Goal: Task Accomplishment & Management: Complete application form

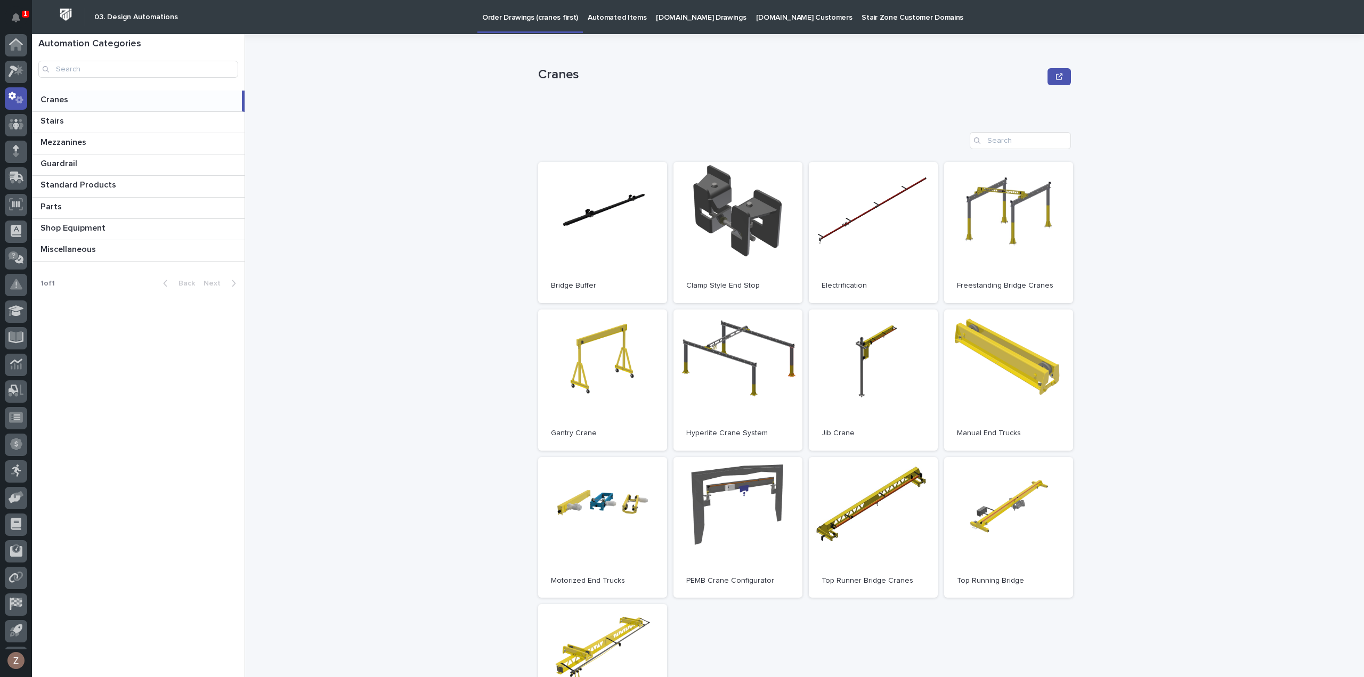
scroll to position [23, 0]
click at [12, 52] on icon at bounding box center [16, 48] width 15 height 12
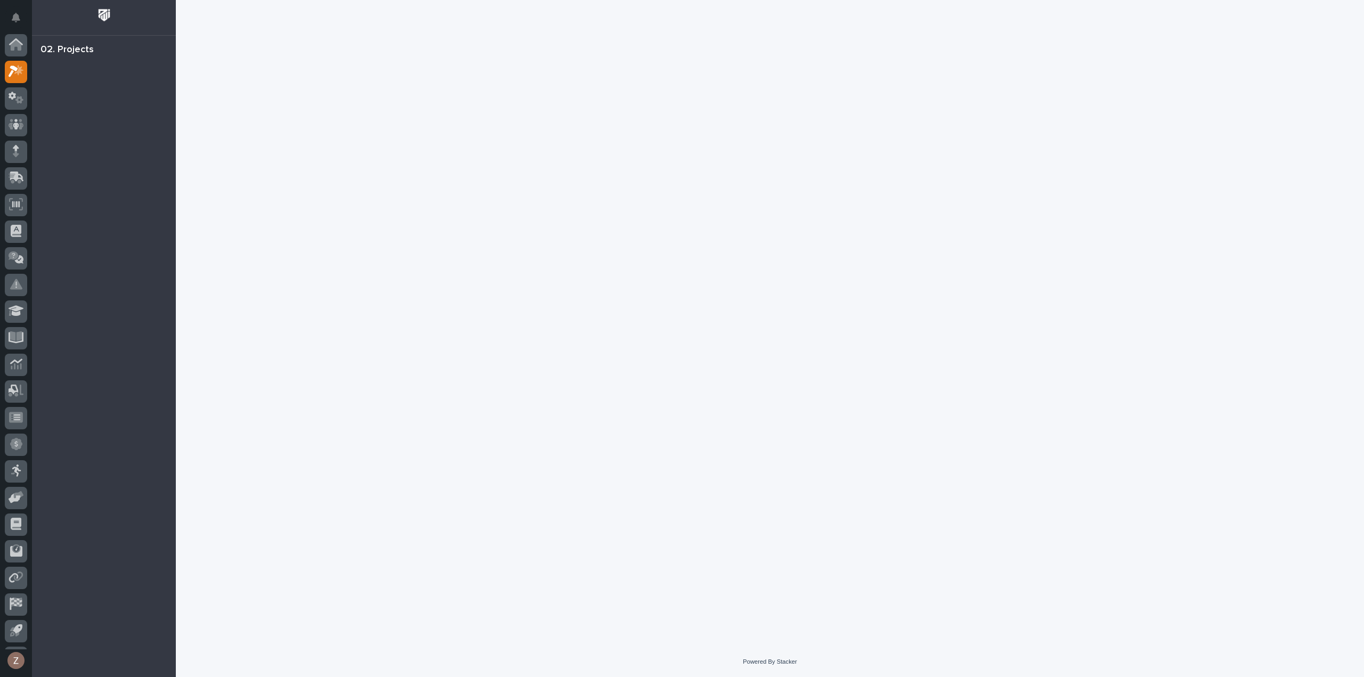
scroll to position [23, 0]
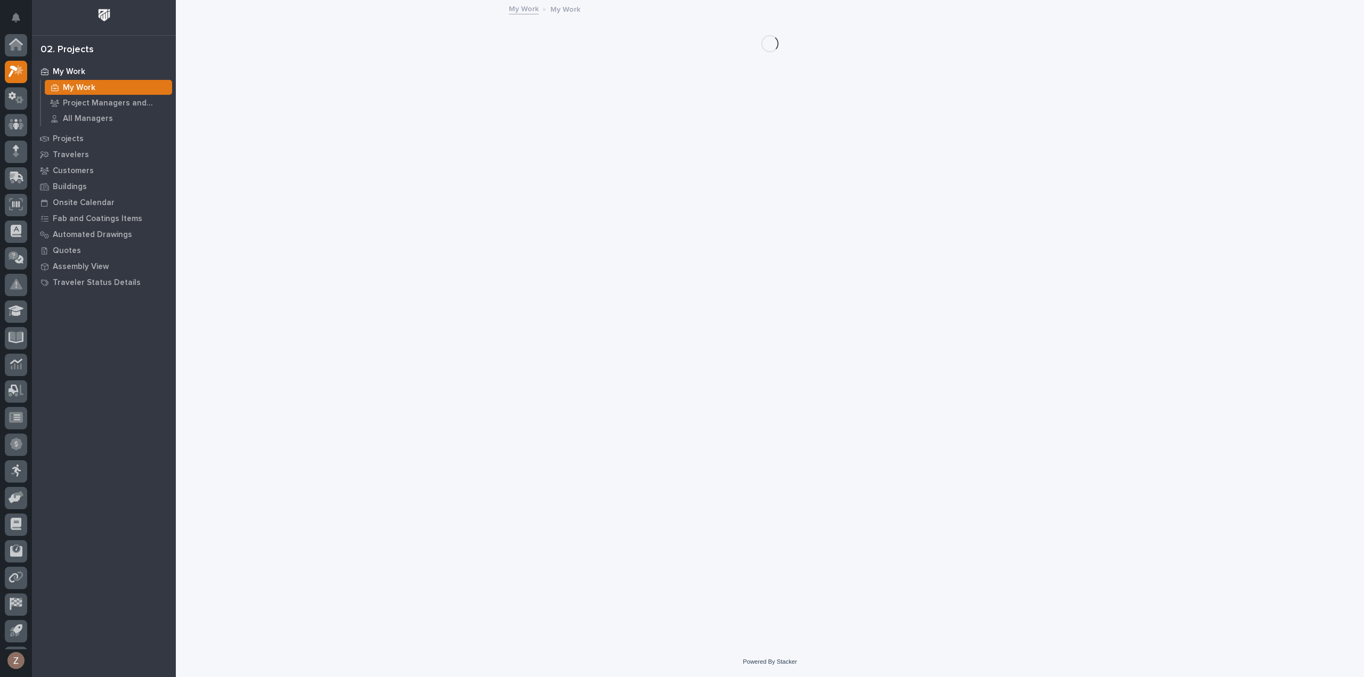
scroll to position [23, 0]
click at [20, 16] on button "Notifications" at bounding box center [16, 17] width 22 height 22
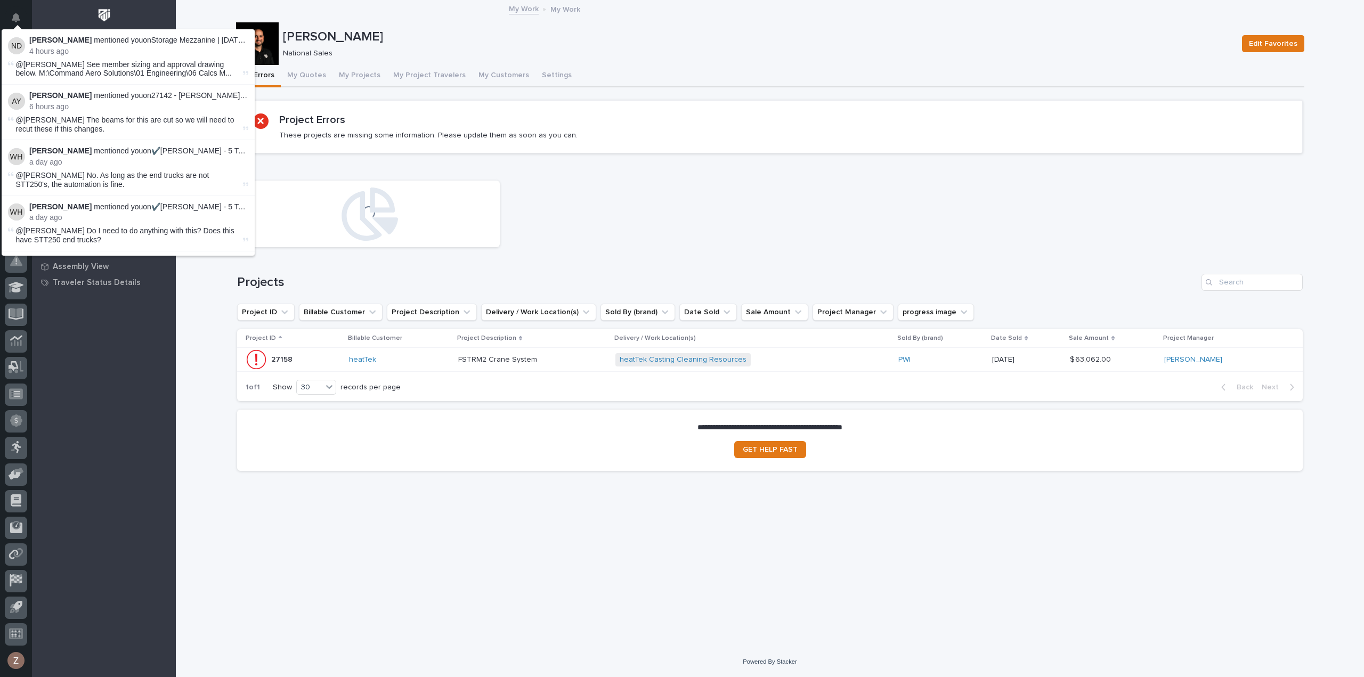
click at [20, 16] on button "Notifications" at bounding box center [16, 17] width 22 height 22
click at [718, 189] on div "Loading..." at bounding box center [770, 213] width 1076 height 77
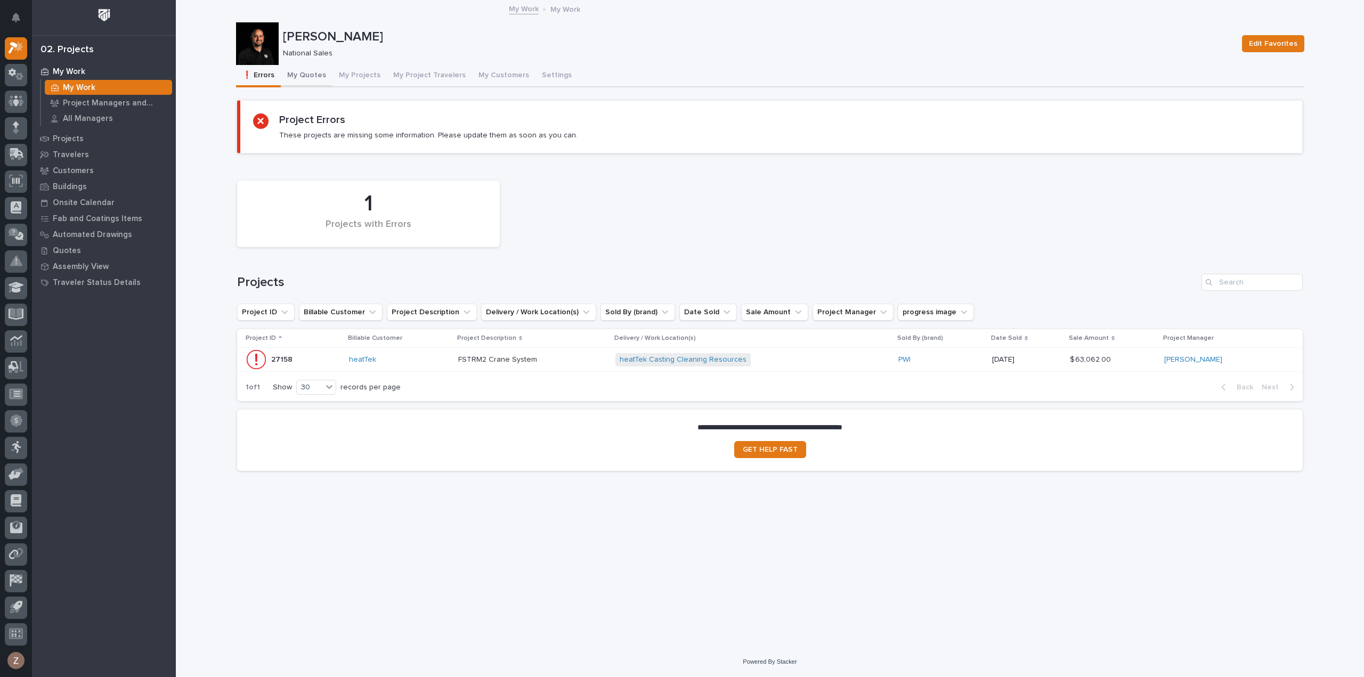
click at [309, 74] on button "My Quotes" at bounding box center [307, 76] width 52 height 22
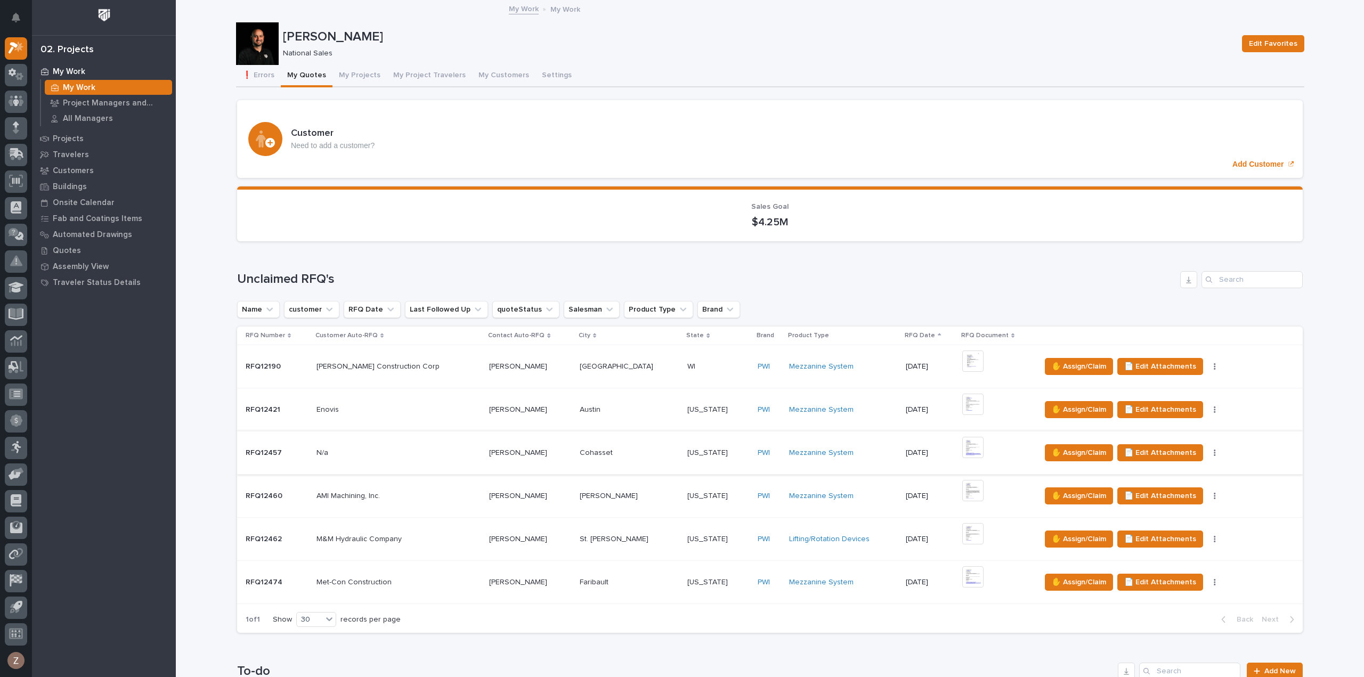
scroll to position [320, 0]
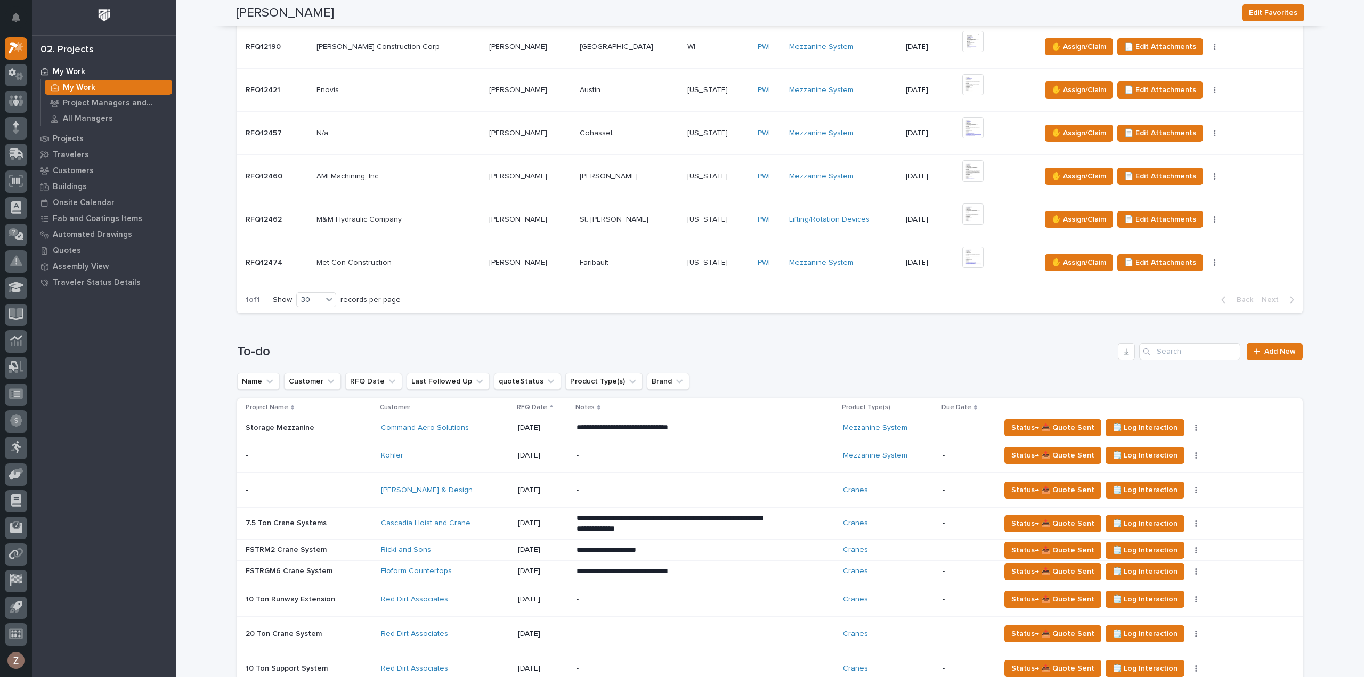
click at [671, 553] on p "**********" at bounding box center [669, 550] width 186 height 11
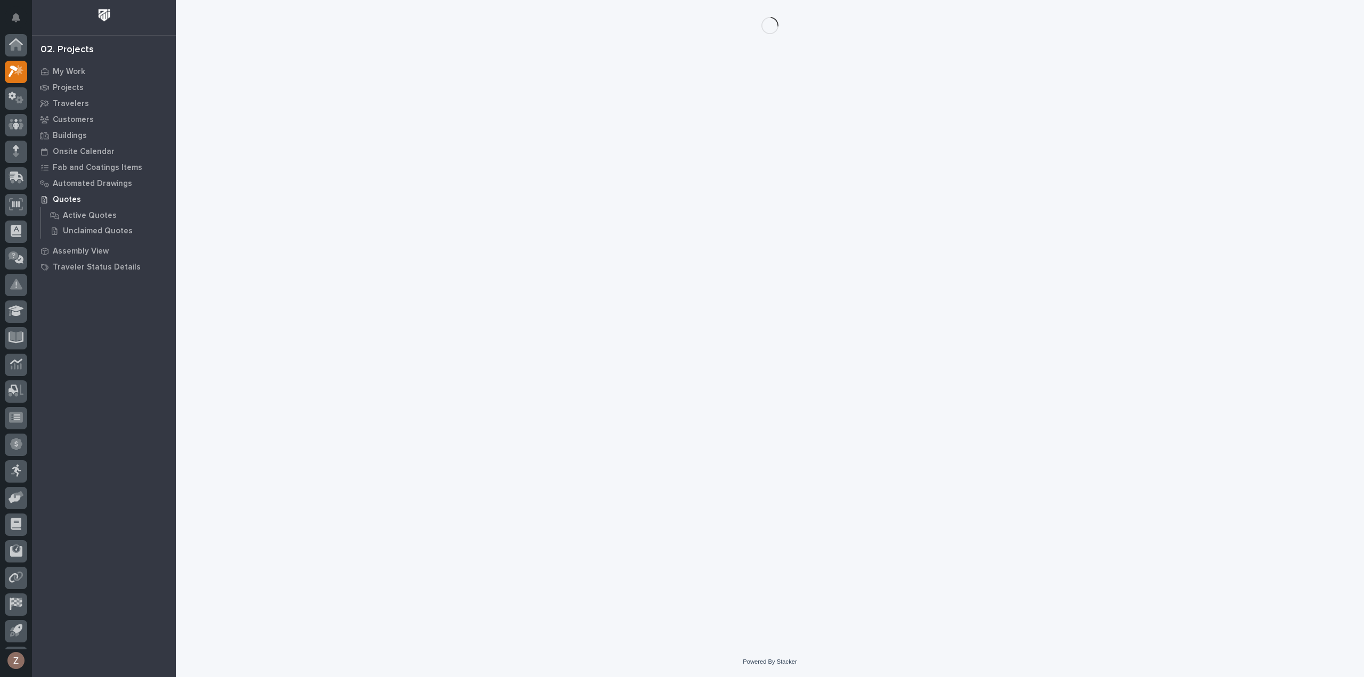
scroll to position [23, 0]
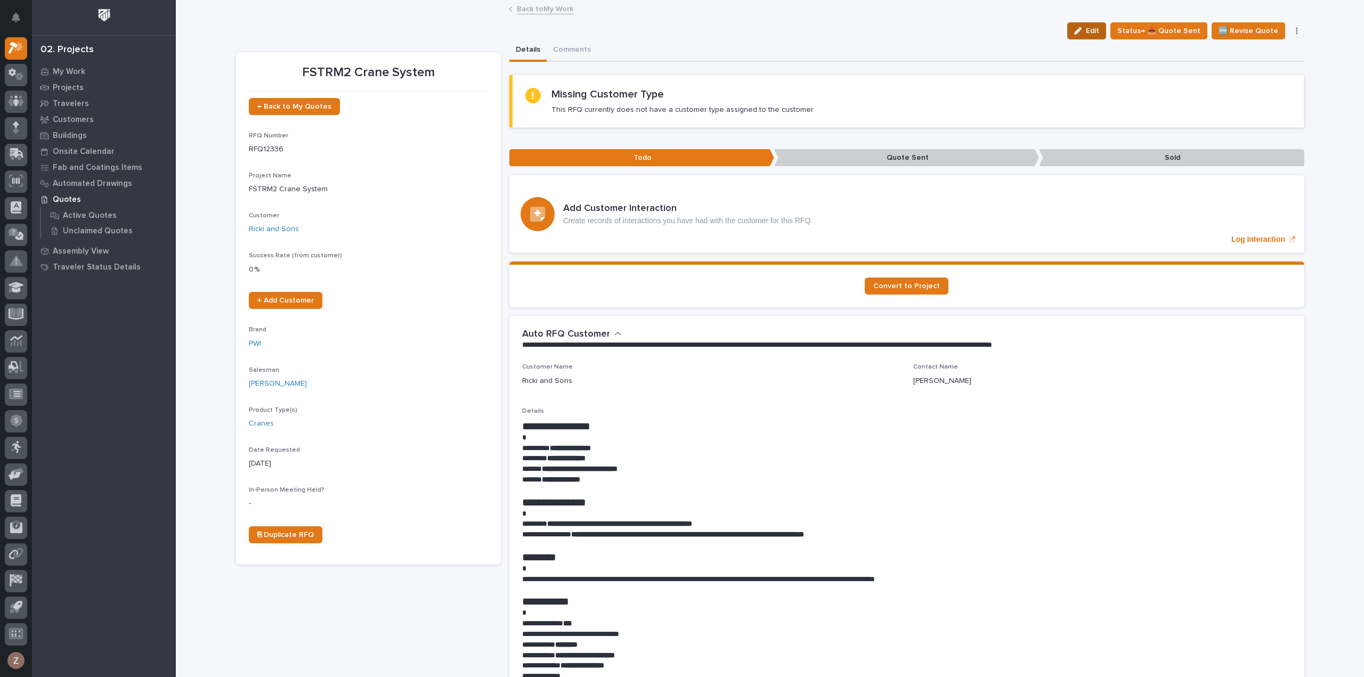
click at [1087, 37] on button "Edit" at bounding box center [1086, 30] width 39 height 17
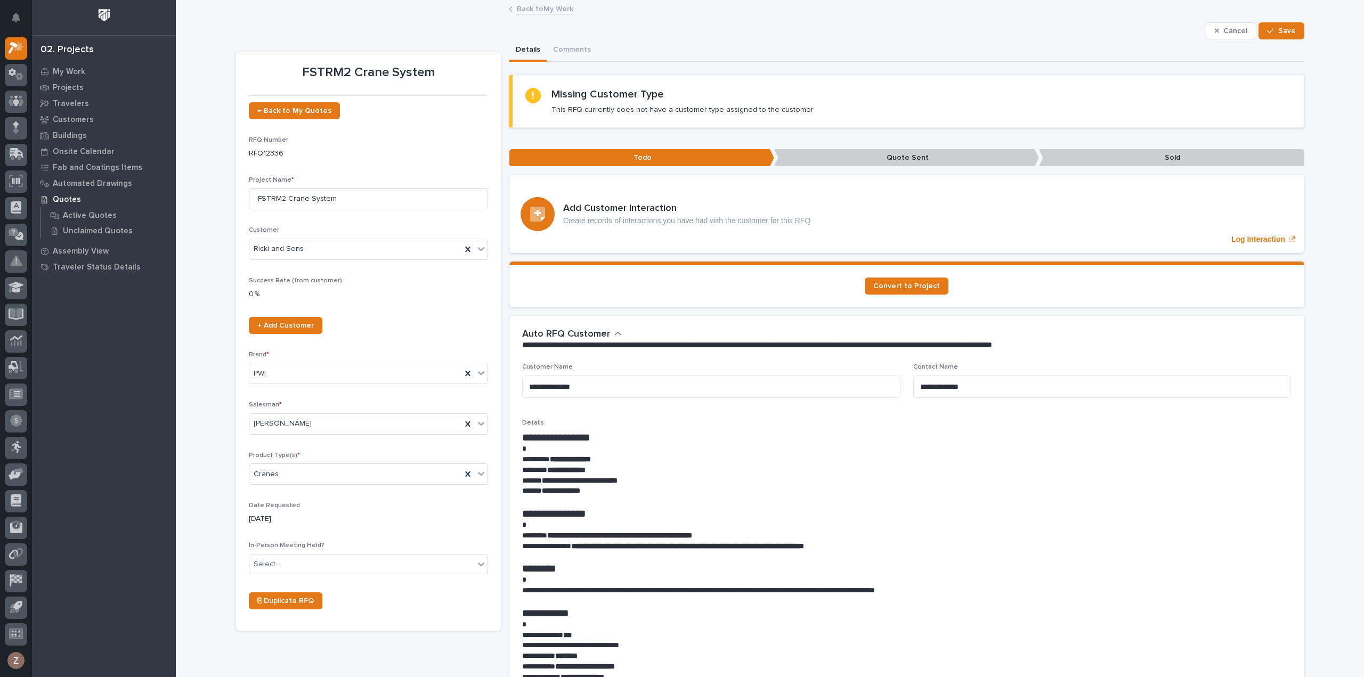
scroll to position [533, 0]
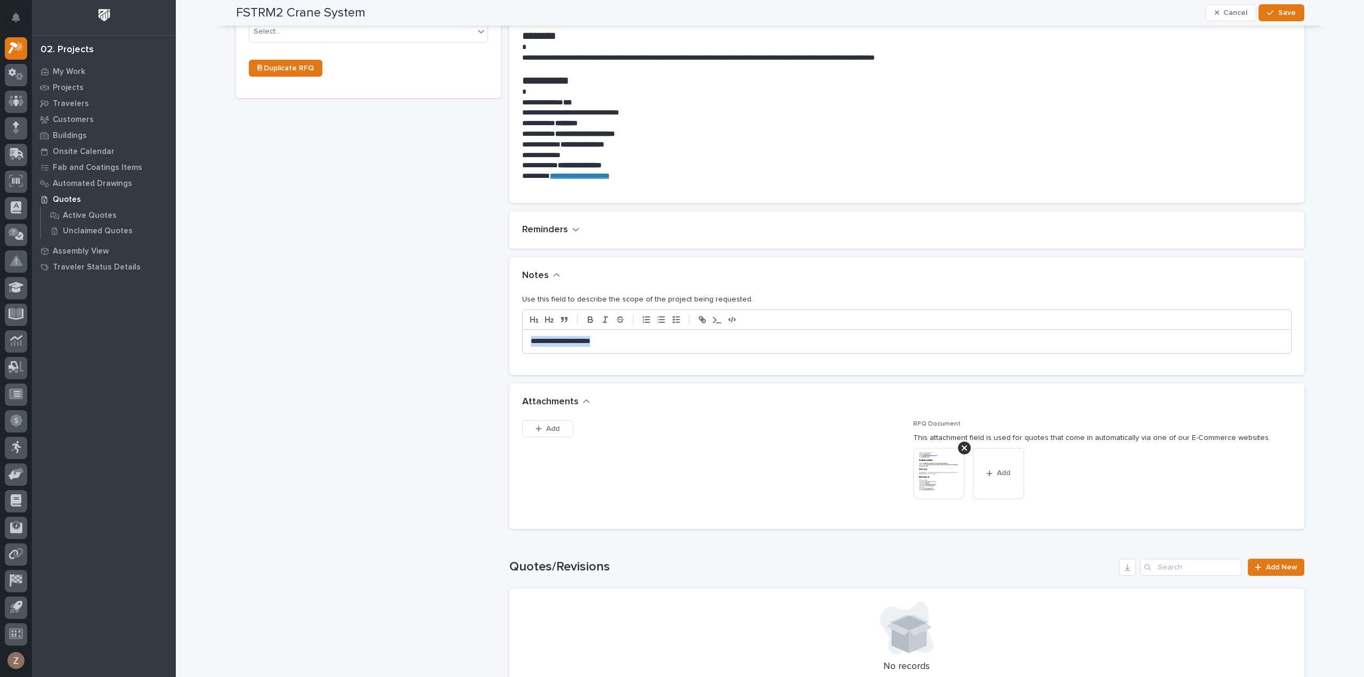
drag, startPoint x: 435, startPoint y: 352, endPoint x: 293, endPoint y: 337, distance: 143.0
click at [332, 350] on div "FSTRM2 Crane System ← Back to My Quotes RFQ Number RFQ12336 Project Name * FSTR…" at bounding box center [770, 201] width 1068 height 1389
click at [1279, 11] on span "Save" at bounding box center [1287, 13] width 18 height 10
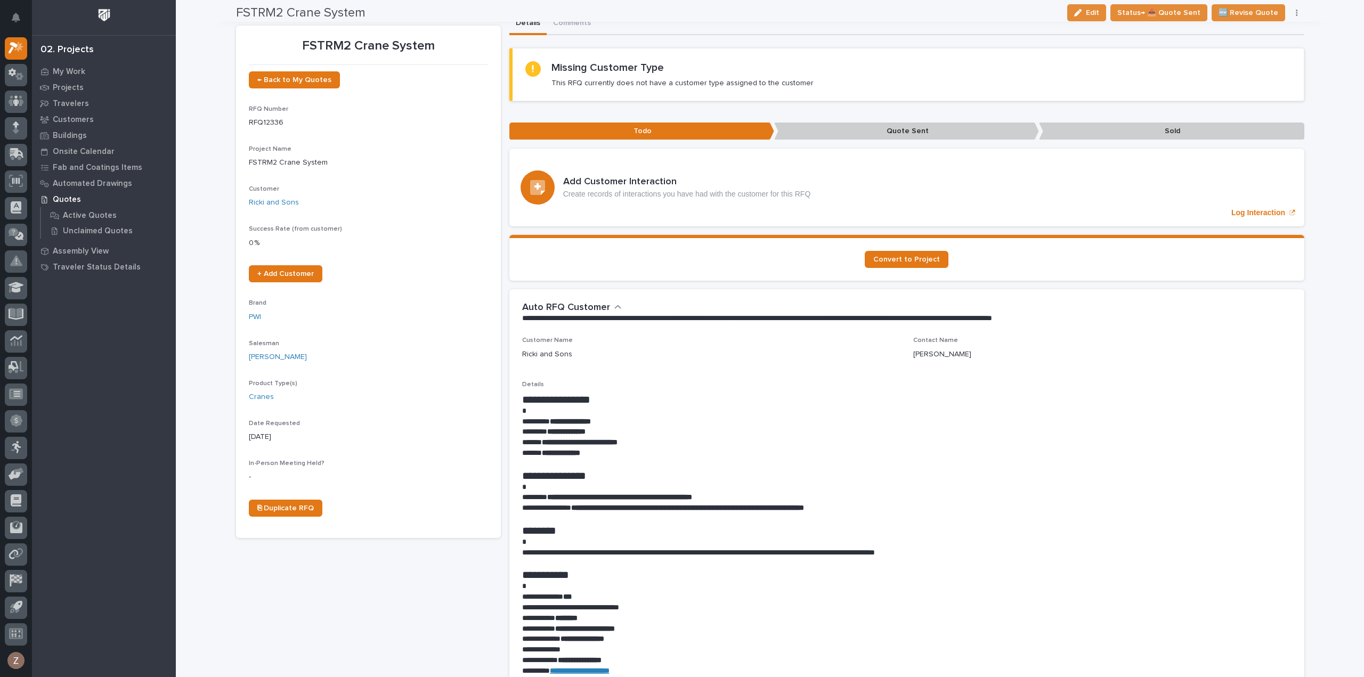
scroll to position [0, 0]
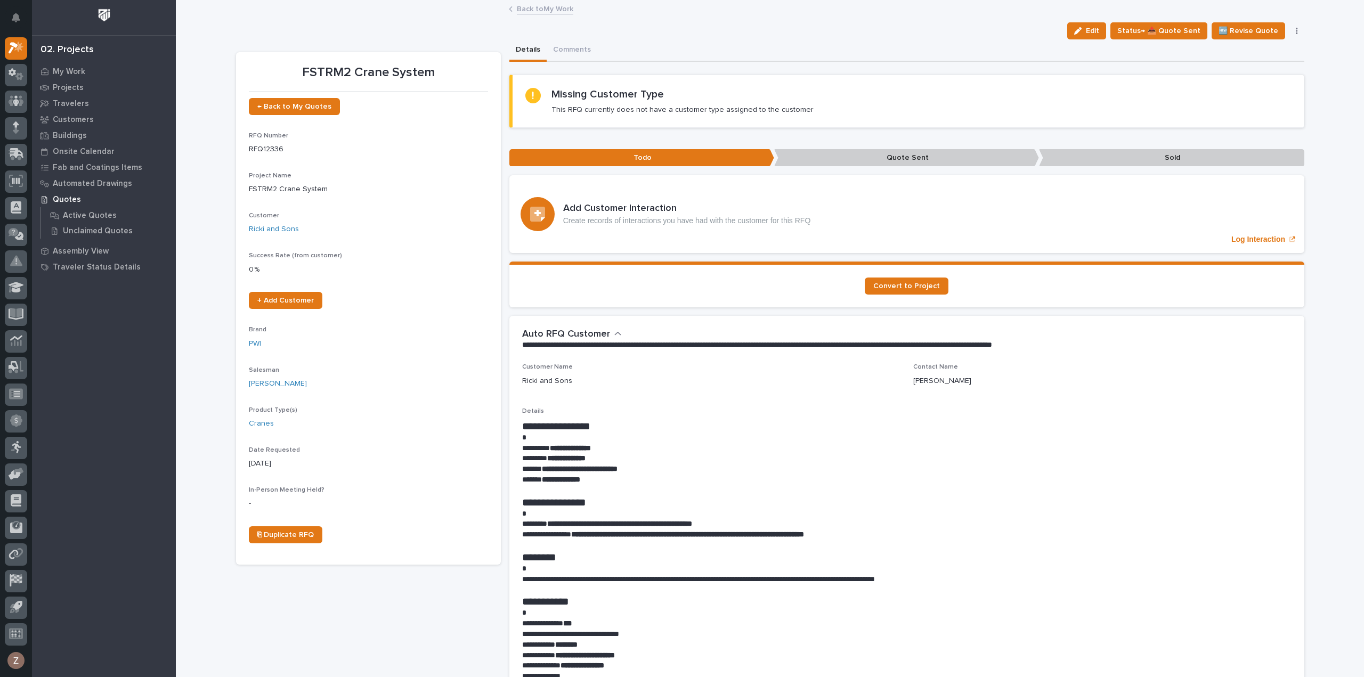
click at [538, 6] on link "Back to My Work" at bounding box center [545, 8] width 56 height 12
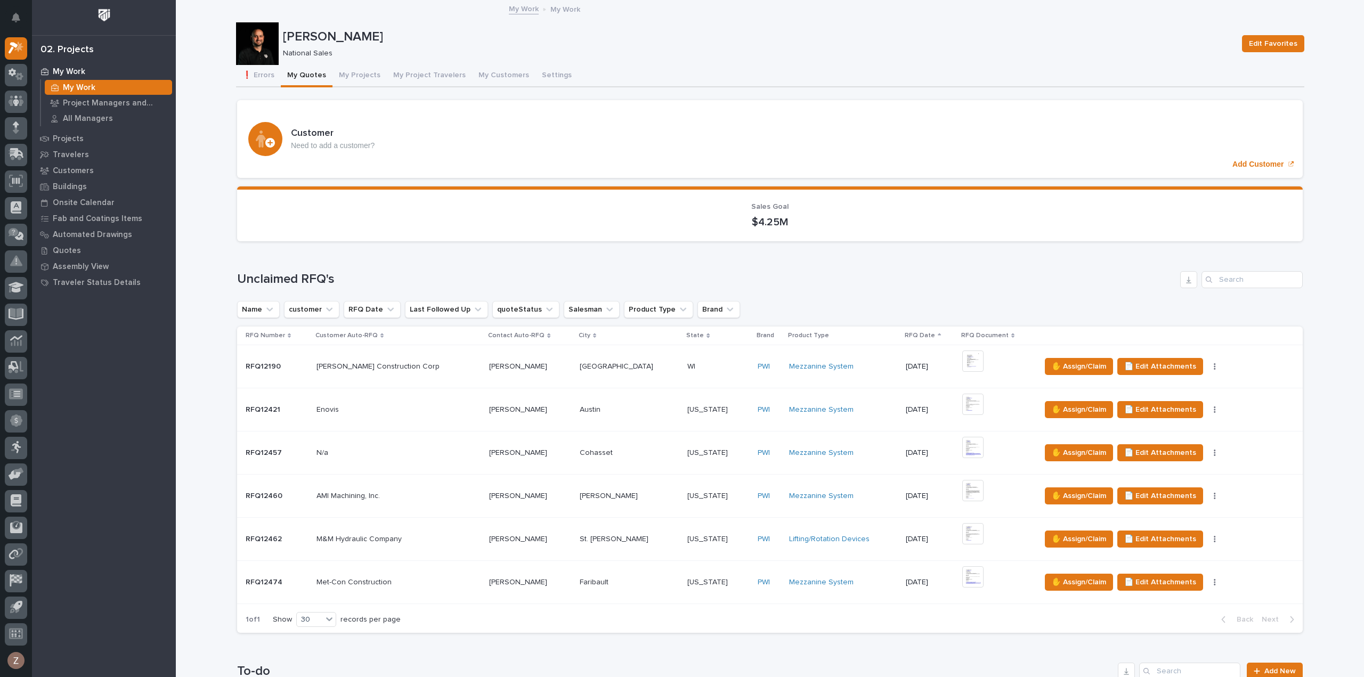
scroll to position [533, 0]
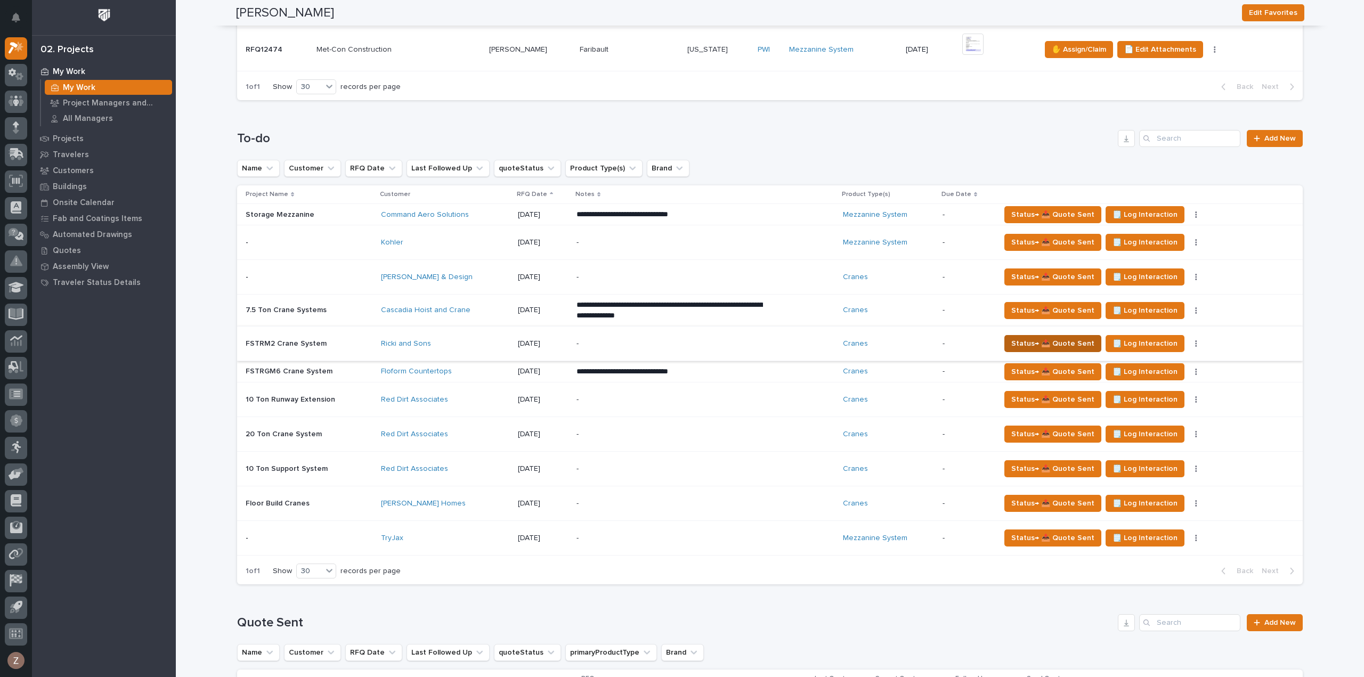
click at [1034, 340] on span "Status→ 📤 Quote Sent" at bounding box center [1052, 343] width 83 height 13
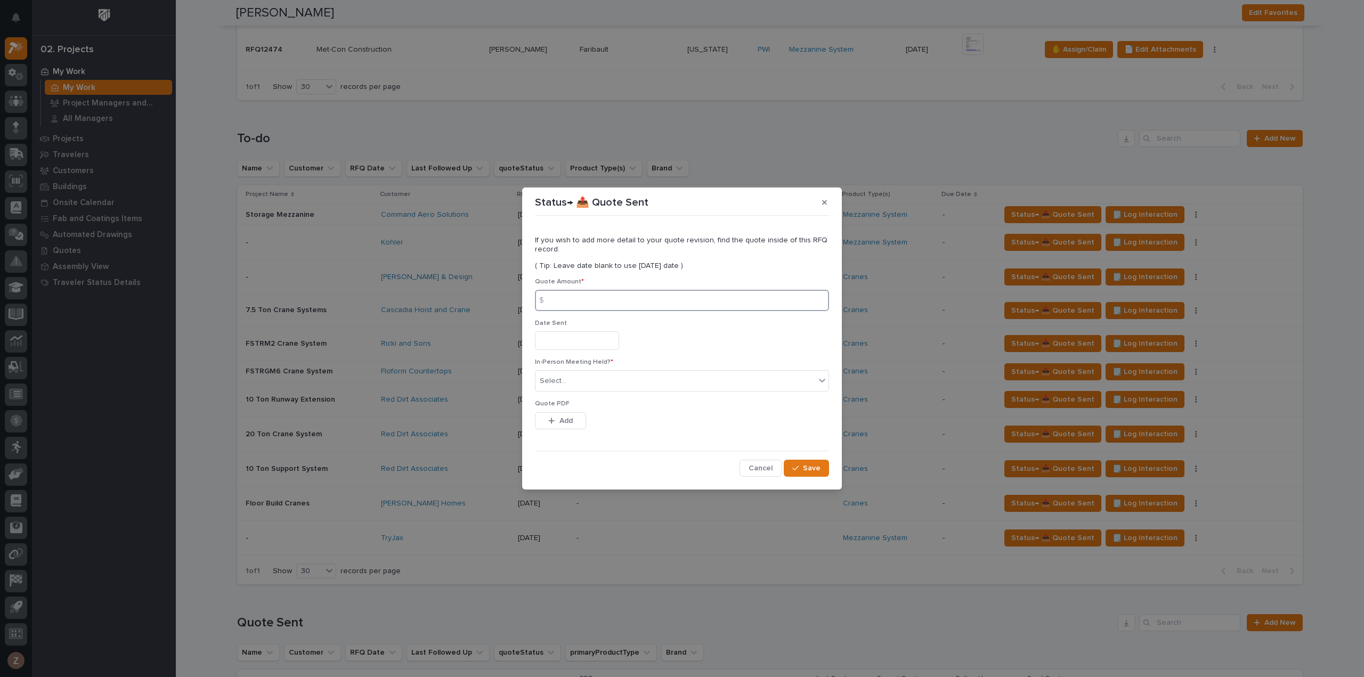
click at [594, 292] on input at bounding box center [682, 300] width 294 height 21
type input "44347"
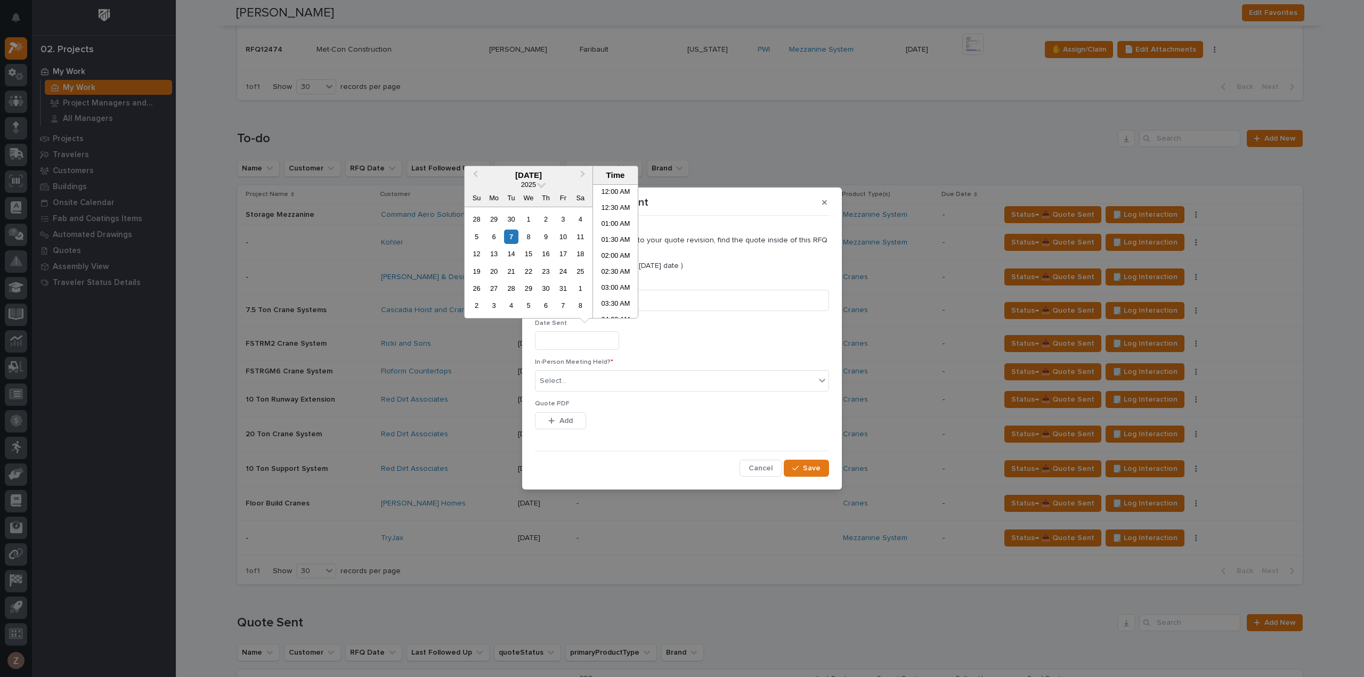
click at [589, 334] on input "text" at bounding box center [577, 340] width 84 height 19
click at [607, 248] on li "03:00 PM" at bounding box center [615, 251] width 45 height 16
type input "**********"
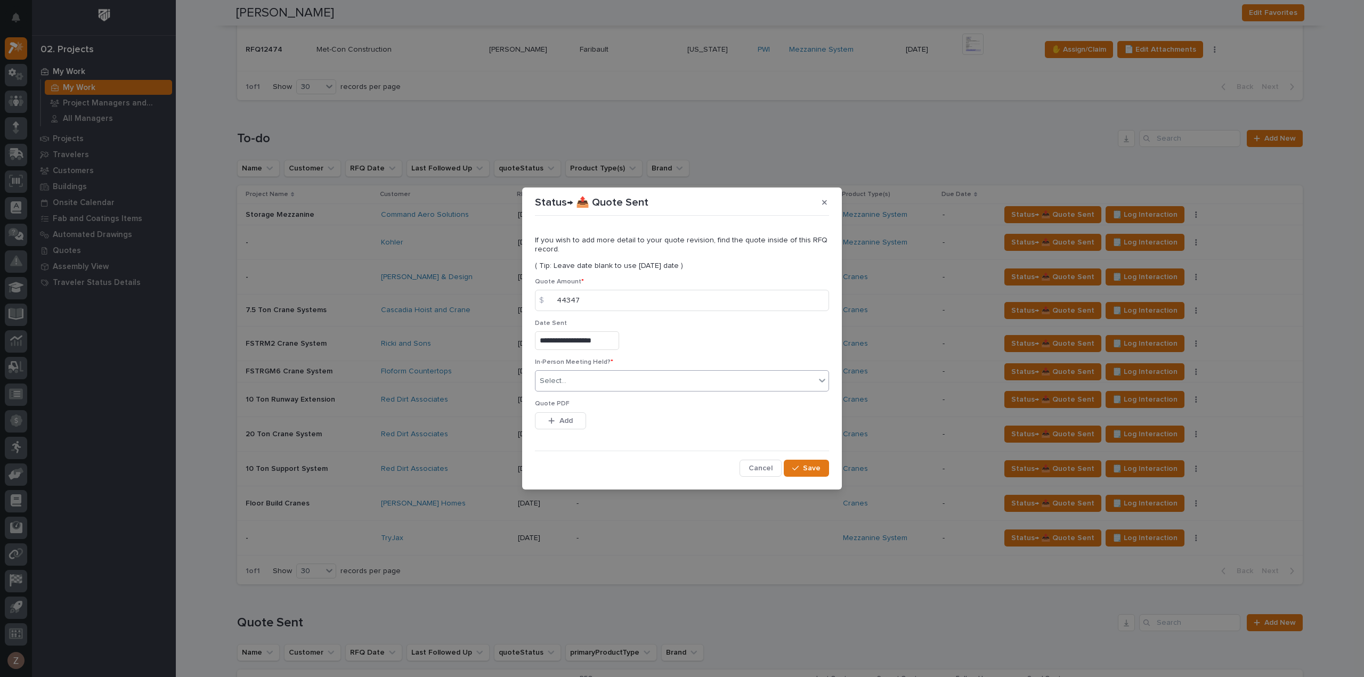
click at [590, 380] on div "Select..." at bounding box center [675, 381] width 280 height 18
click at [581, 421] on div "No" at bounding box center [681, 420] width 293 height 19
click at [811, 474] on button "Save" at bounding box center [806, 468] width 45 height 17
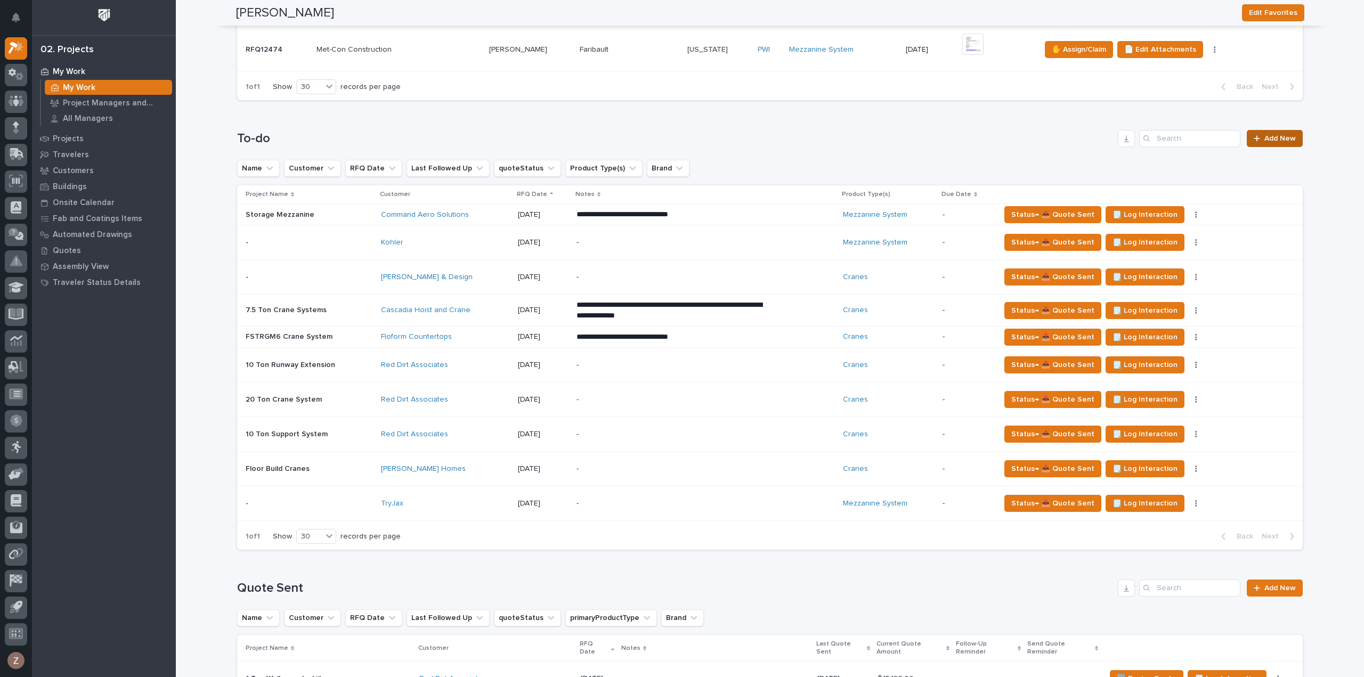
click at [1268, 138] on span "Add New" at bounding box center [1279, 138] width 31 height 7
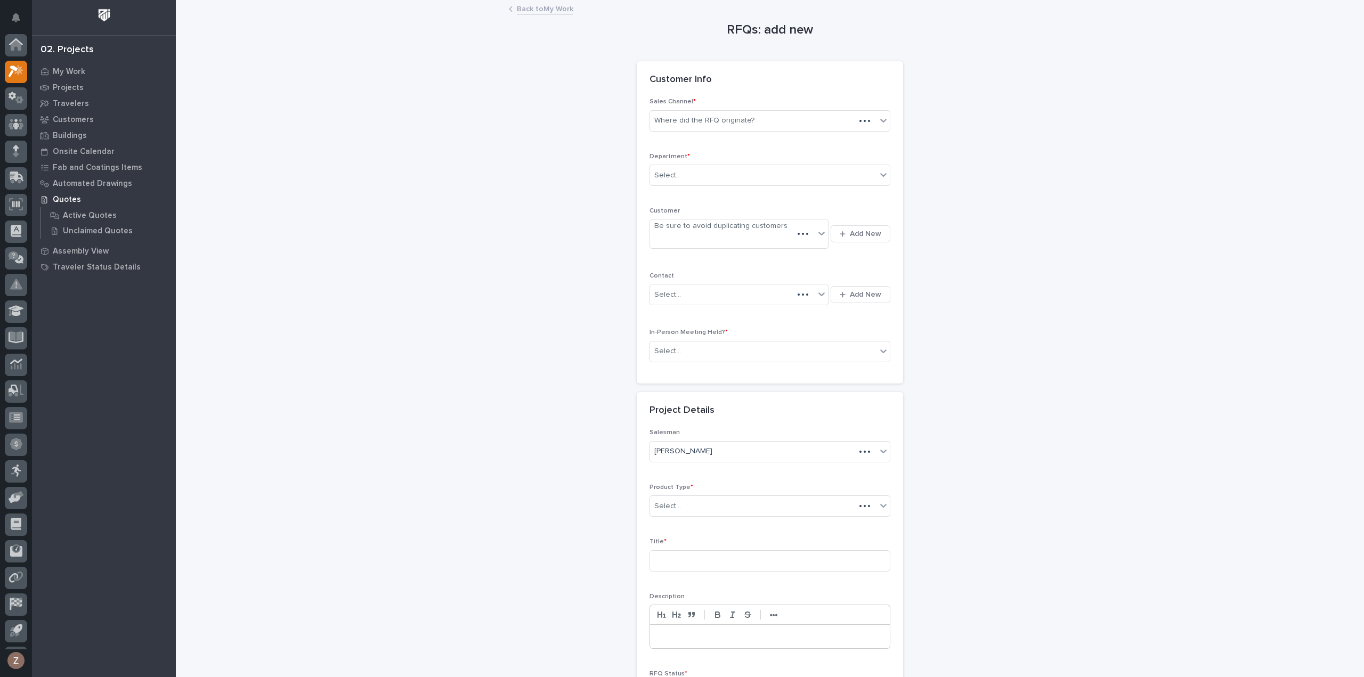
scroll to position [23, 0]
click at [741, 131] on body "My Settings Log Out 02. Projects My Work Projects Travelers Customers Buildings…" at bounding box center [682, 338] width 1364 height 677
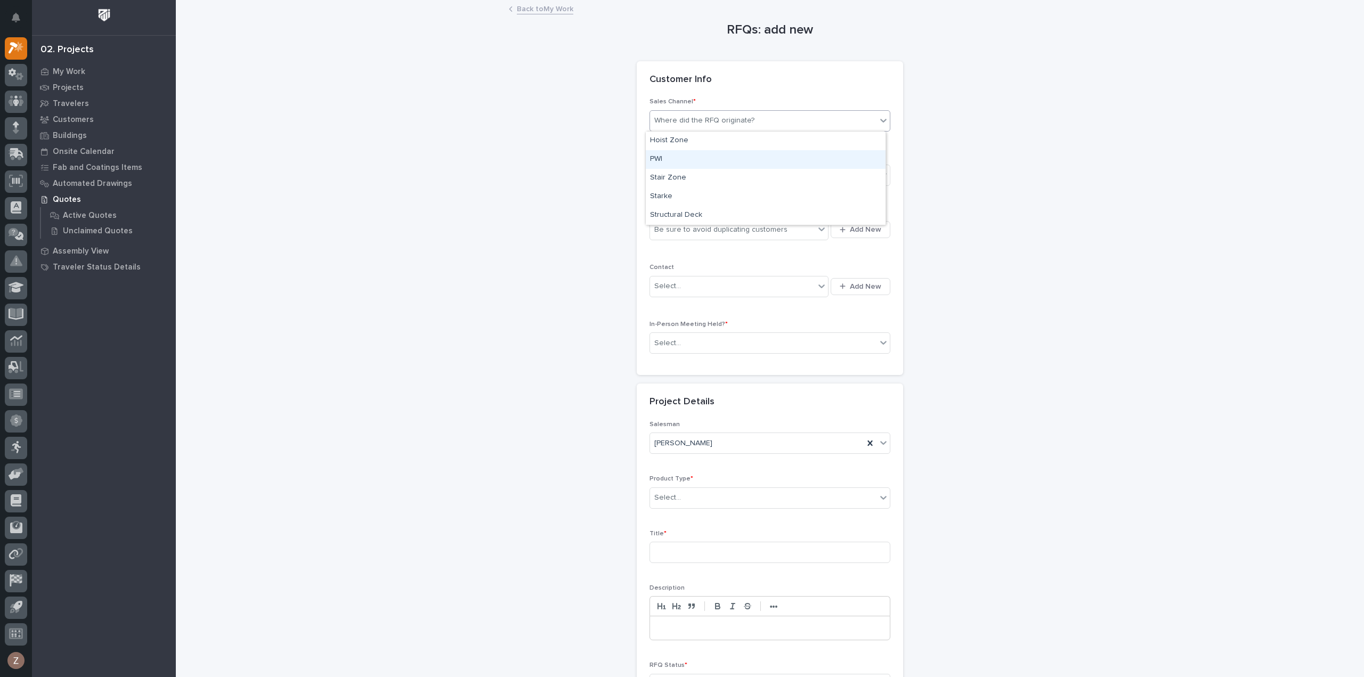
click at [711, 164] on div "PWI" at bounding box center [766, 159] width 240 height 19
click at [697, 175] on div "Select..." at bounding box center [763, 176] width 226 height 18
type input "*"
drag, startPoint x: 708, startPoint y: 174, endPoint x: 682, endPoint y: 175, distance: 25.6
click at [703, 175] on div "d" at bounding box center [763, 176] width 226 height 18
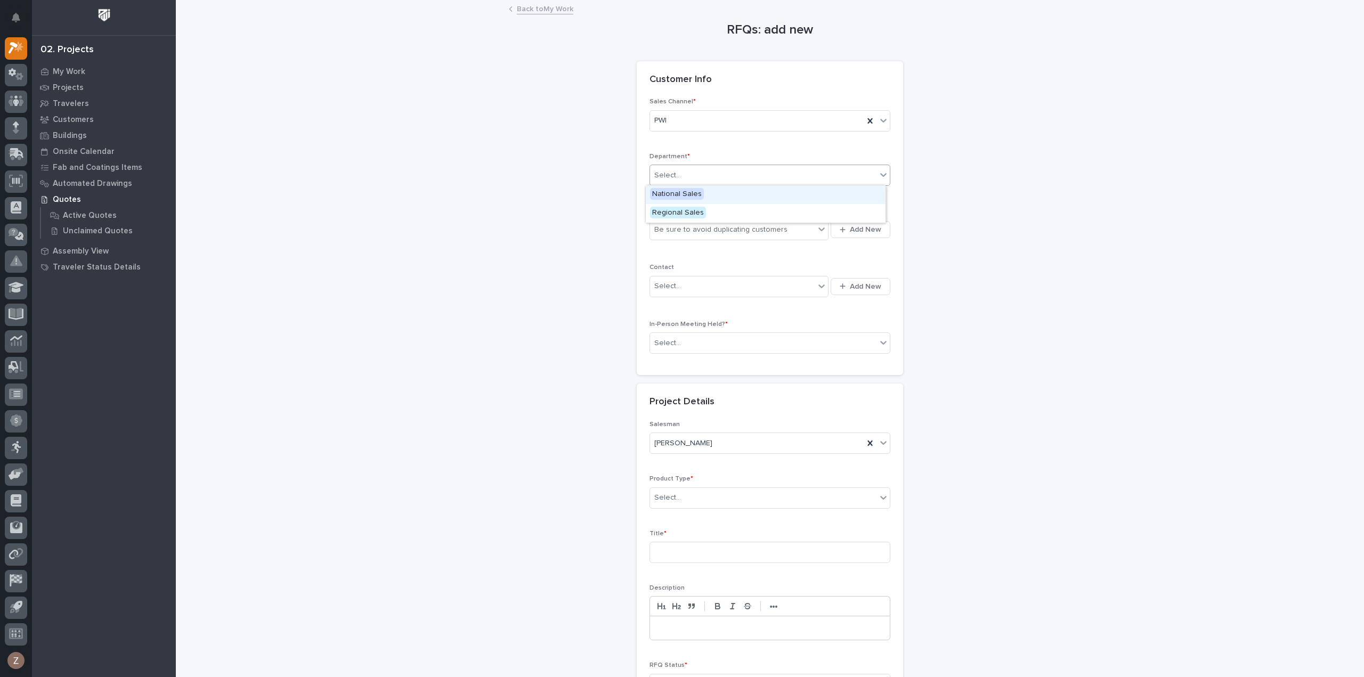
click at [621, 173] on div "RFQs: add new Loading... Saving… Loading... Saving… Loading... Saving… Customer…" at bounding box center [770, 371] width 1068 height 741
click at [708, 190] on div "National Sales" at bounding box center [766, 194] width 240 height 19
click at [695, 233] on div "Be sure to avoid duplicating customers" at bounding box center [720, 229] width 133 height 11
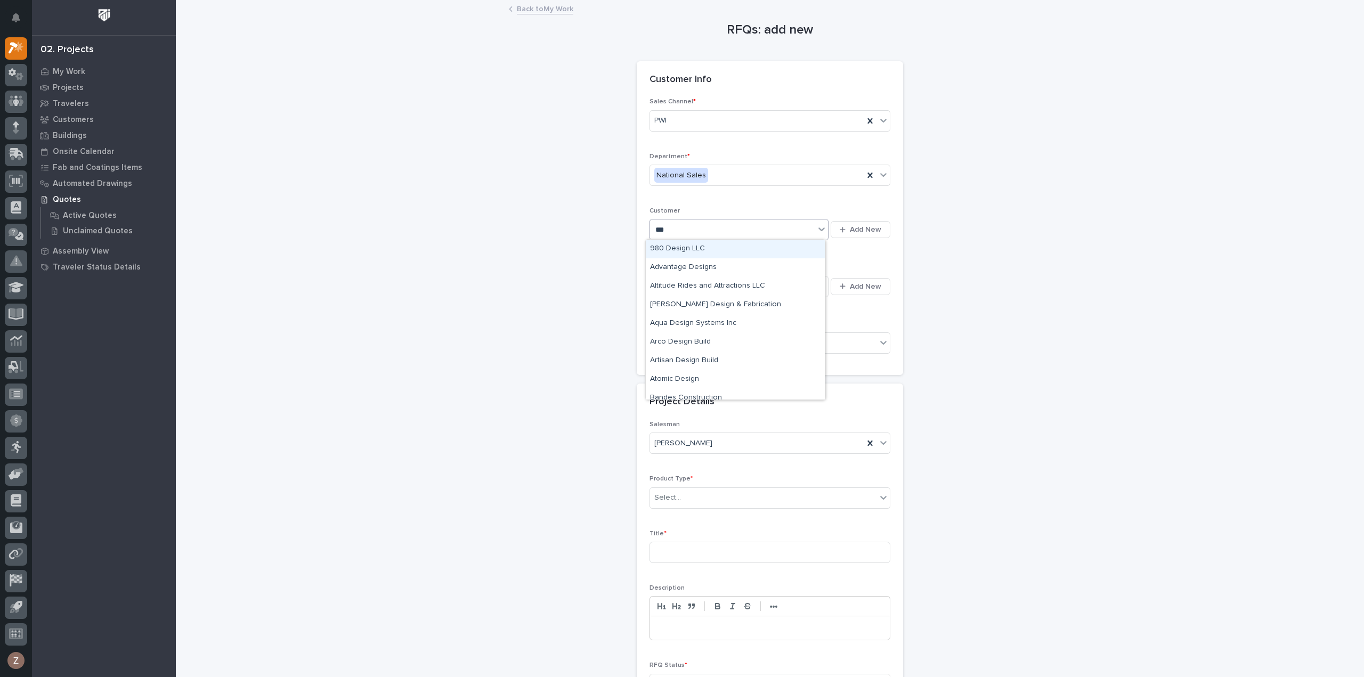
type input "****"
click at [695, 249] on div "[PERSON_NAME] [PERSON_NAME] Company" at bounding box center [735, 249] width 179 height 19
click at [702, 292] on div "Select..." at bounding box center [732, 287] width 165 height 18
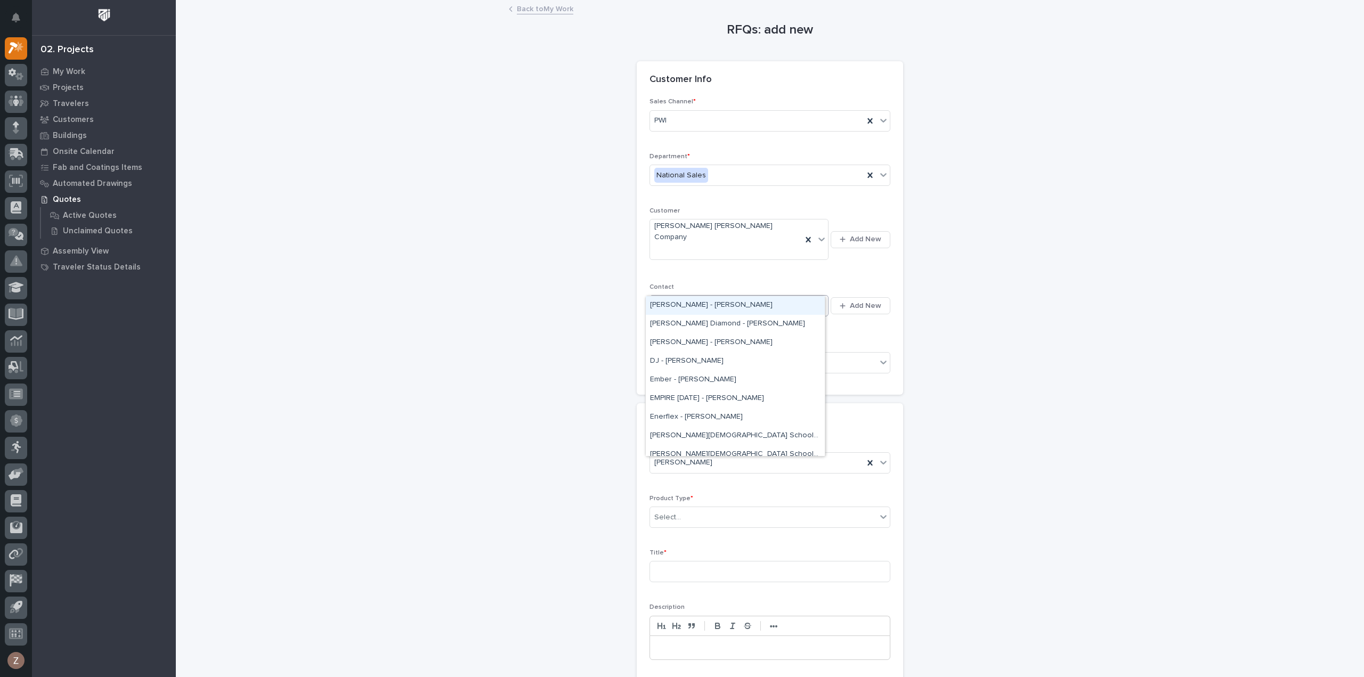
type input "*****"
click at [716, 339] on div "Deshazo - Angel Crespo" at bounding box center [735, 343] width 179 height 19
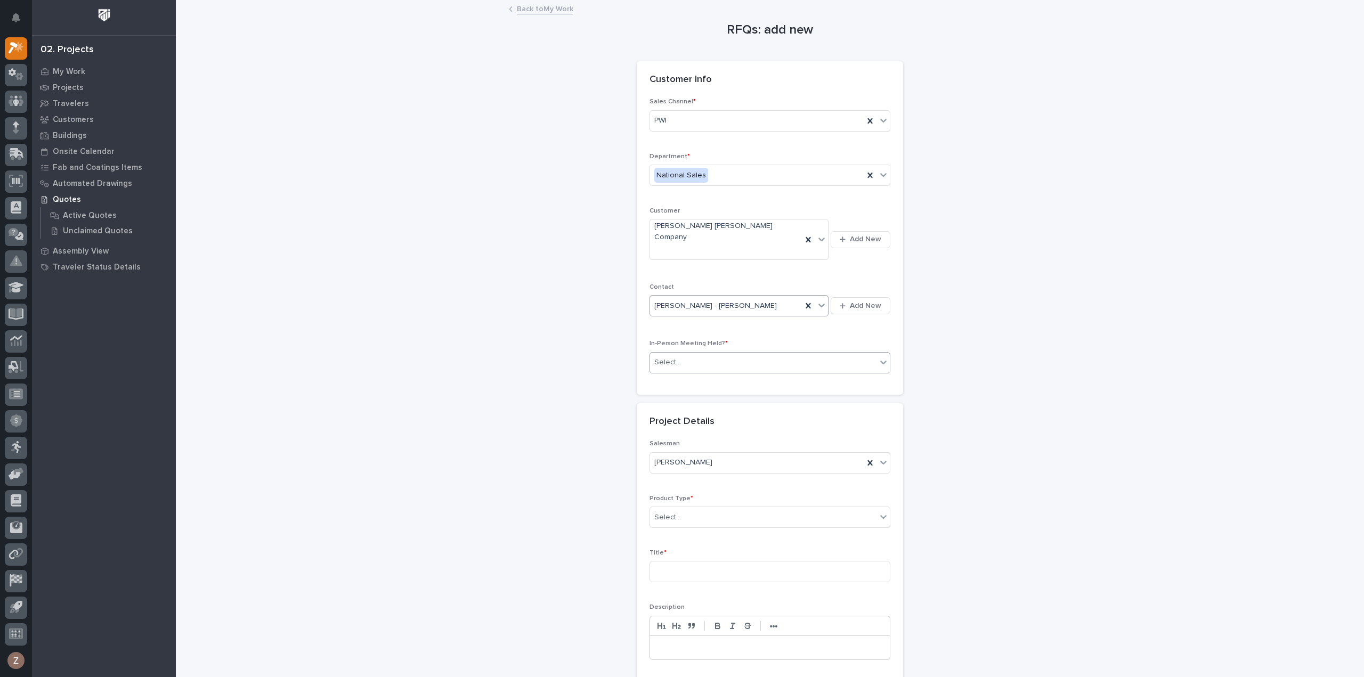
click at [713, 354] on div "Select..." at bounding box center [763, 363] width 226 height 18
click at [702, 384] on div "No" at bounding box center [766, 380] width 240 height 19
click at [715, 509] on div "Select..." at bounding box center [763, 518] width 226 height 18
click at [714, 532] on div "Cranes" at bounding box center [766, 534] width 240 height 19
click at [716, 561] on input at bounding box center [769, 571] width 241 height 21
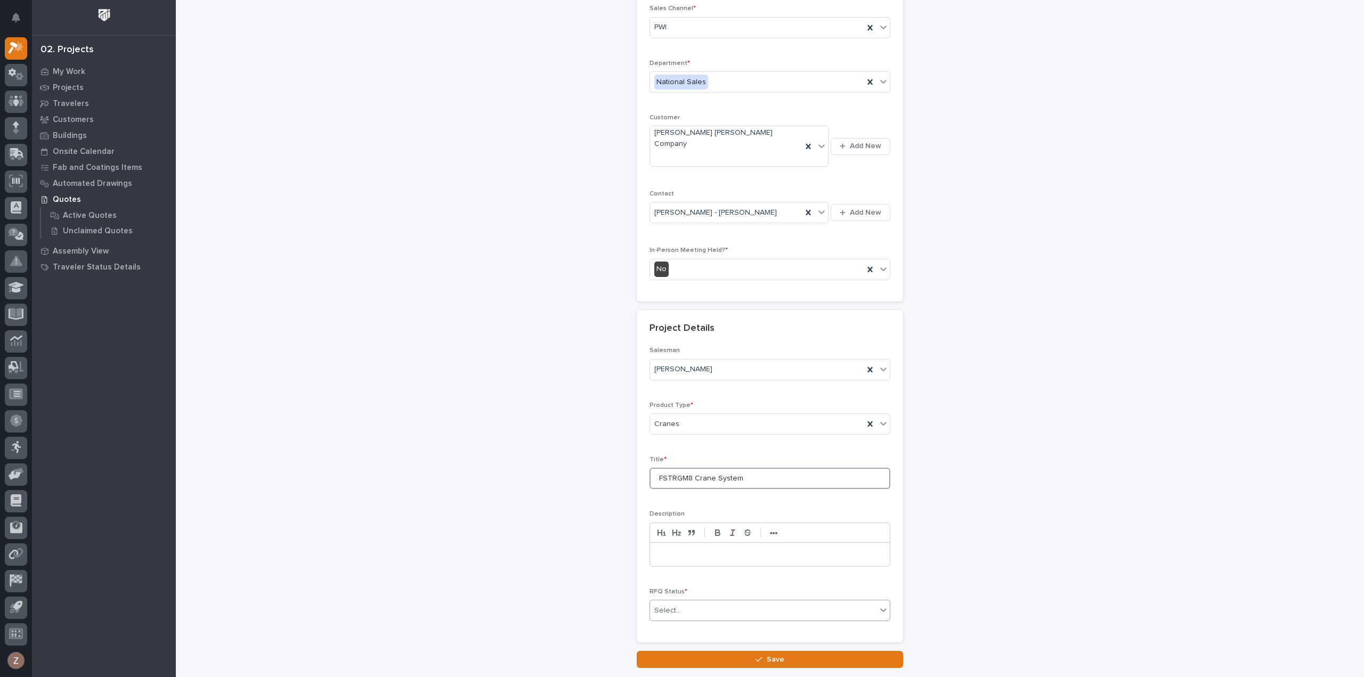
scroll to position [144, 0]
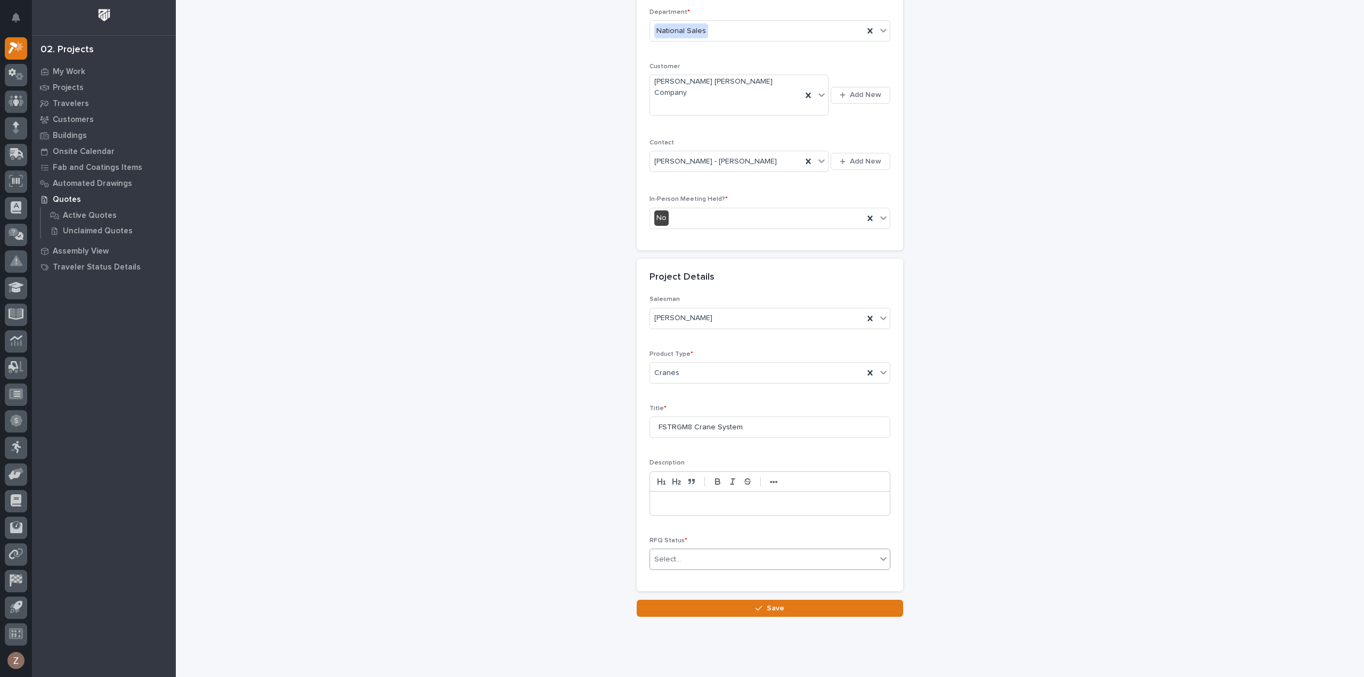
click at [746, 551] on div "Select..." at bounding box center [763, 560] width 226 height 18
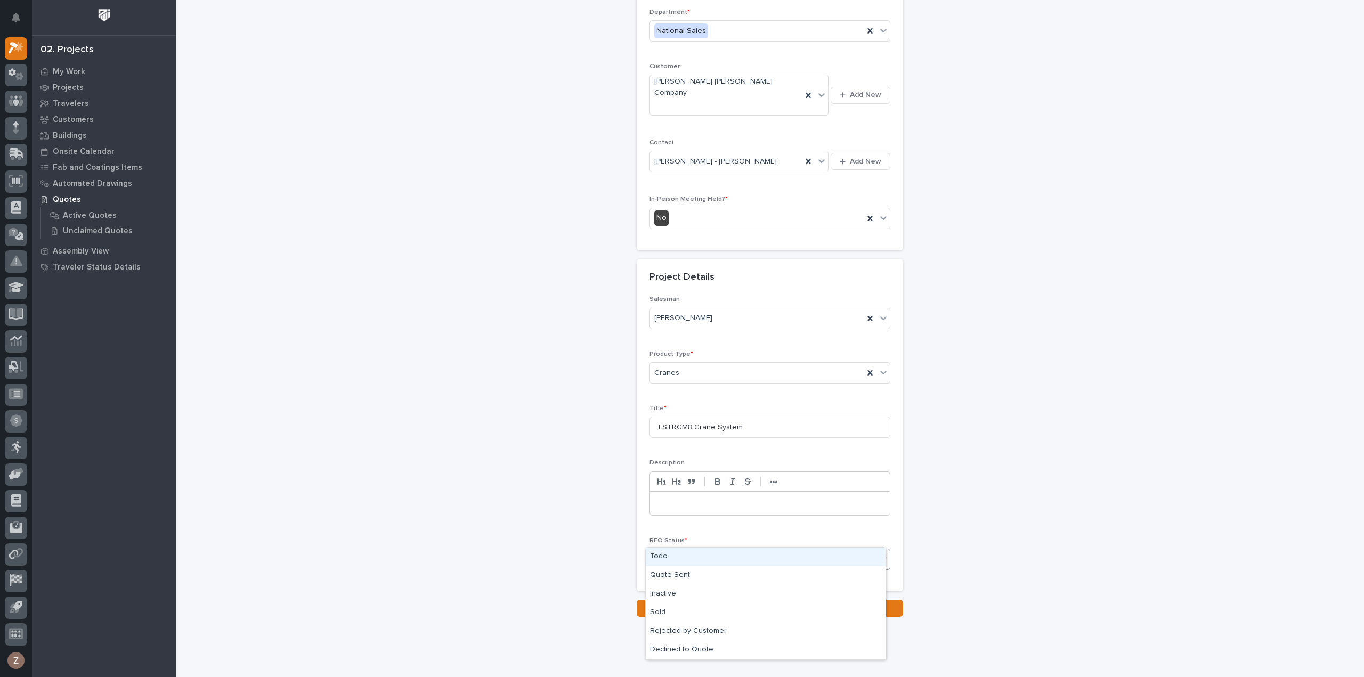
click at [745, 554] on div "Todo" at bounding box center [766, 557] width 240 height 19
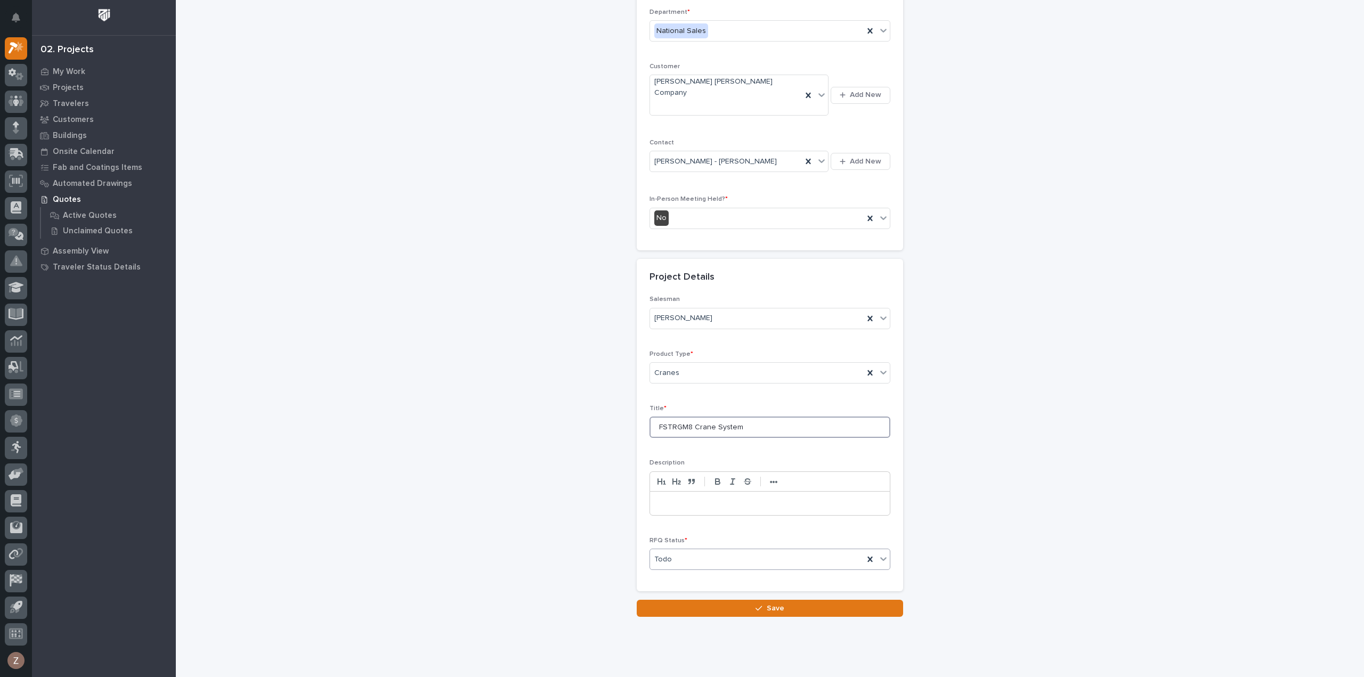
click at [654, 417] on input "FSTRGM8 Crane System" at bounding box center [769, 427] width 241 height 21
click at [748, 417] on input "FSTRGM8 Crane System" at bounding box center [769, 427] width 241 height 21
type input "FSTRGM8 Crane System - Wabash Phoenix"
click at [760, 600] on button "Save" at bounding box center [770, 608] width 266 height 17
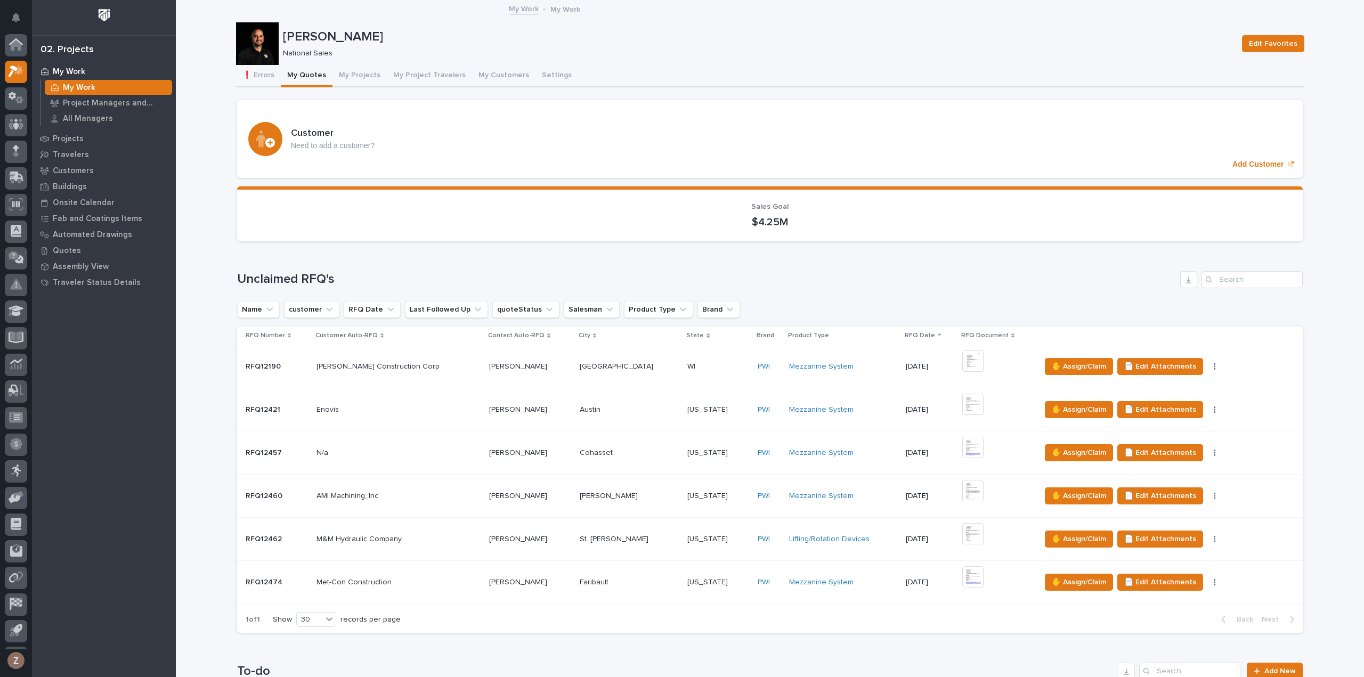
scroll to position [23, 0]
click at [100, 101] on p "Project Managers and Engineers" at bounding box center [115, 104] width 105 height 10
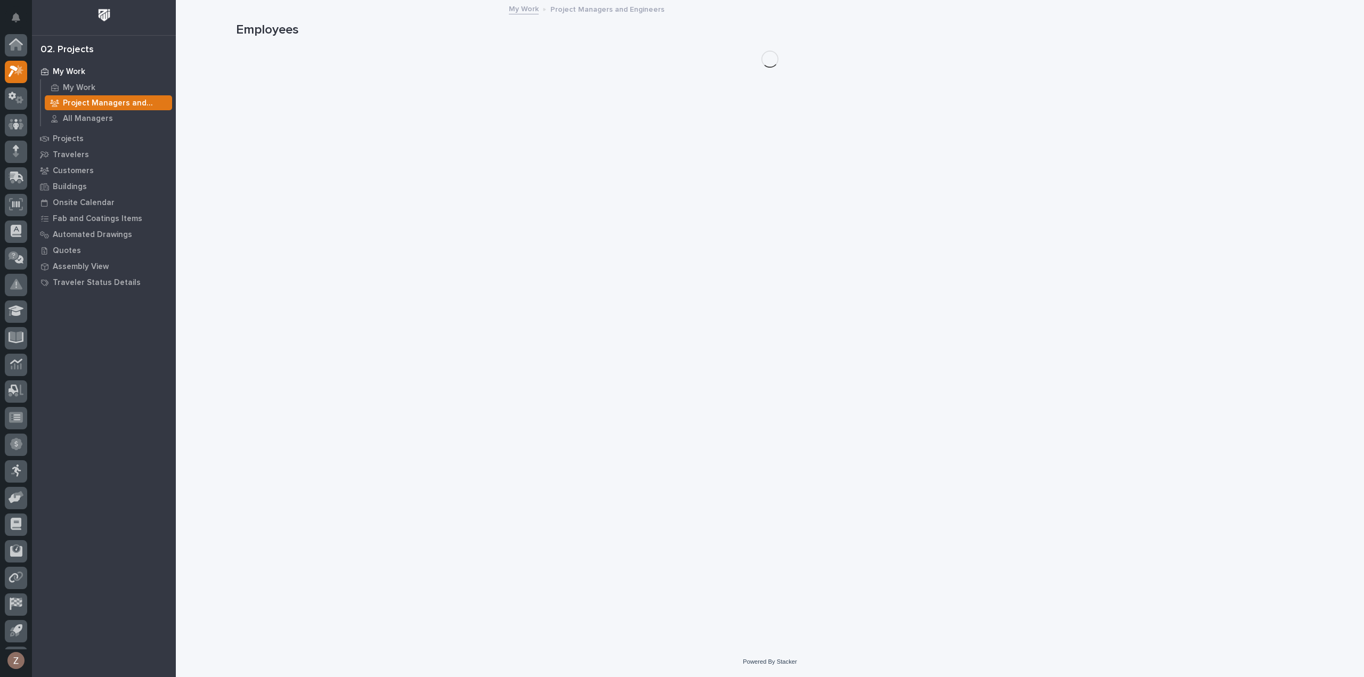
scroll to position [23, 0]
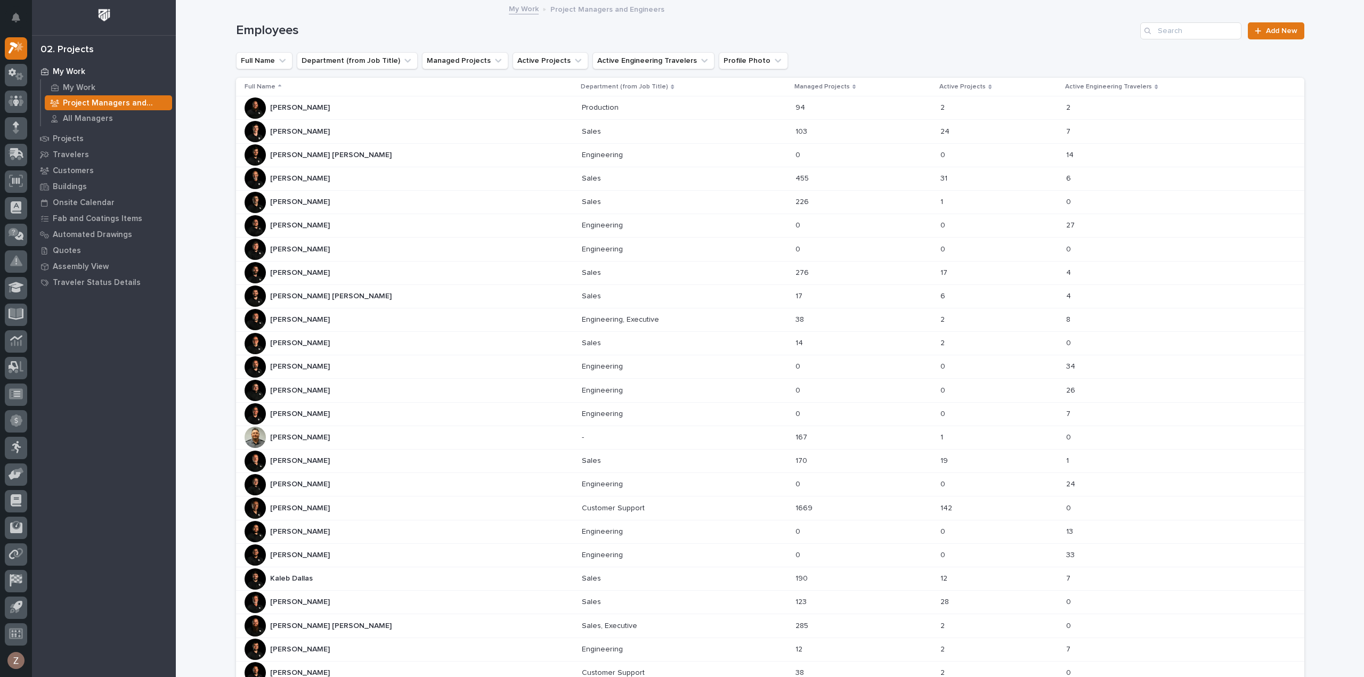
click at [329, 287] on div "Connor Matthes Connor Matthes" at bounding box center [409, 296] width 329 height 21
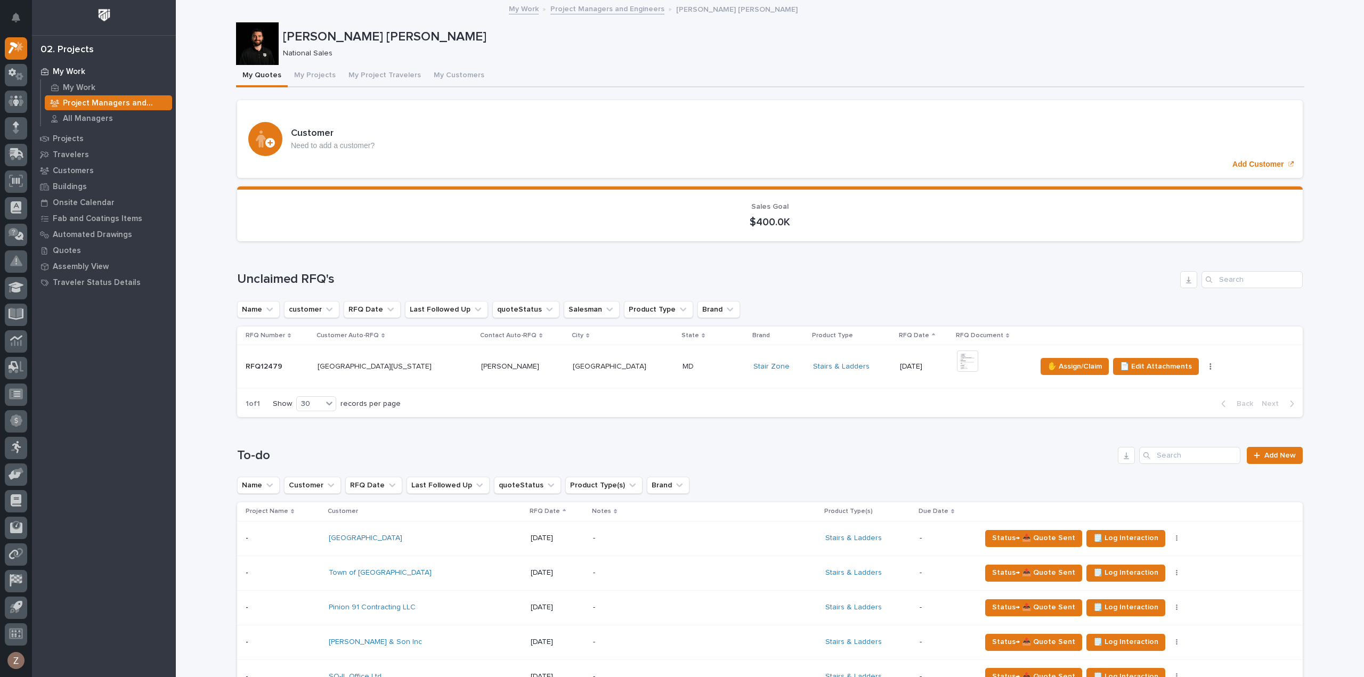
scroll to position [213, 0]
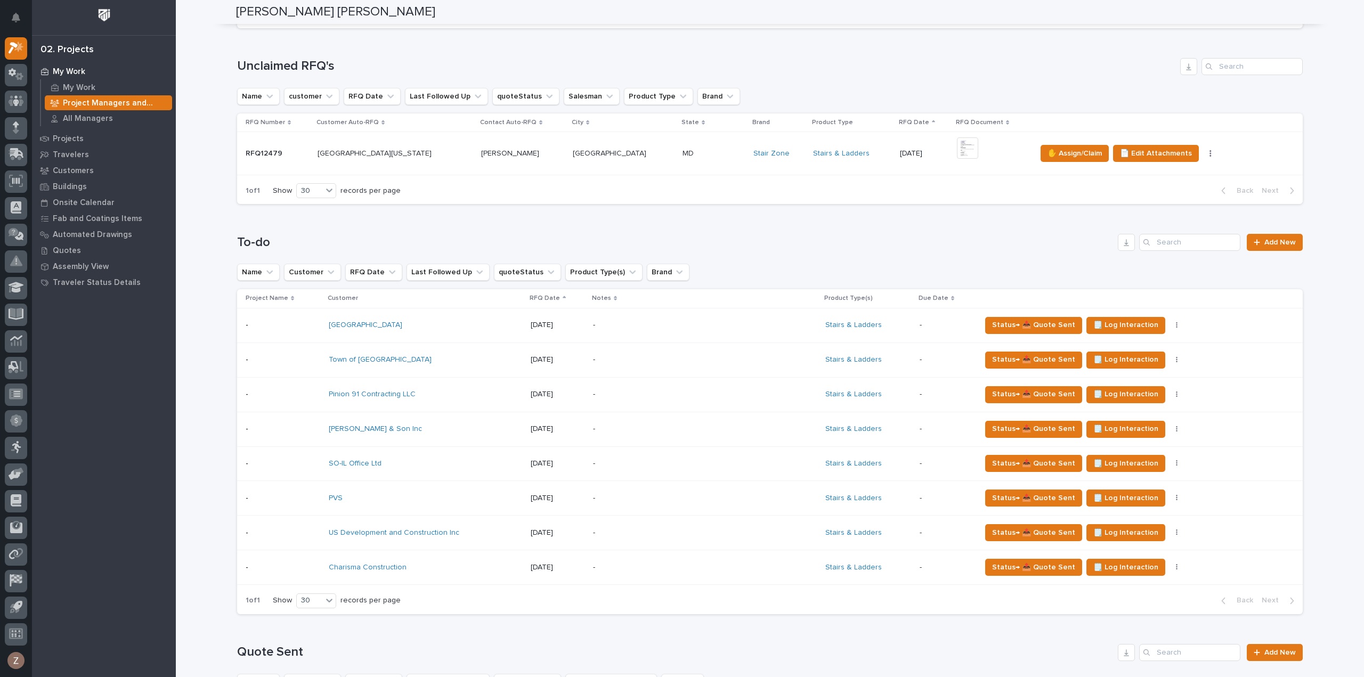
click at [1008, 651] on h1 "Quote Sent" at bounding box center [675, 652] width 876 height 15
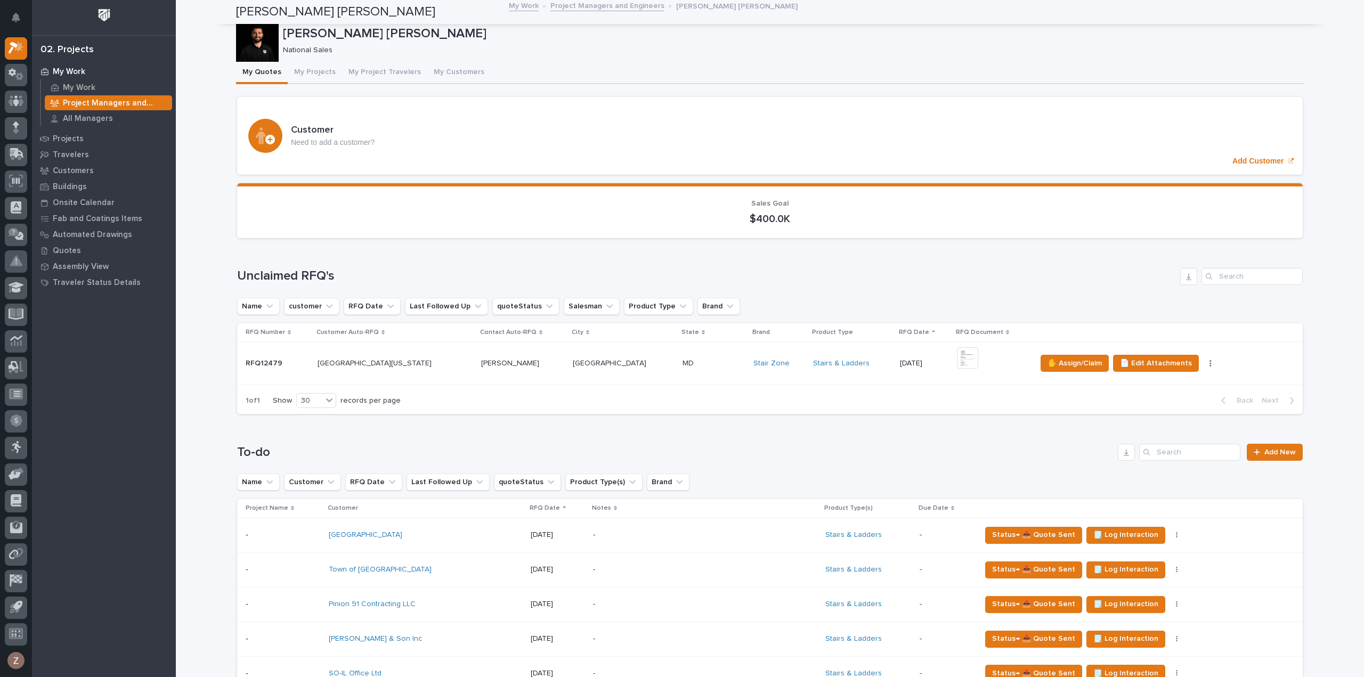
scroll to position [0, 0]
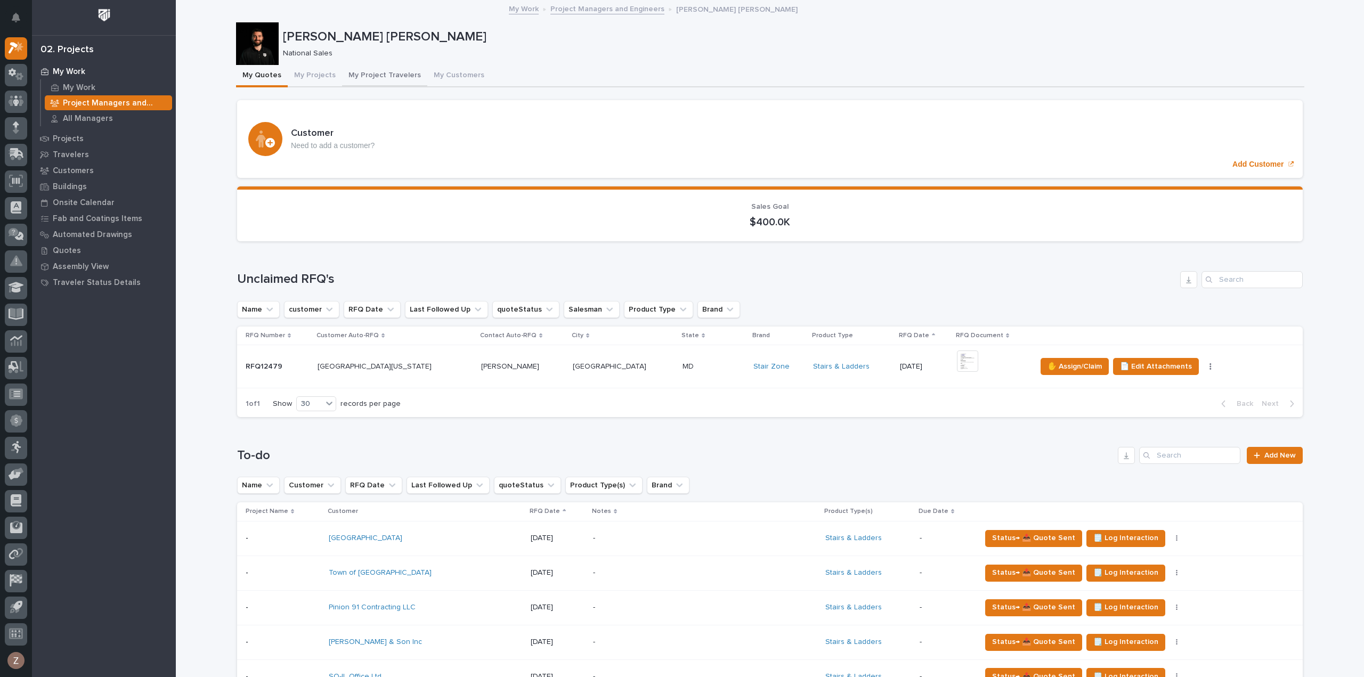
click at [315, 71] on button "My Projects" at bounding box center [315, 76] width 54 height 22
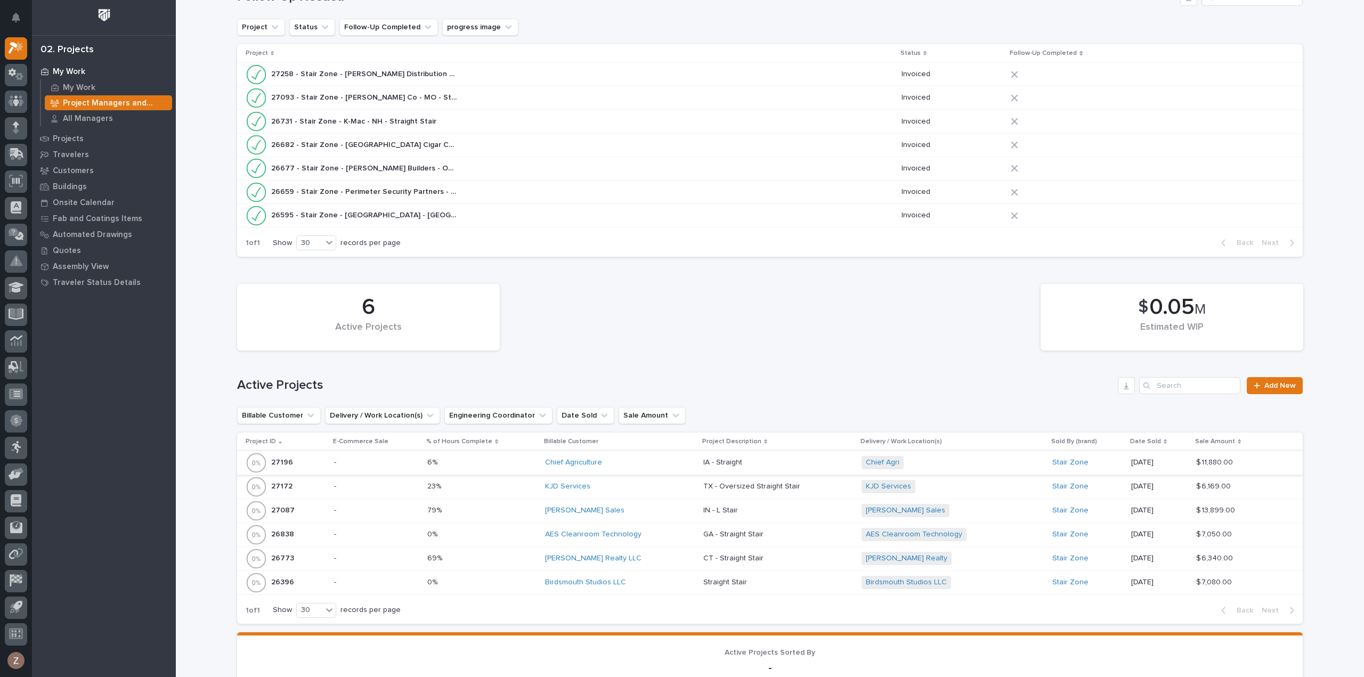
scroll to position [373, 0]
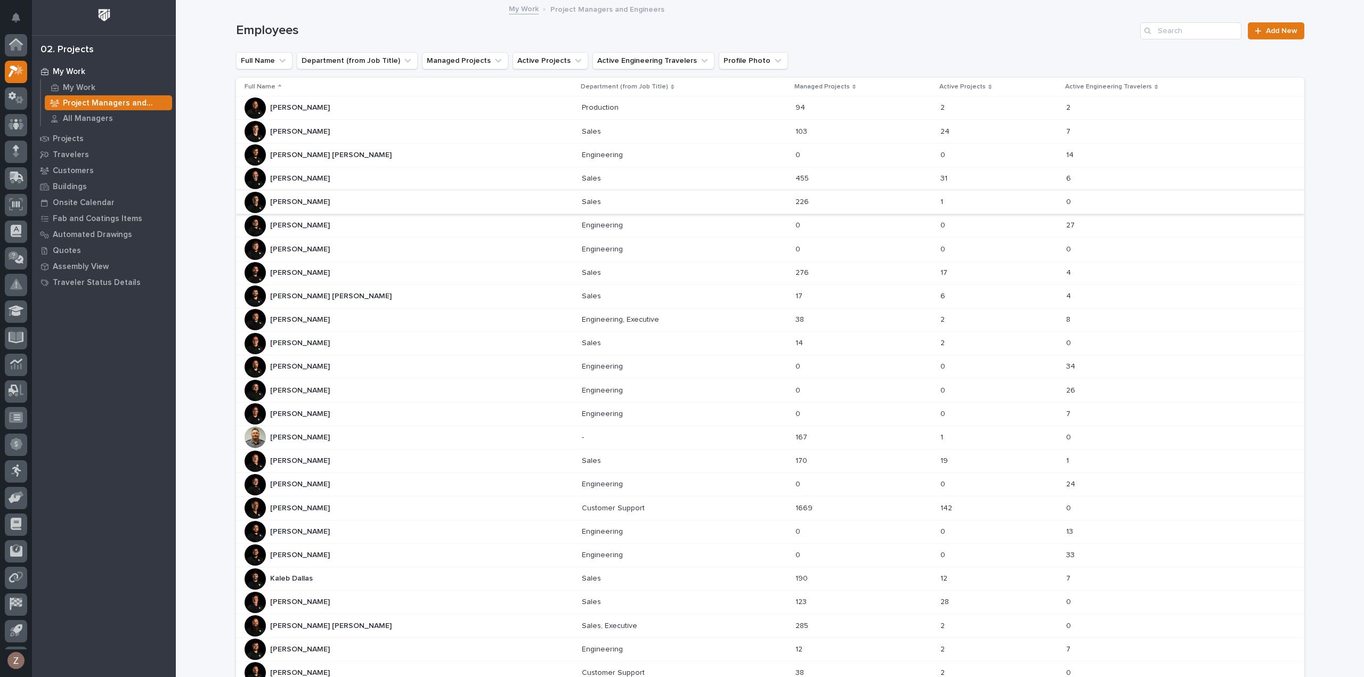
scroll to position [23, 0]
click at [359, 572] on div "Kaleb Dallas Kaleb Dallas" at bounding box center [409, 578] width 329 height 21
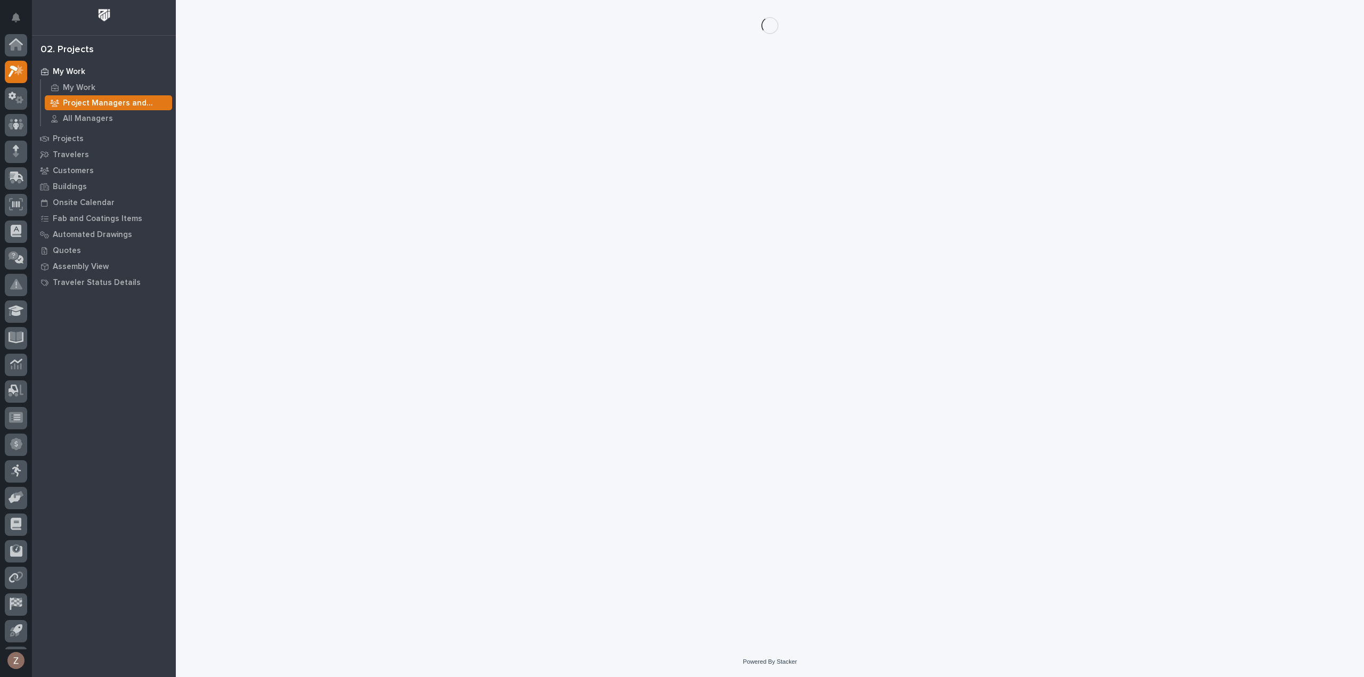
scroll to position [23, 0]
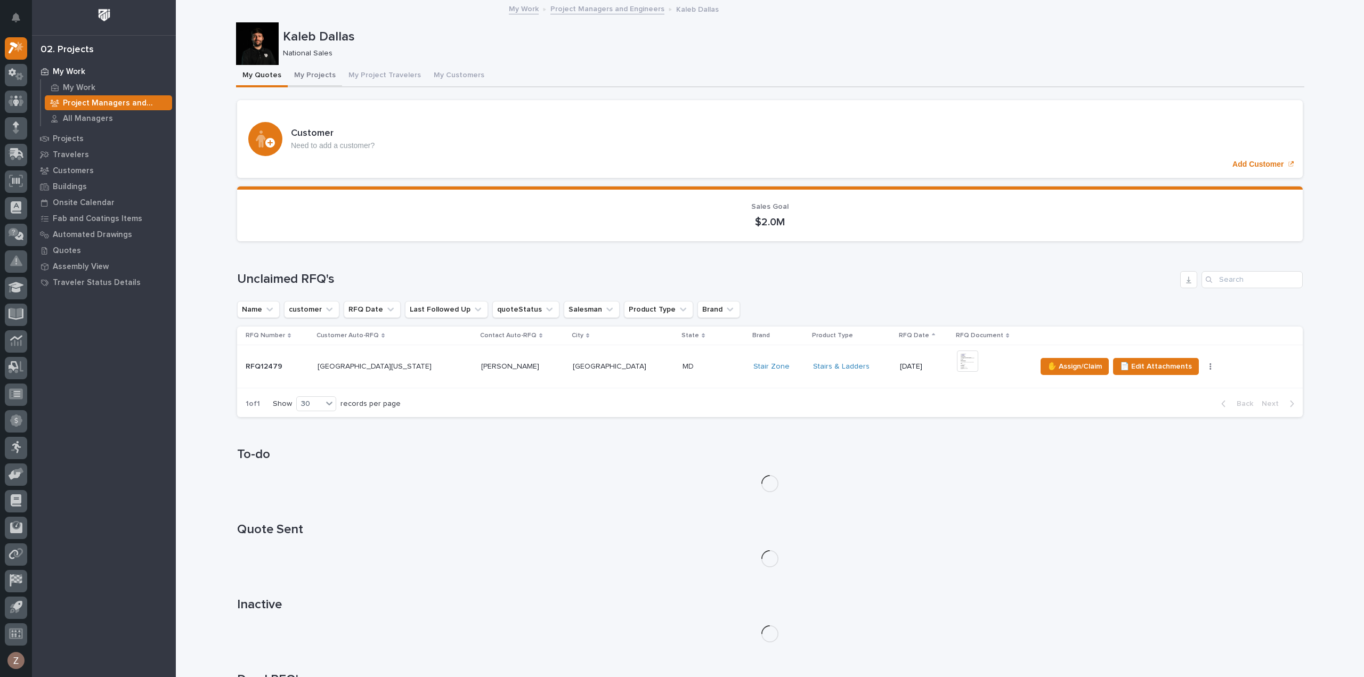
click at [314, 71] on button "My Projects" at bounding box center [315, 76] width 54 height 22
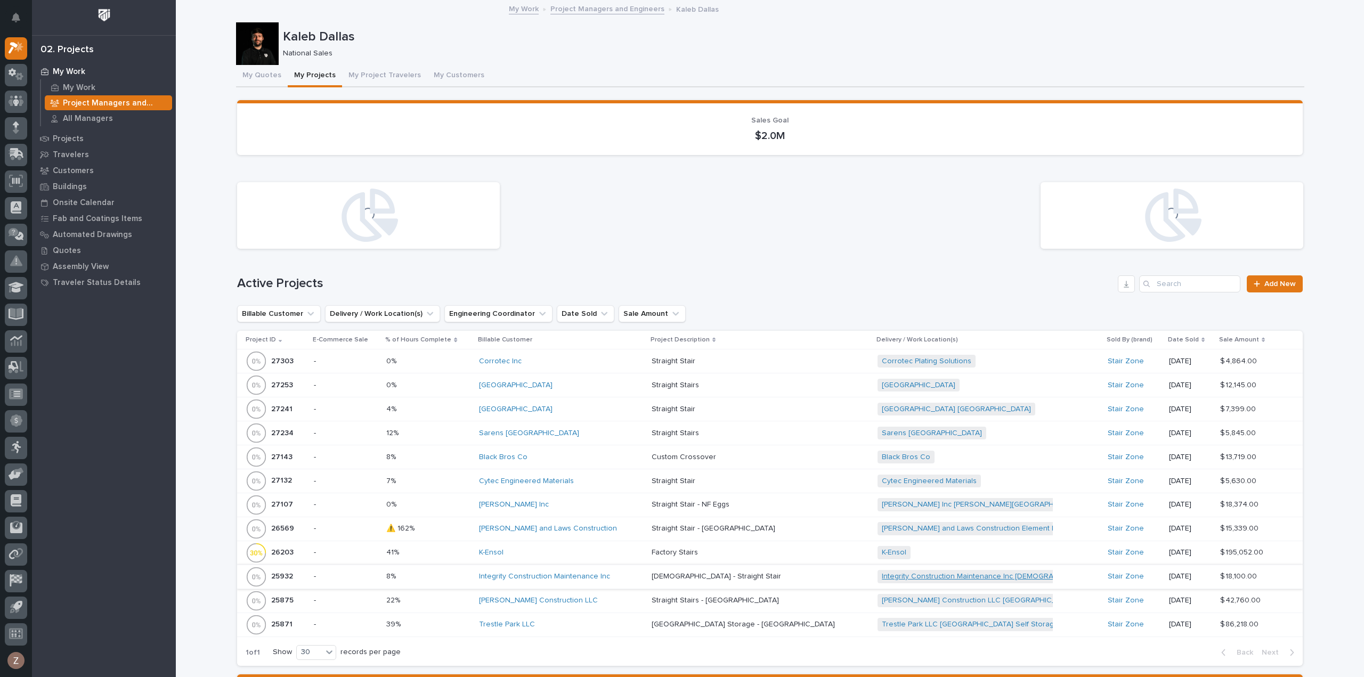
scroll to position [107, 0]
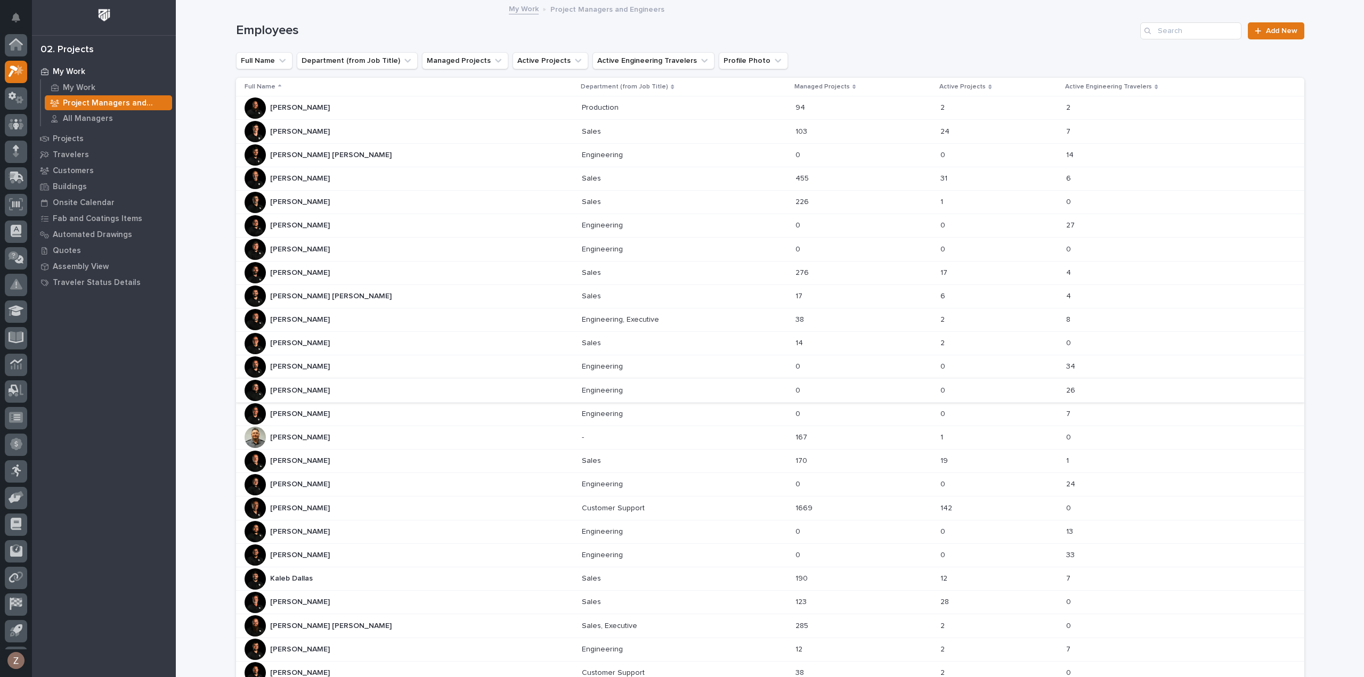
scroll to position [23, 0]
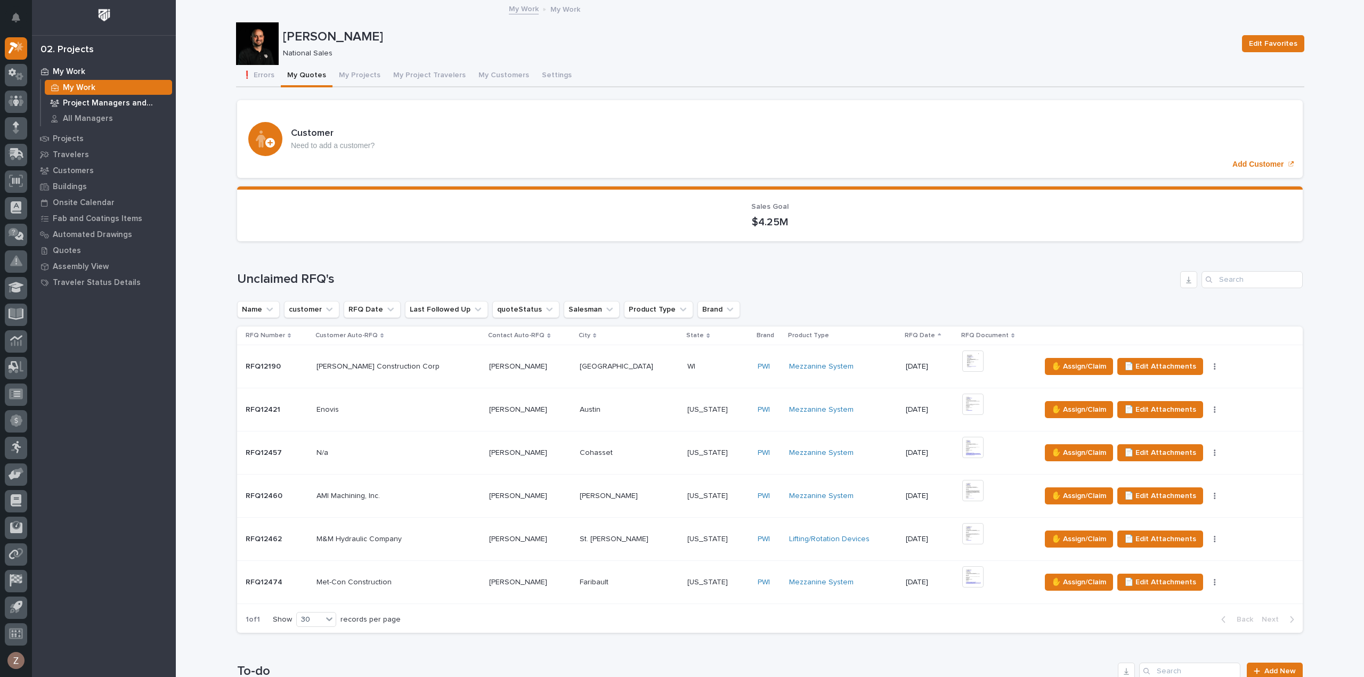
click at [85, 101] on p "Project Managers and Engineers" at bounding box center [115, 104] width 105 height 10
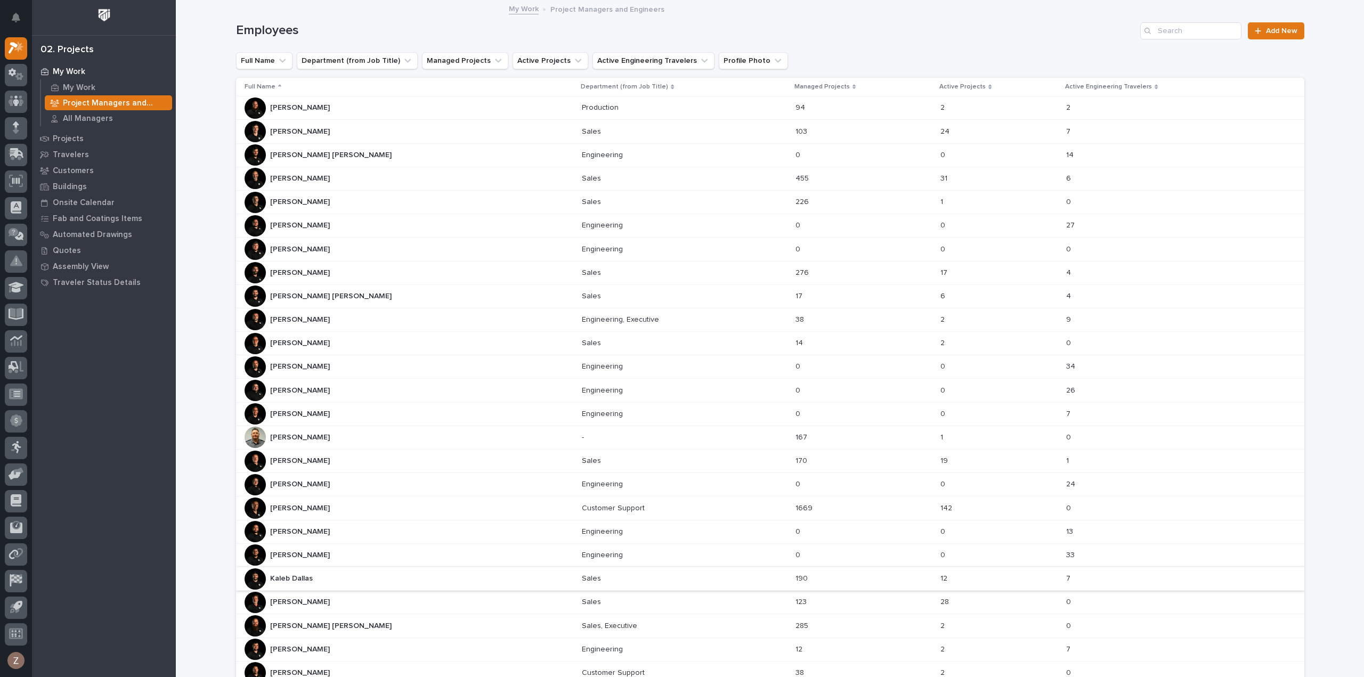
scroll to position [241, 0]
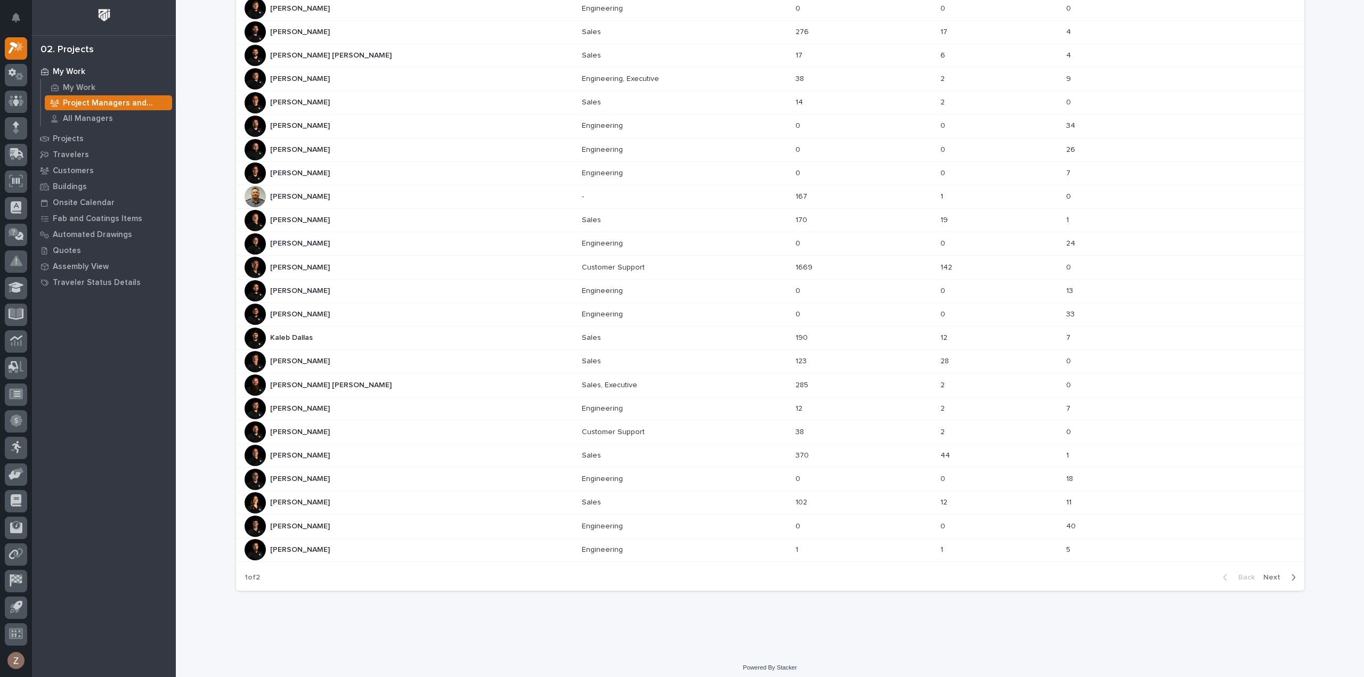
click at [1263, 573] on span "Next" at bounding box center [1274, 578] width 23 height 10
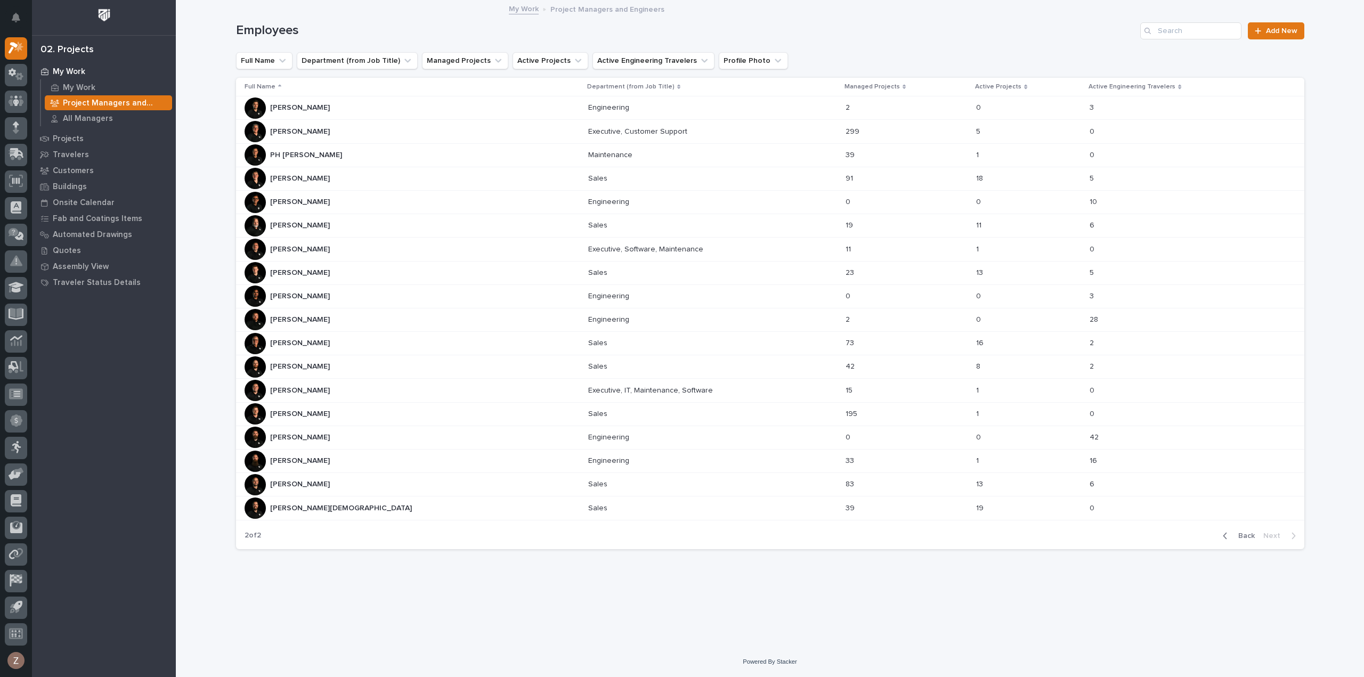
click at [334, 408] on div "Tyler Hartsough Tyler Hartsough" at bounding box center [412, 413] width 335 height 21
click at [336, 229] on div "Roark Jones Roark Jones" at bounding box center [412, 225] width 335 height 21
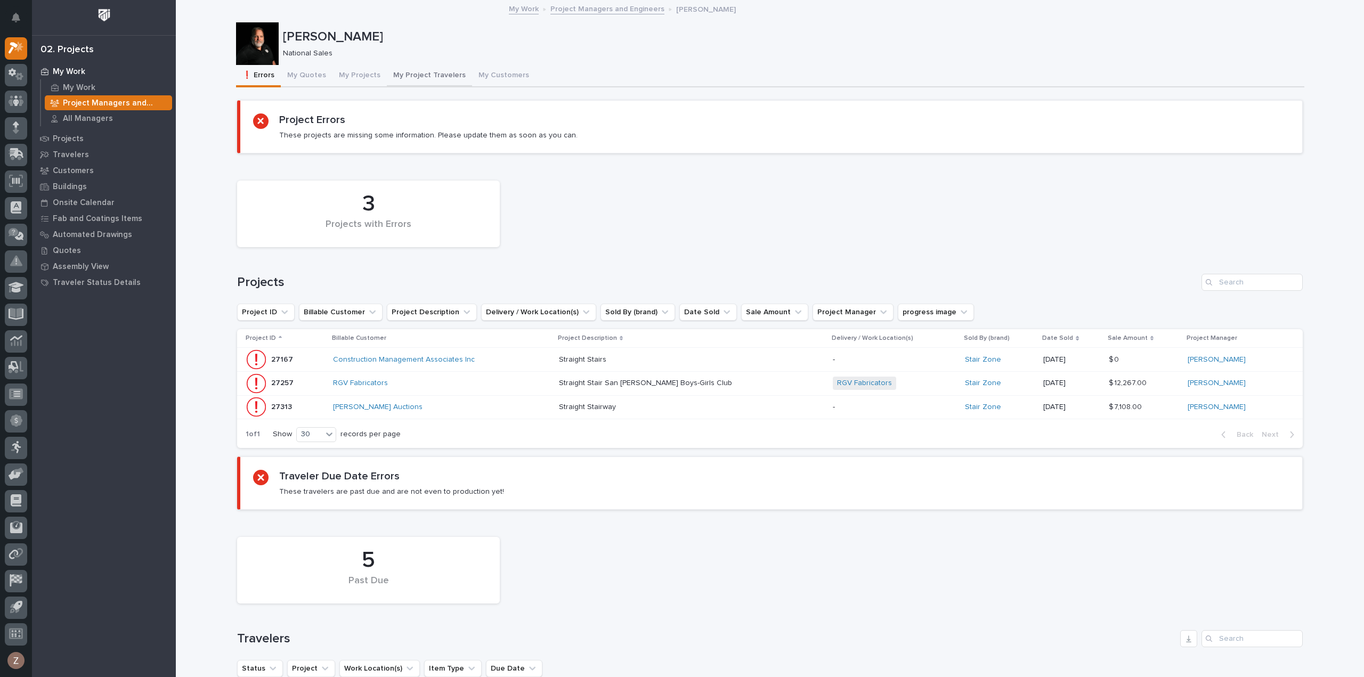
click at [302, 73] on button "My Quotes" at bounding box center [307, 76] width 52 height 22
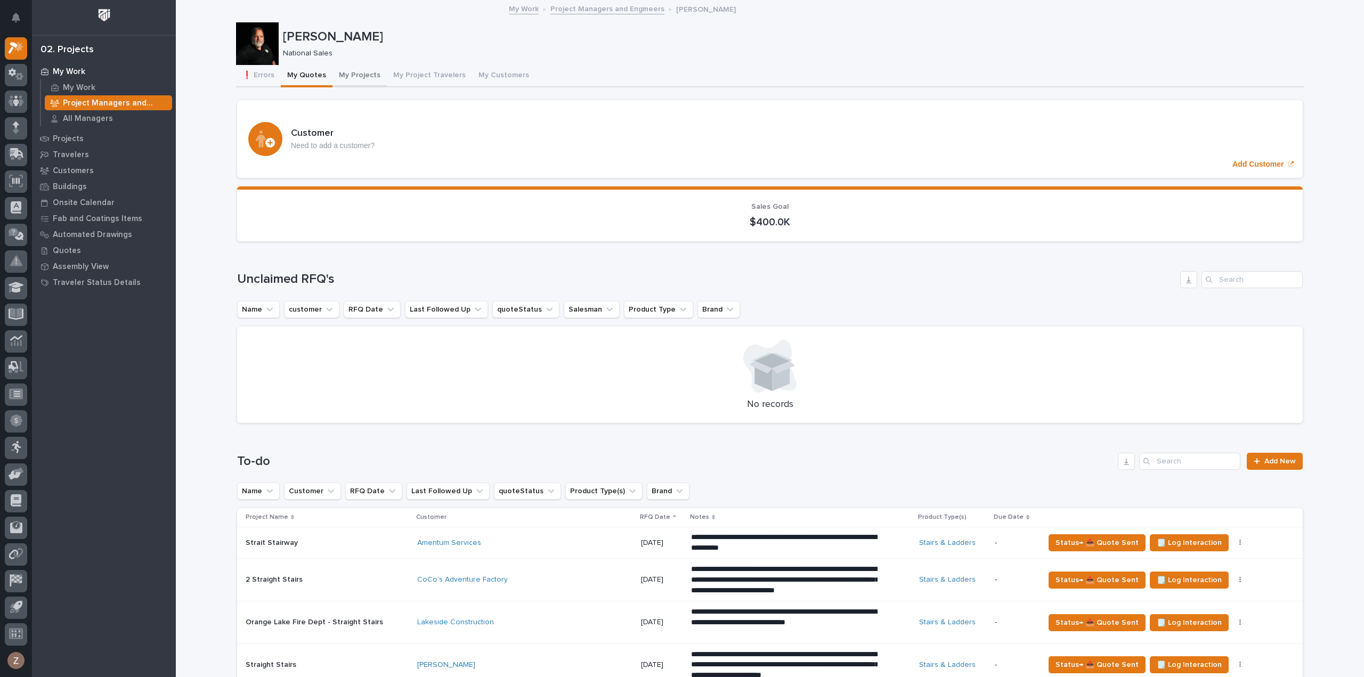
click at [346, 75] on button "My Projects" at bounding box center [359, 76] width 54 height 22
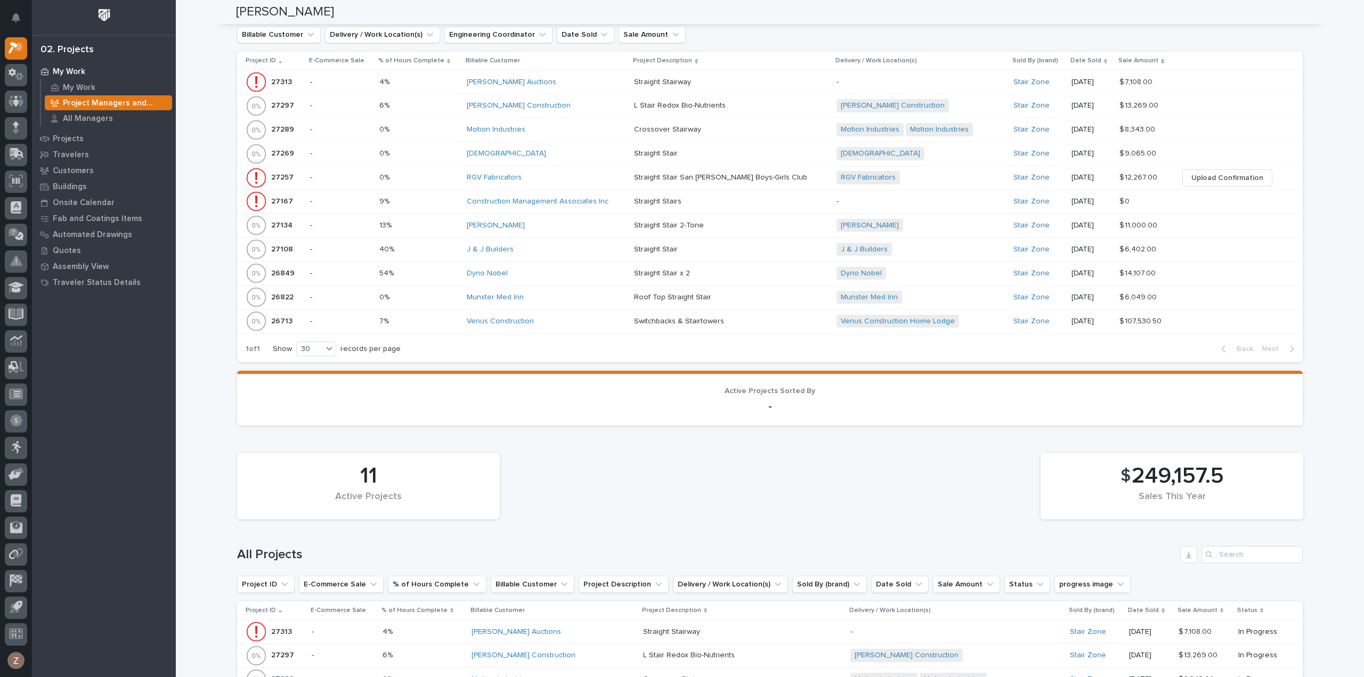
scroll to position [320, 0]
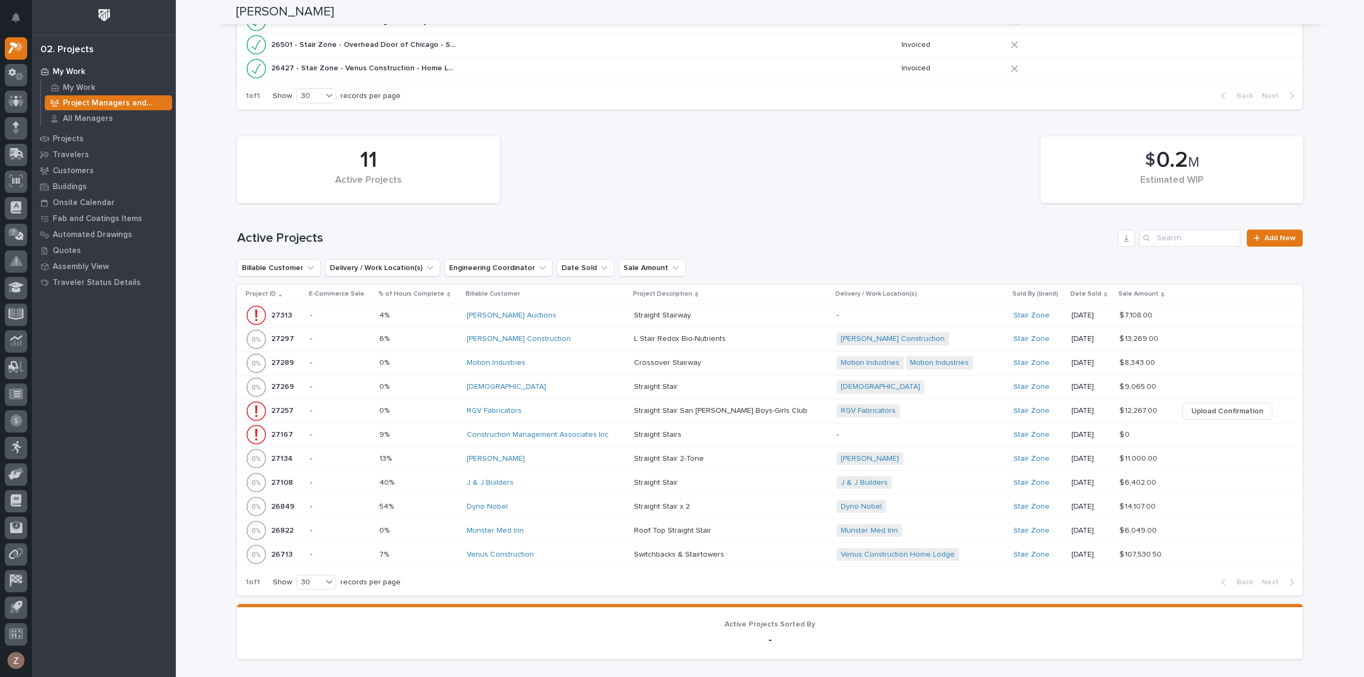
click at [1314, 444] on div "**********" at bounding box center [770, 606] width 1188 height 1851
click at [598, 554] on div "Venus Construction" at bounding box center [546, 554] width 159 height 9
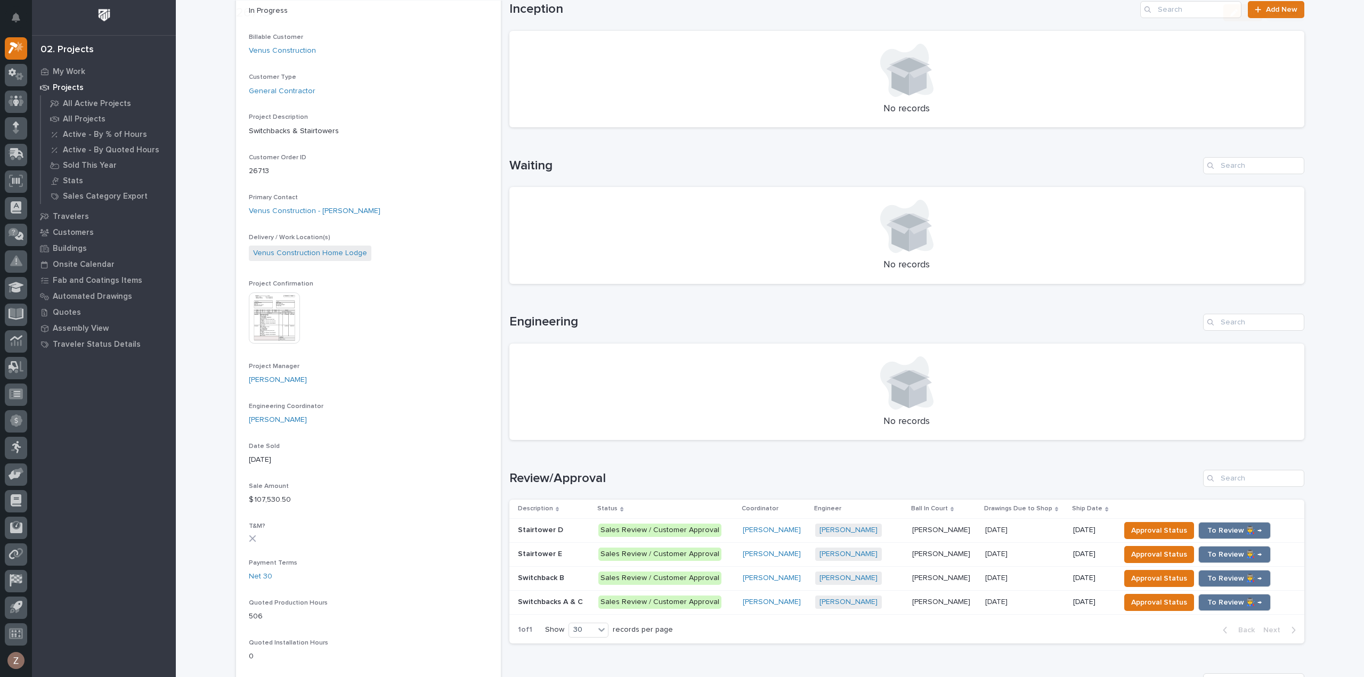
scroll to position [373, 0]
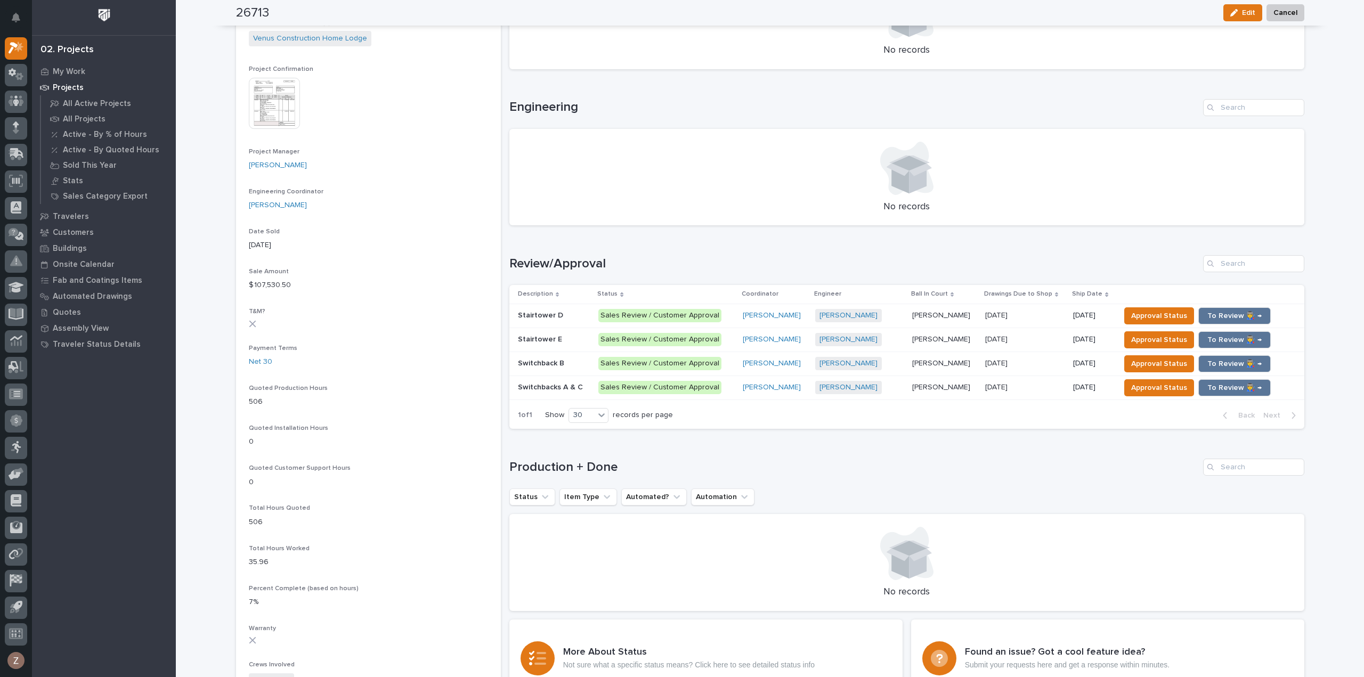
click at [258, 100] on img at bounding box center [274, 103] width 51 height 51
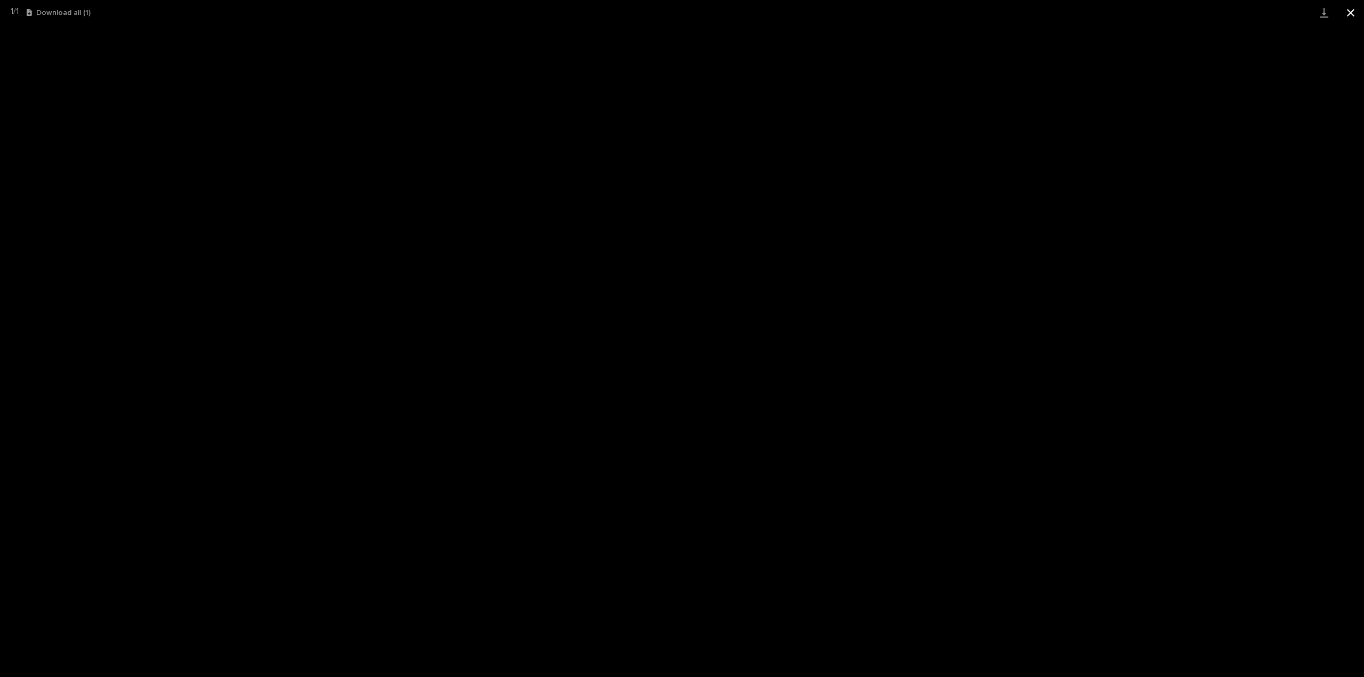
click at [1352, 11] on button "Close gallery" at bounding box center [1350, 12] width 27 height 25
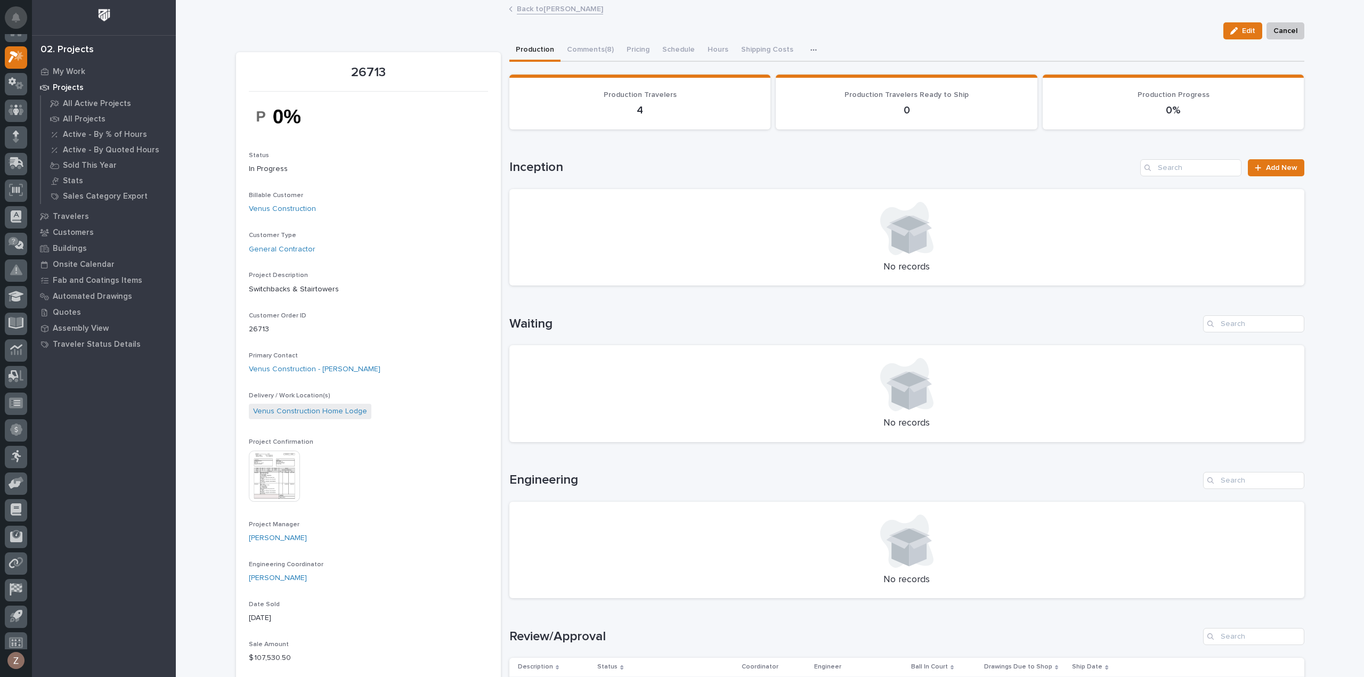
scroll to position [0, 0]
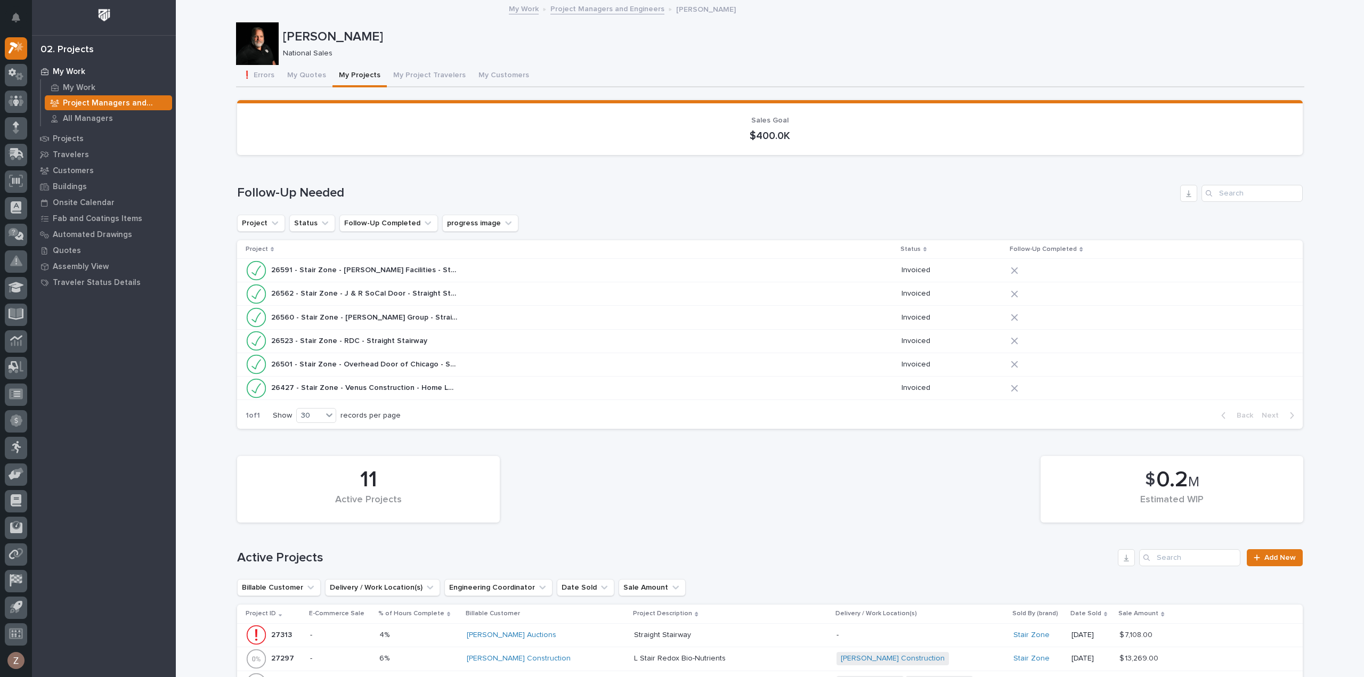
scroll to position [373, 0]
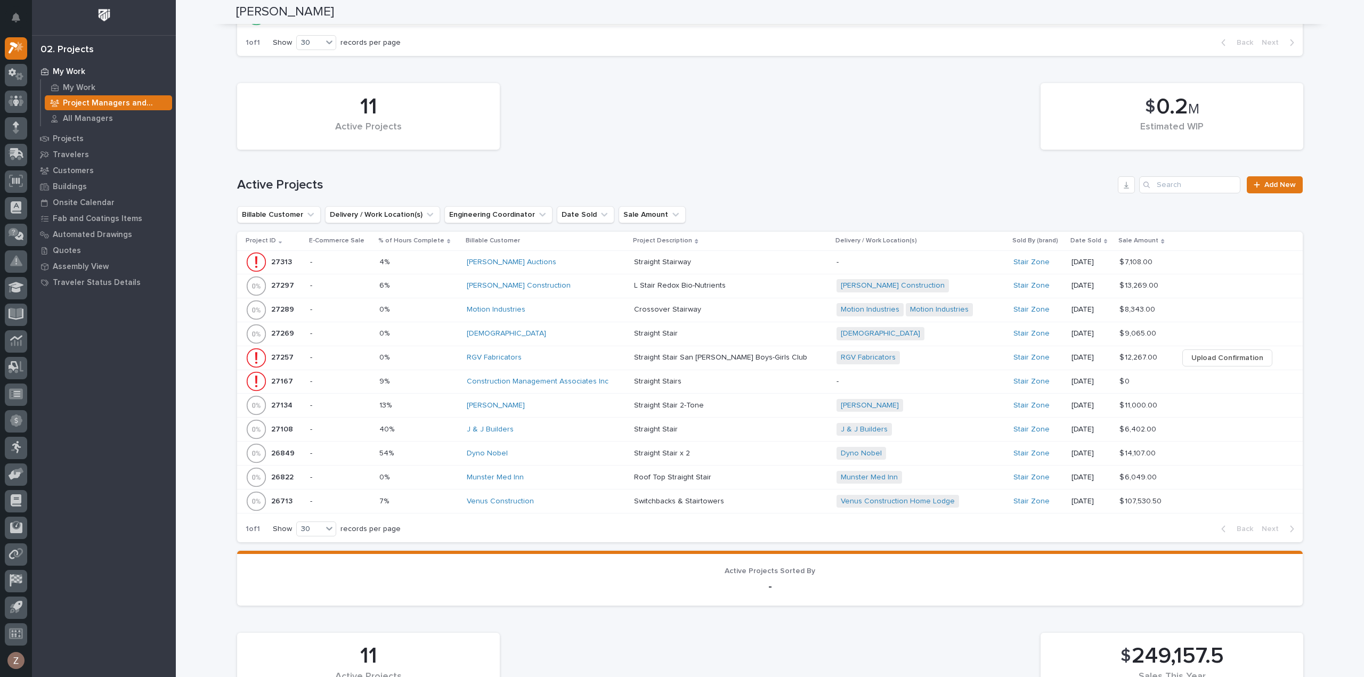
click at [603, 480] on div "Munster Med Inn" at bounding box center [546, 478] width 159 height 18
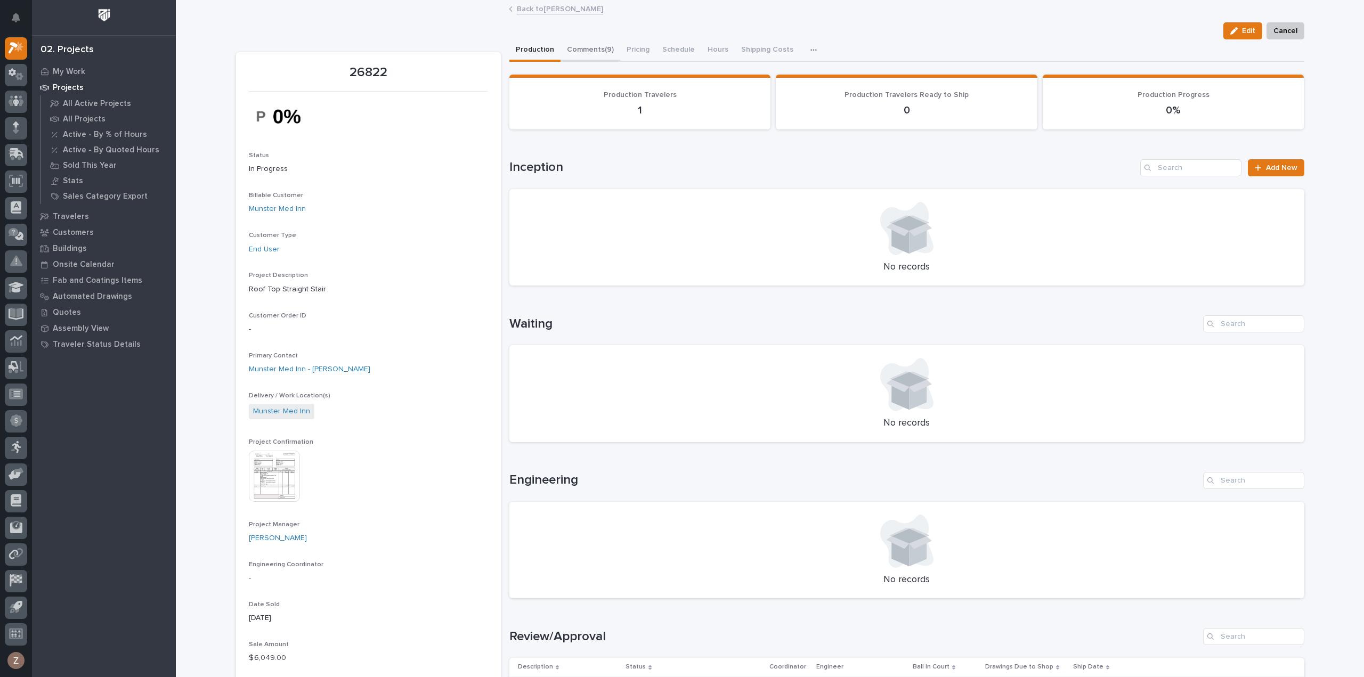
click at [586, 47] on button "Comments (9)" at bounding box center [590, 50] width 60 height 22
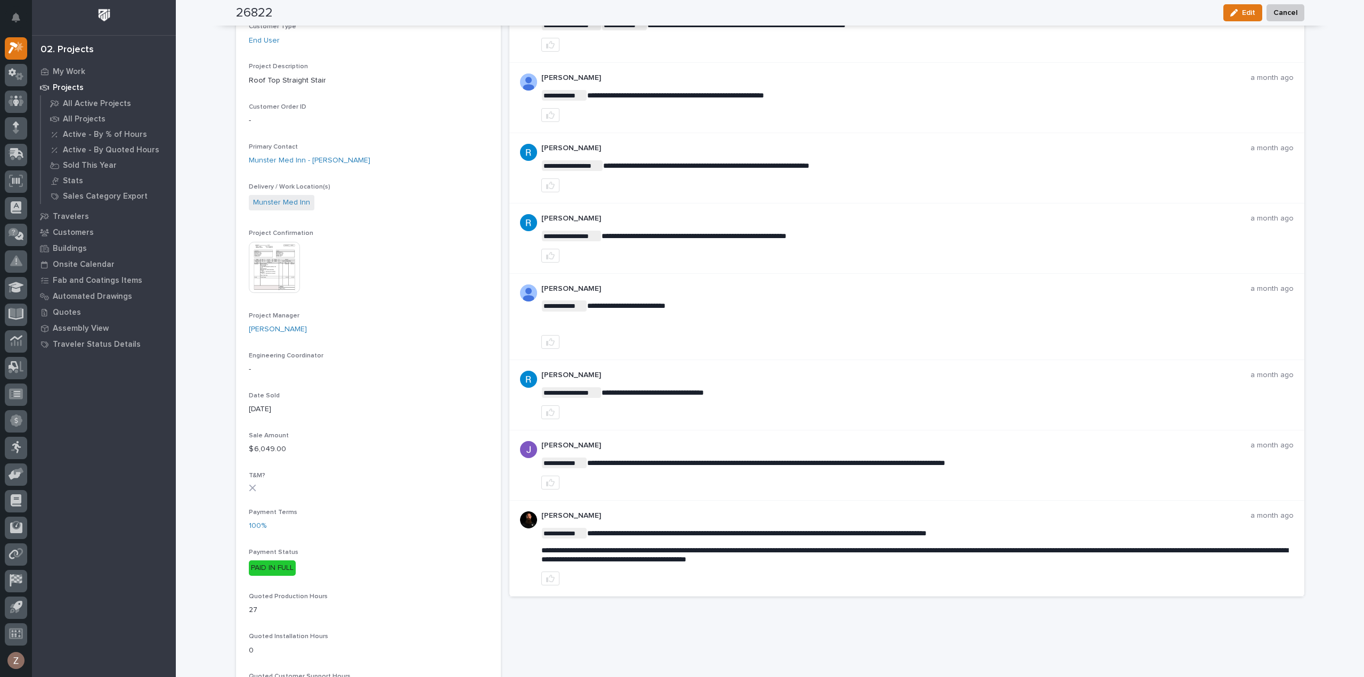
scroll to position [320, 0]
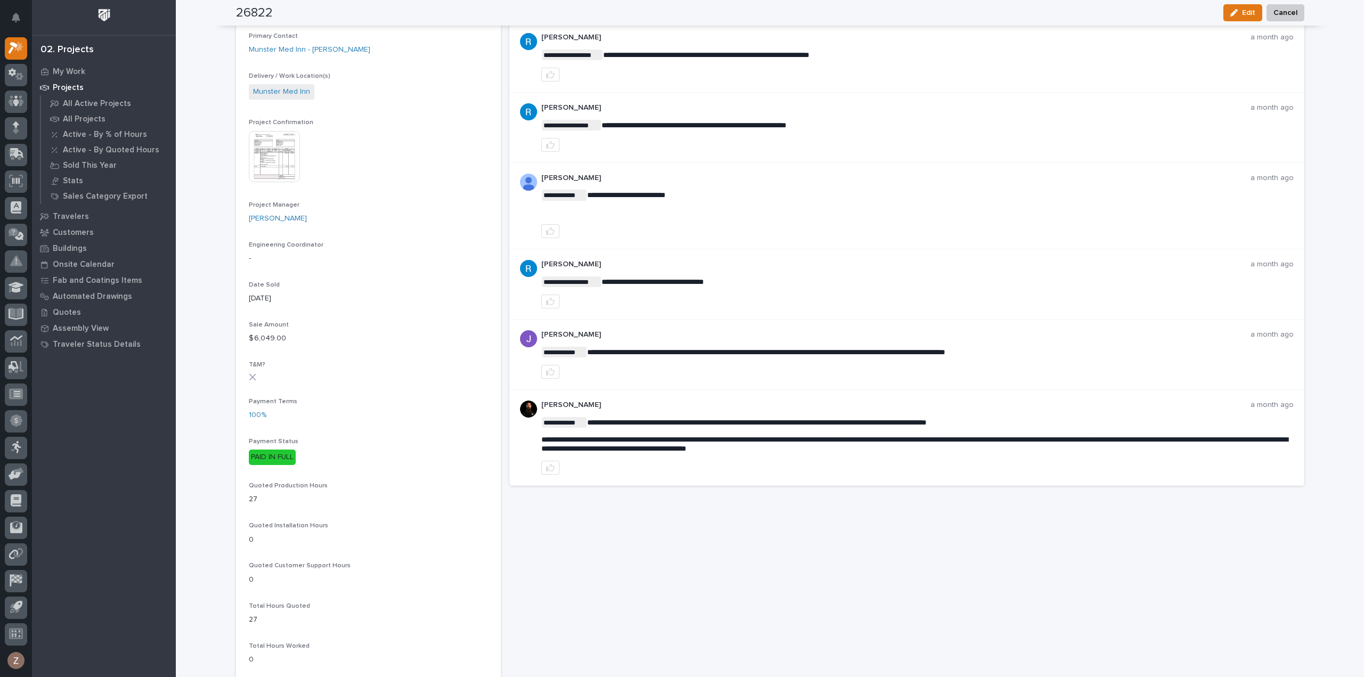
click at [274, 163] on img at bounding box center [274, 156] width 51 height 51
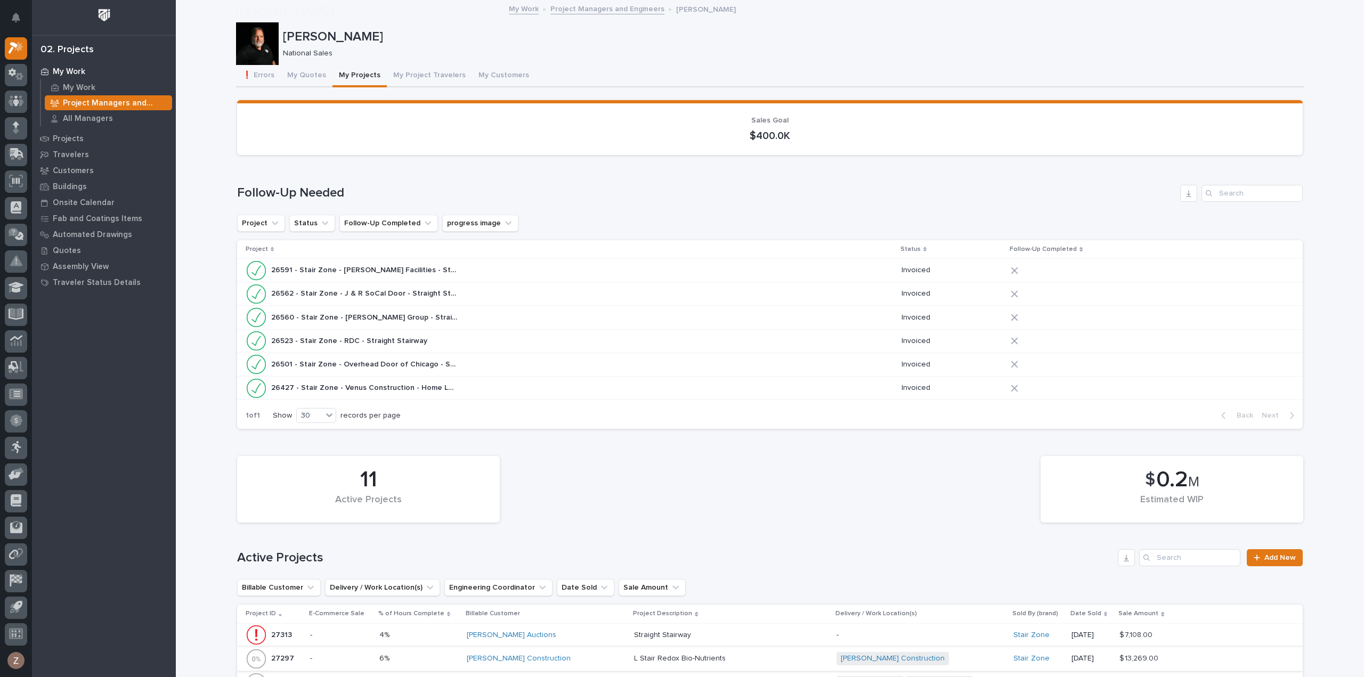
scroll to position [320, 0]
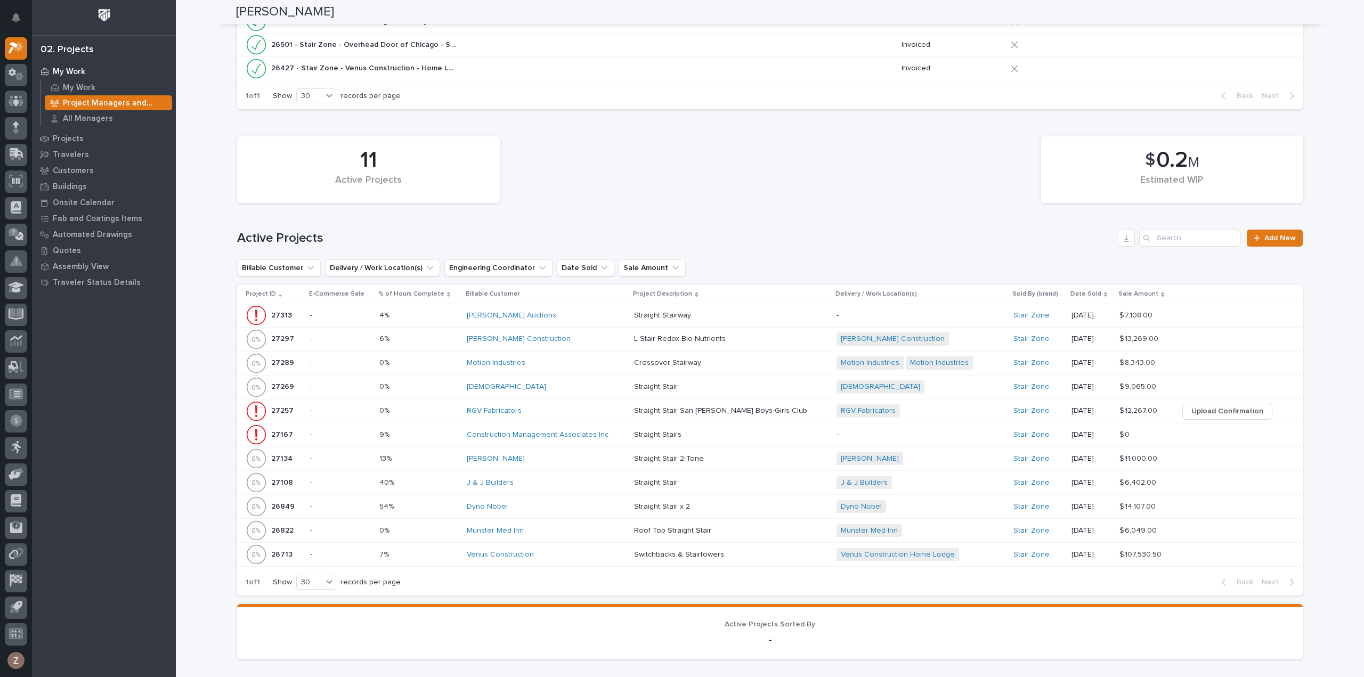
click at [574, 503] on div "Dyno Nobel" at bounding box center [546, 506] width 159 height 9
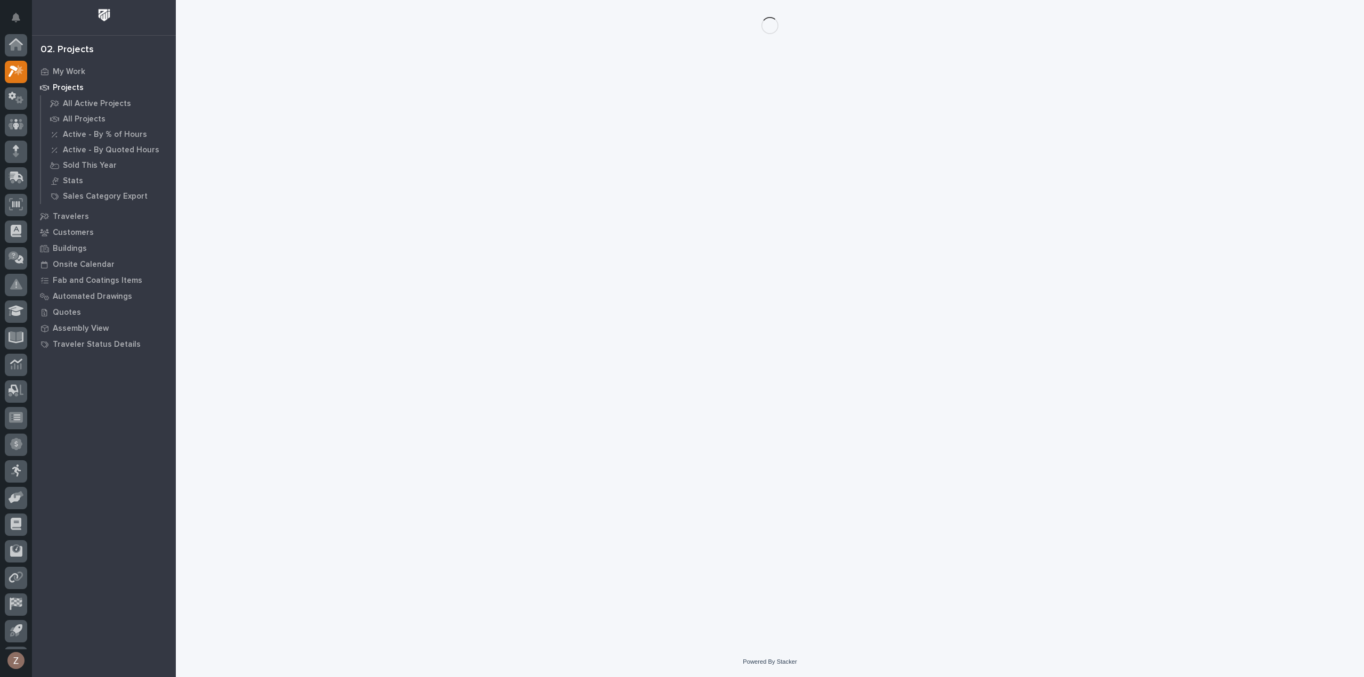
scroll to position [23, 0]
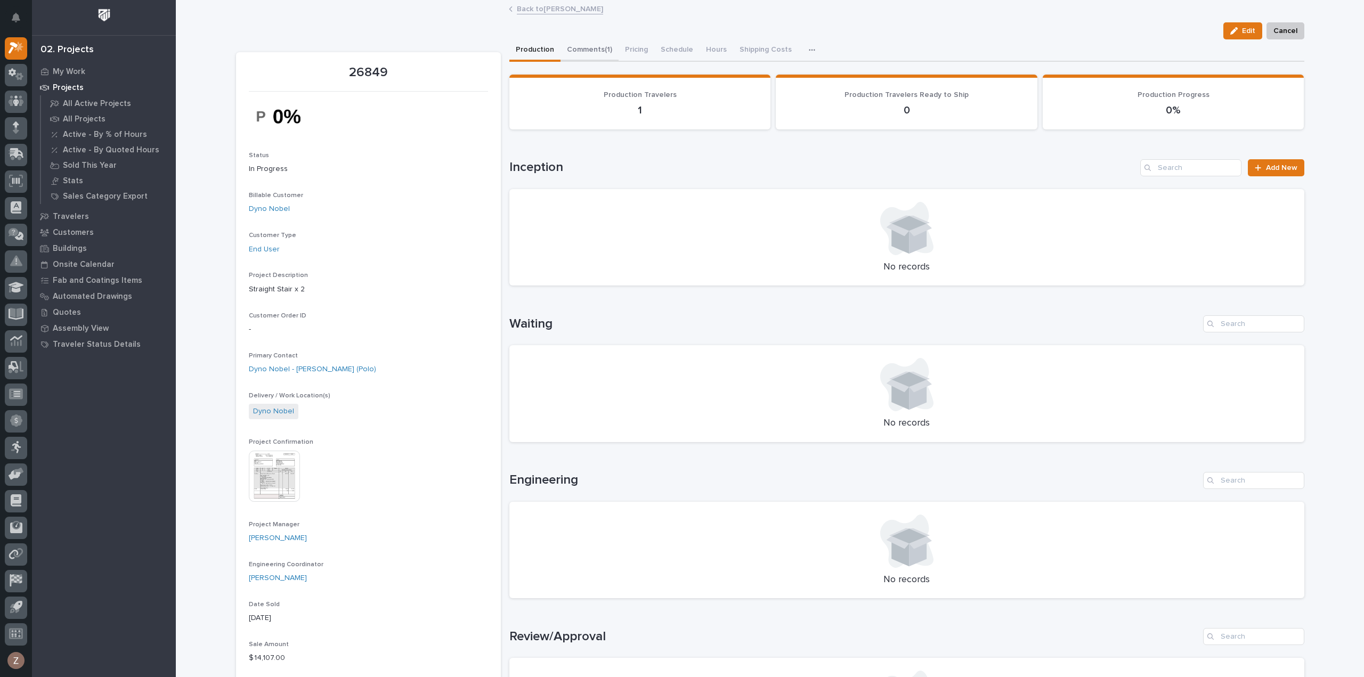
click at [580, 48] on button "Comments (1)" at bounding box center [589, 50] width 58 height 22
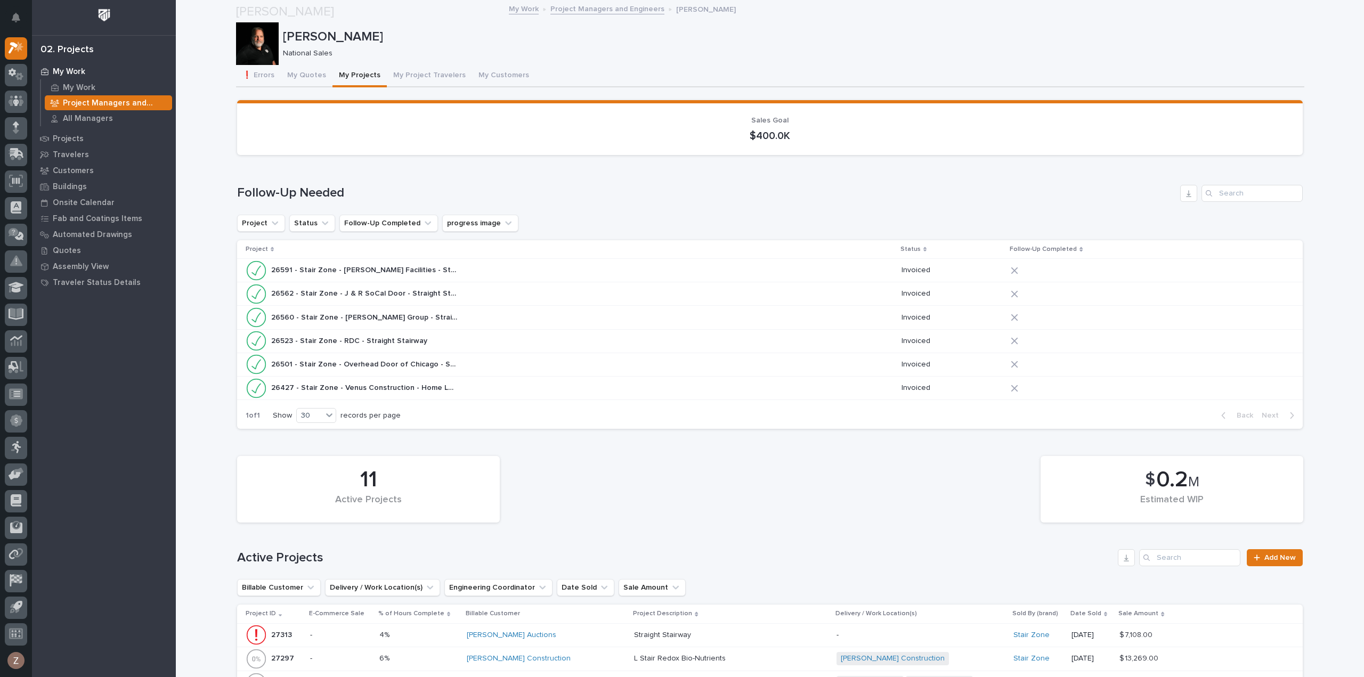
scroll to position [266, 0]
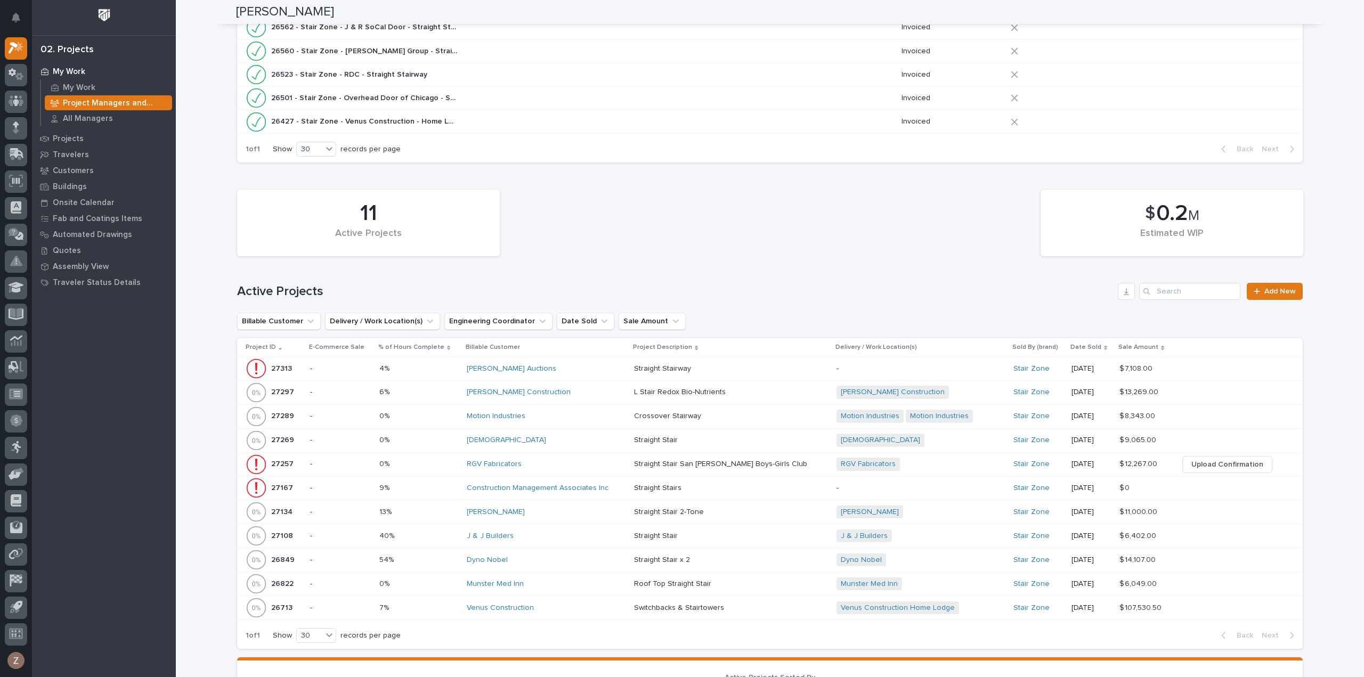
click at [764, 535] on p at bounding box center [727, 536] width 186 height 9
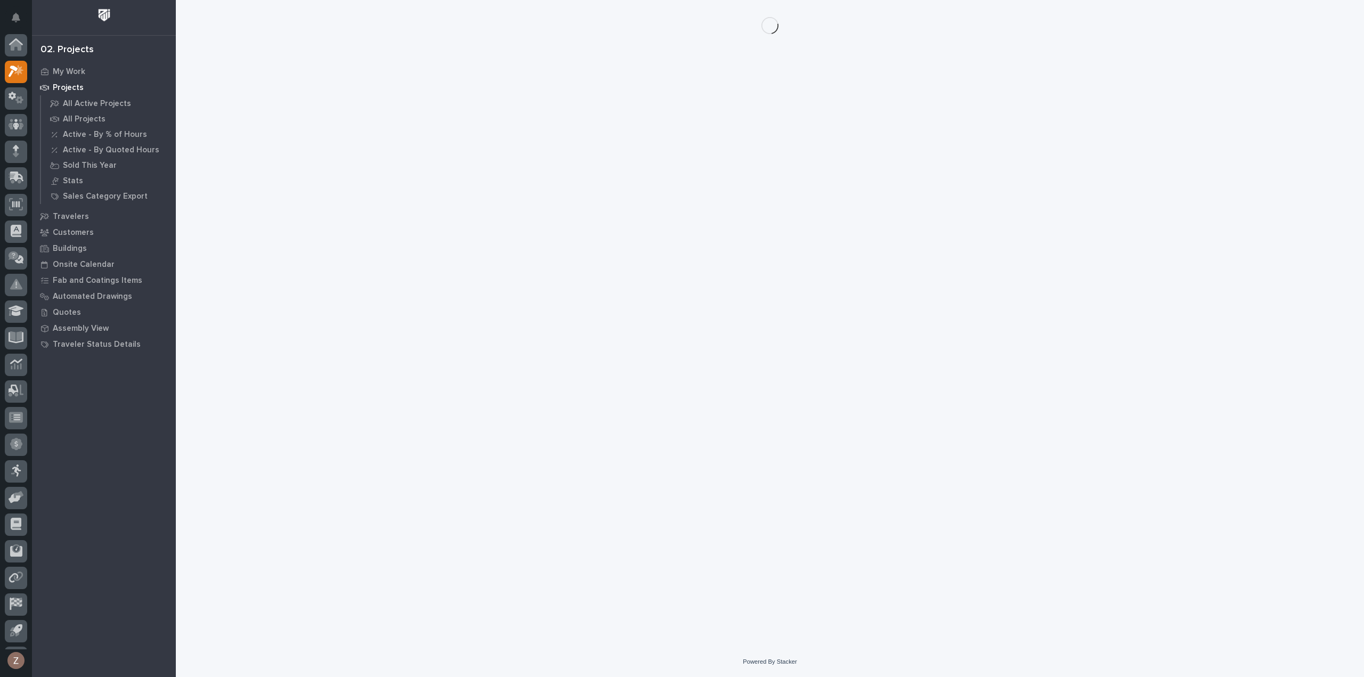
scroll to position [23, 0]
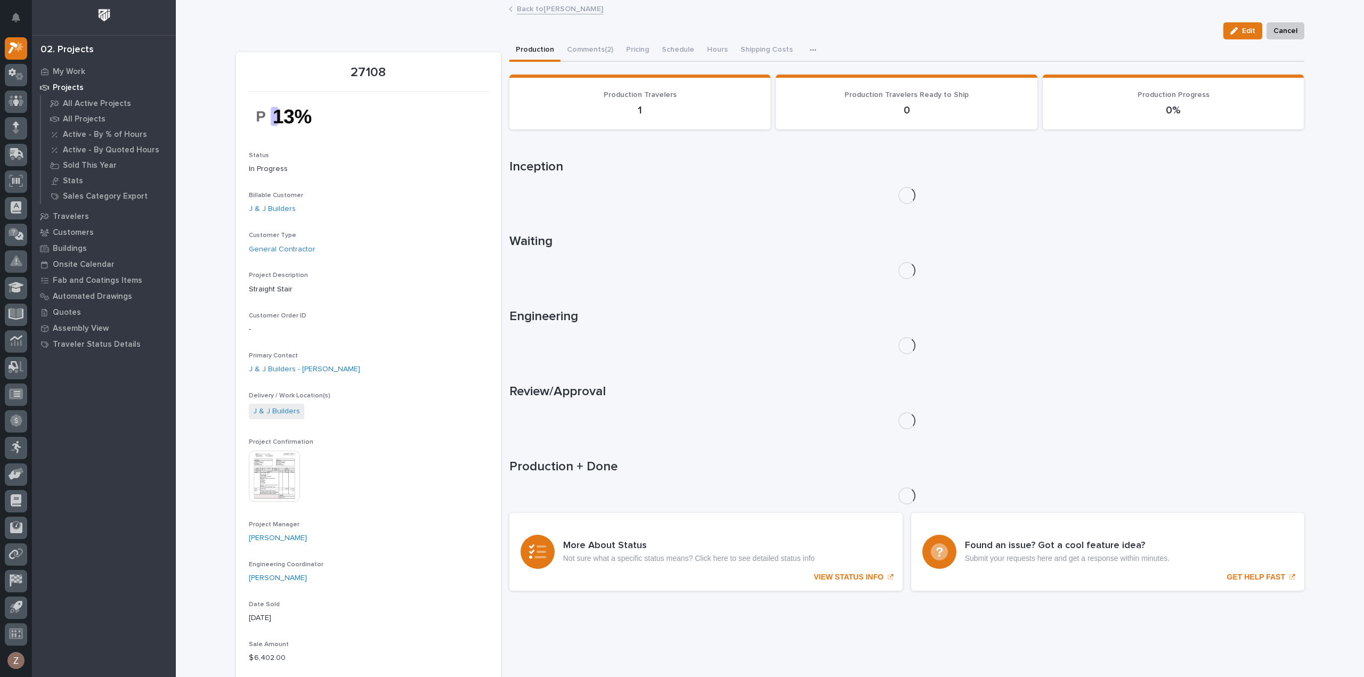
click at [592, 47] on button "Comments (2)" at bounding box center [589, 50] width 59 height 22
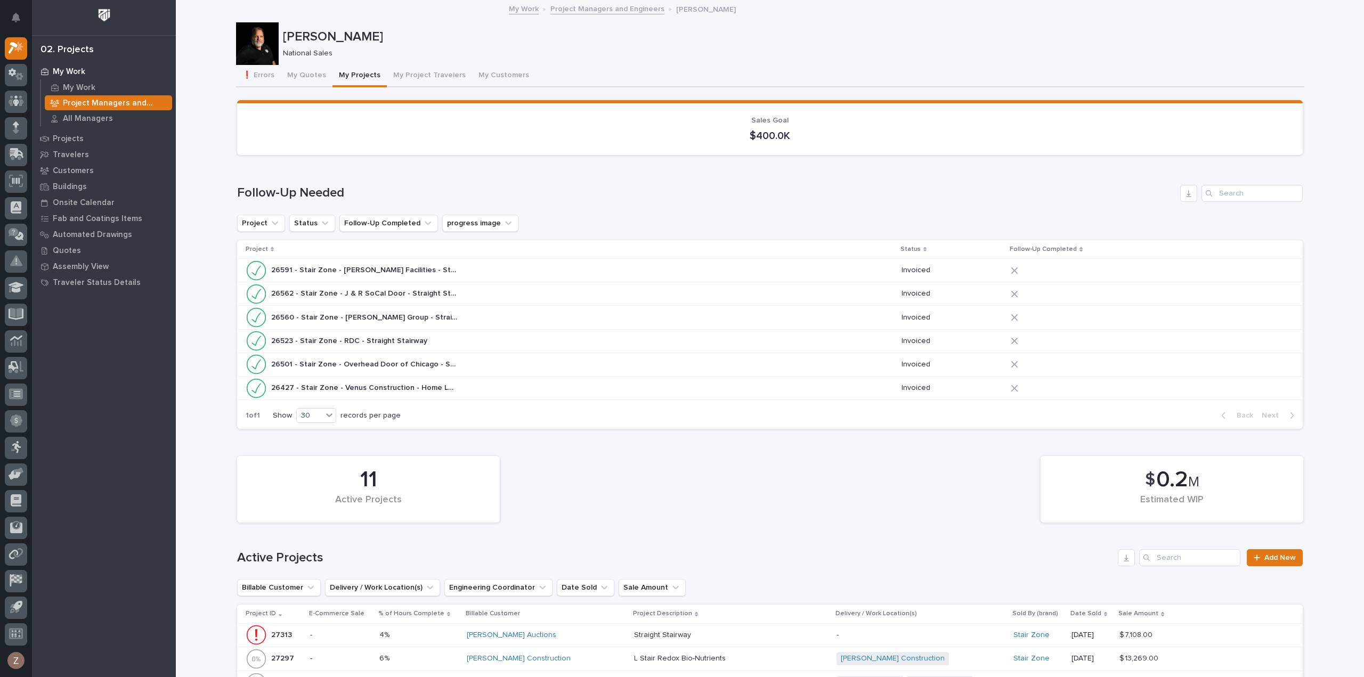
scroll to position [373, 0]
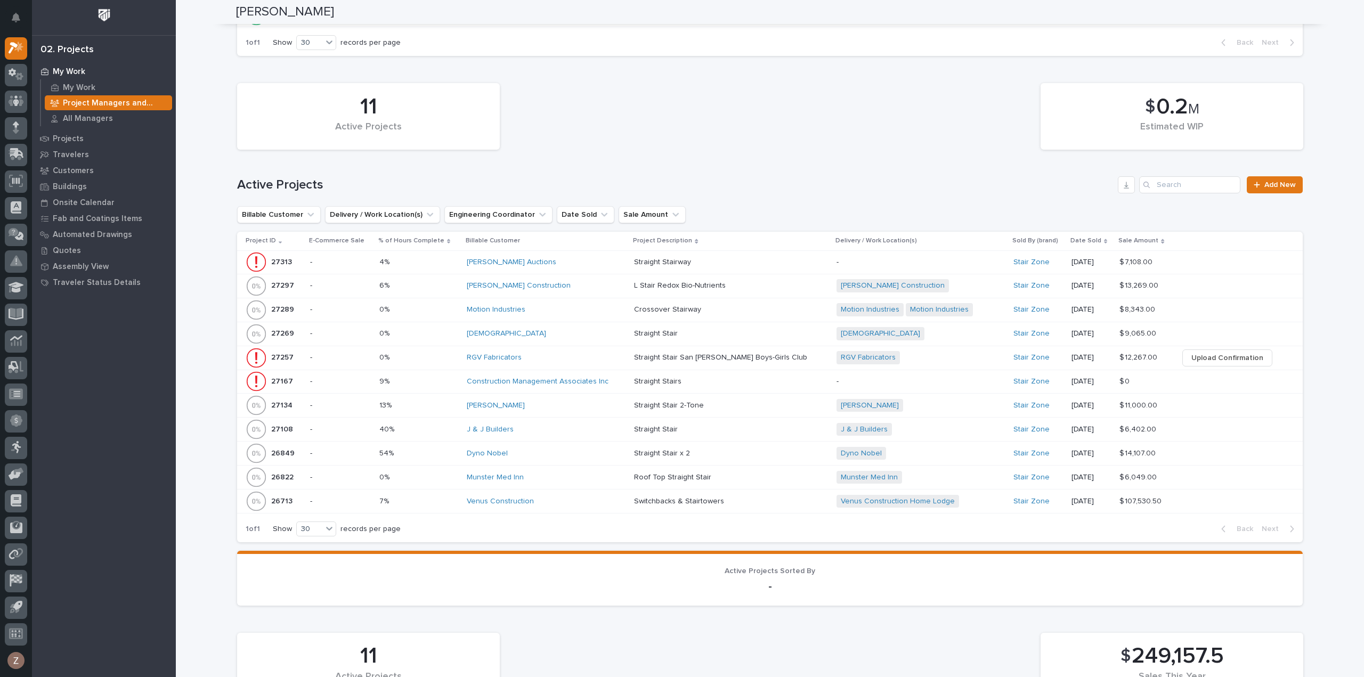
click at [766, 421] on div "Straight Stair Straight Stair" at bounding box center [731, 430] width 194 height 18
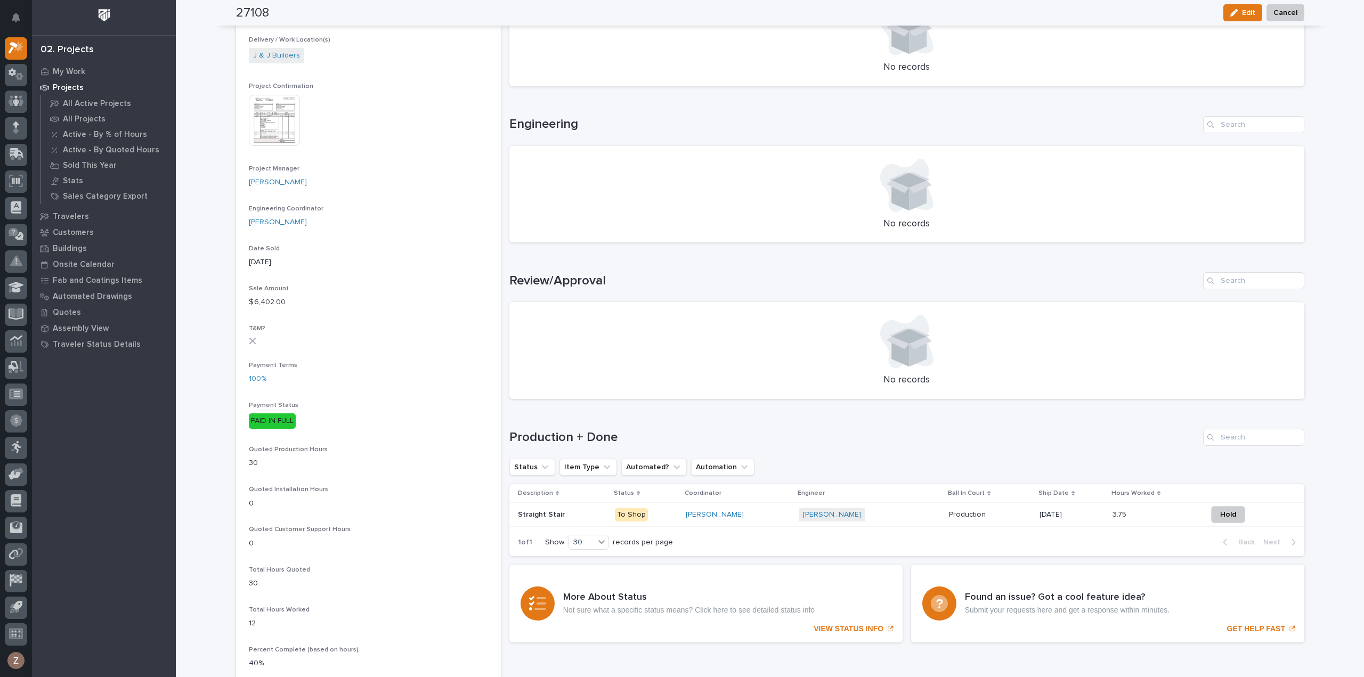
scroll to position [373, 0]
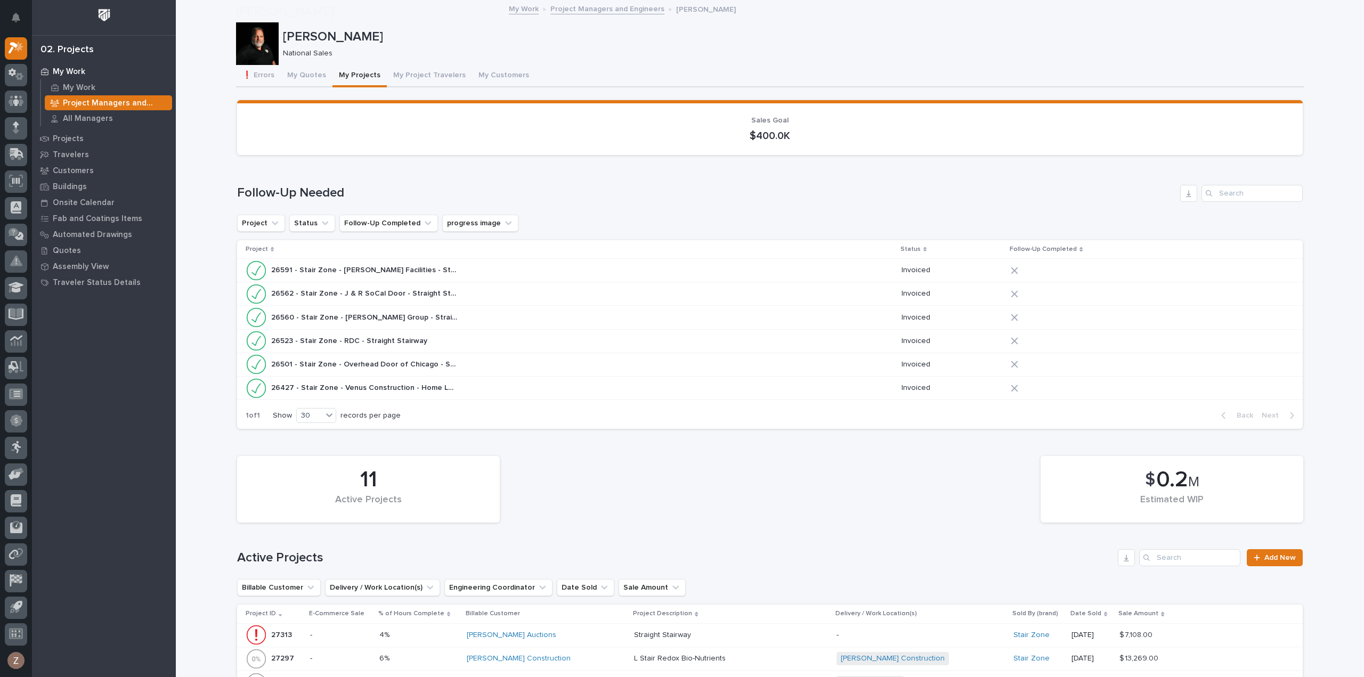
scroll to position [373, 0]
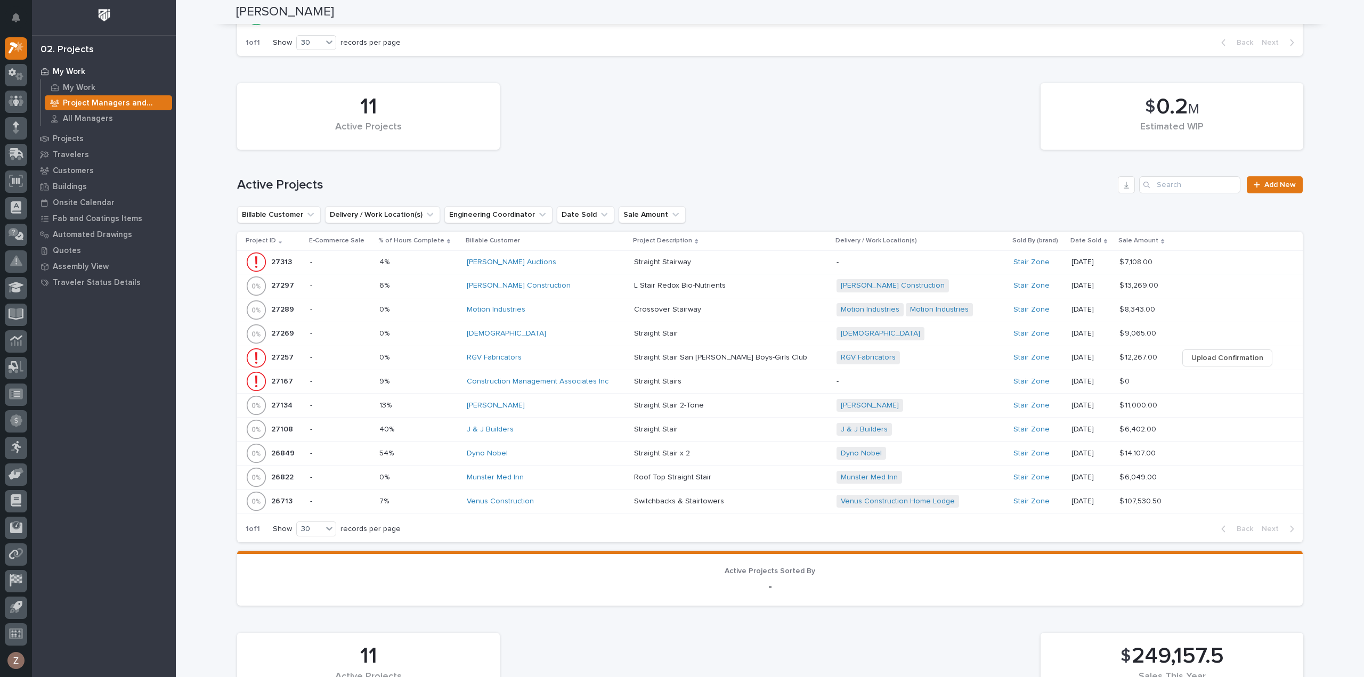
click at [620, 401] on div "[PERSON_NAME]" at bounding box center [546, 405] width 159 height 9
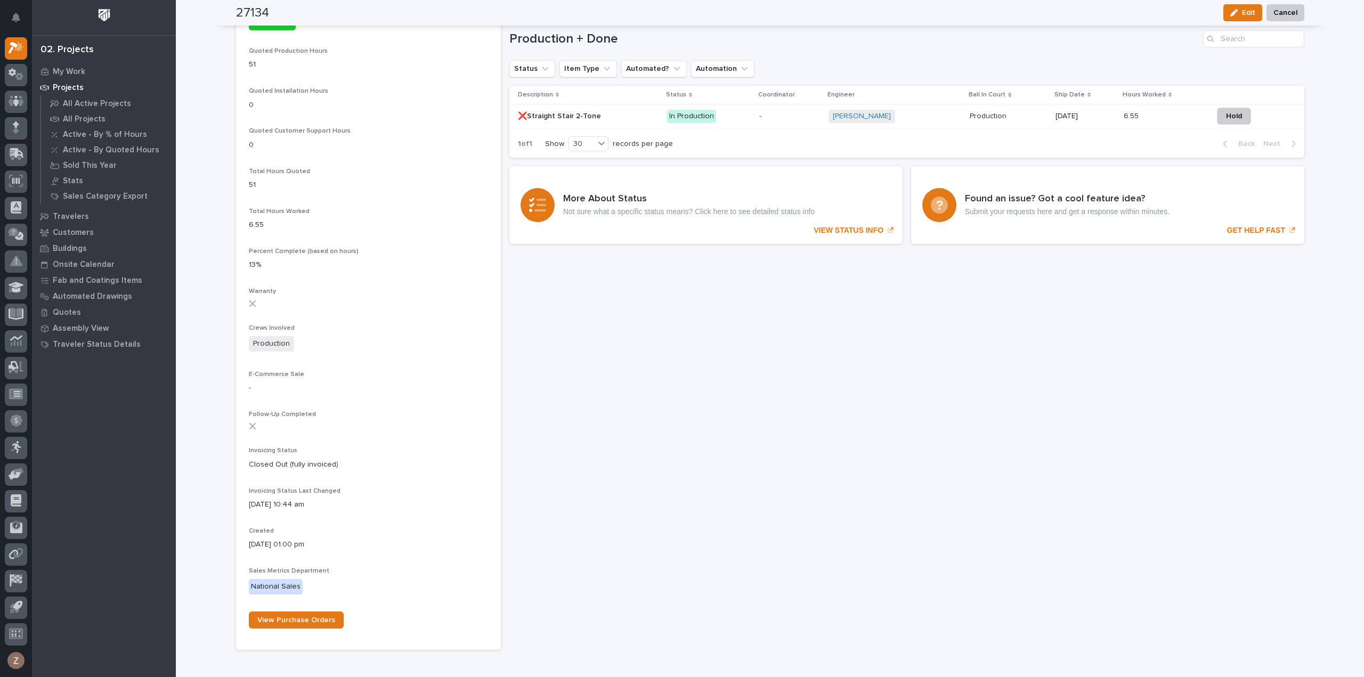
scroll to position [701, 0]
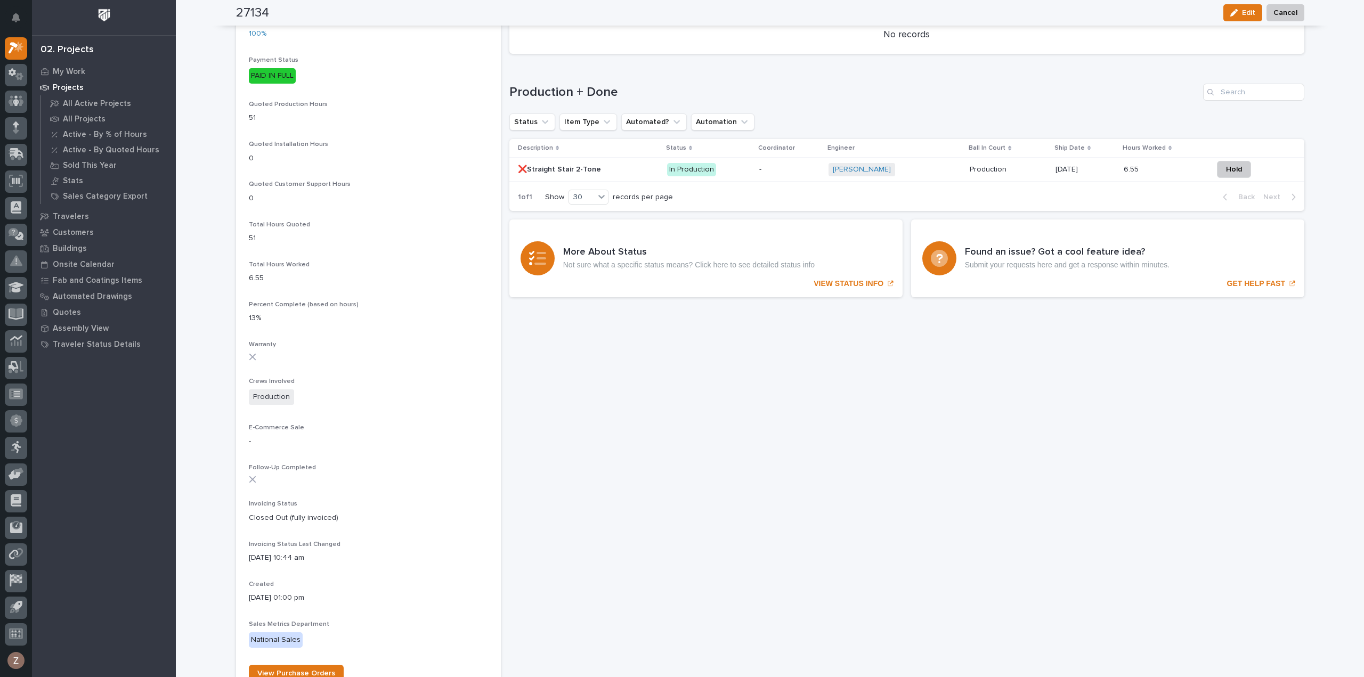
click at [919, 165] on div "Roark Jones + 0" at bounding box center [894, 169] width 133 height 13
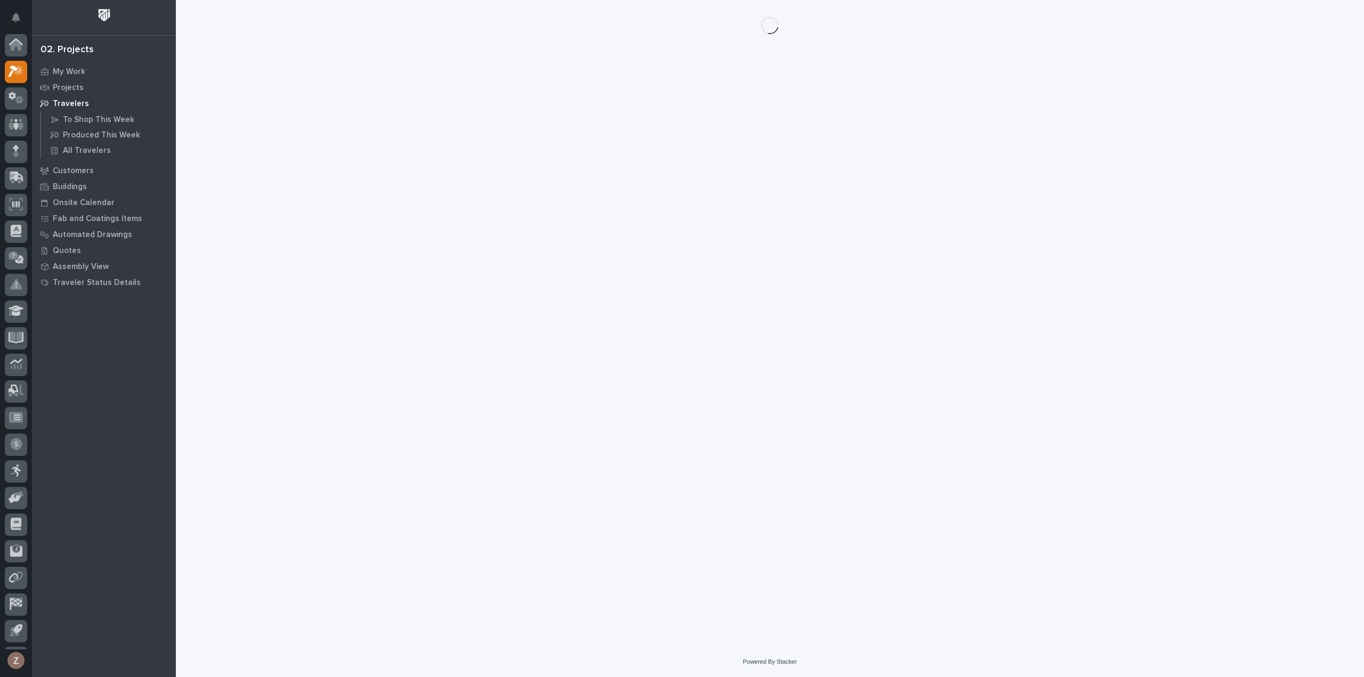
scroll to position [23, 0]
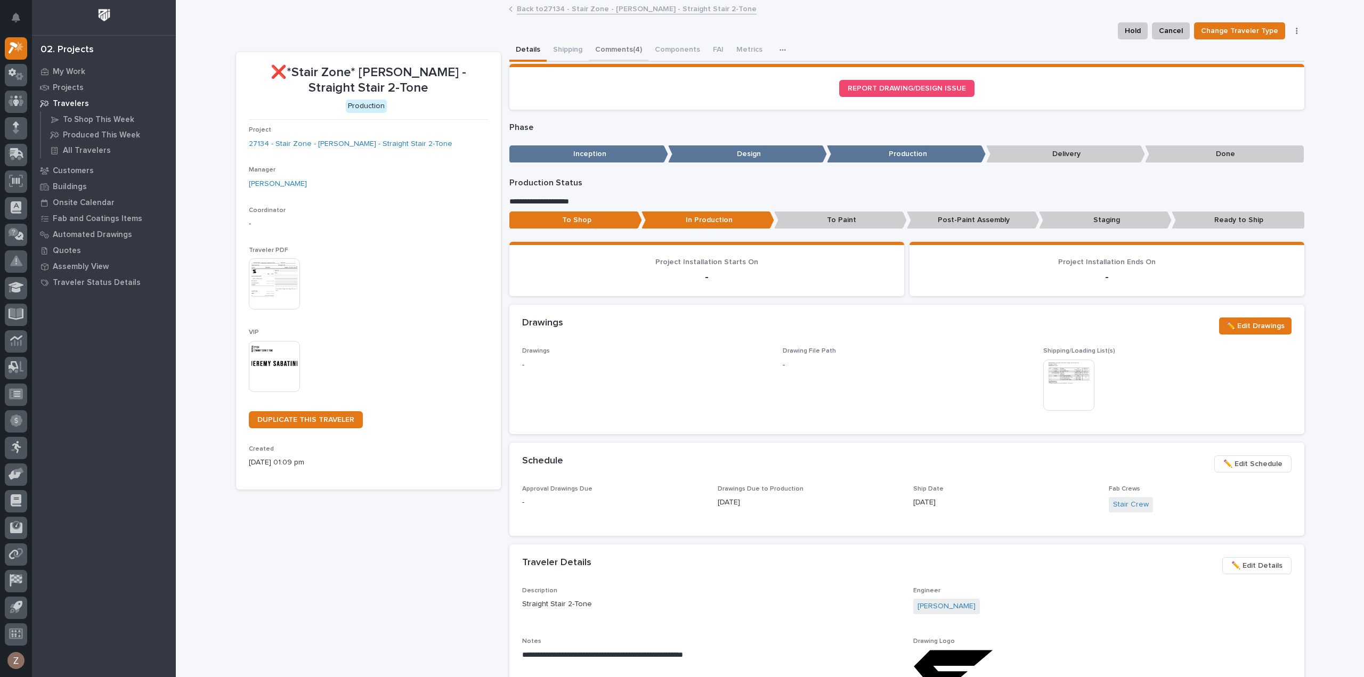
click at [614, 49] on button "Comments (4)" at bounding box center [619, 50] width 60 height 22
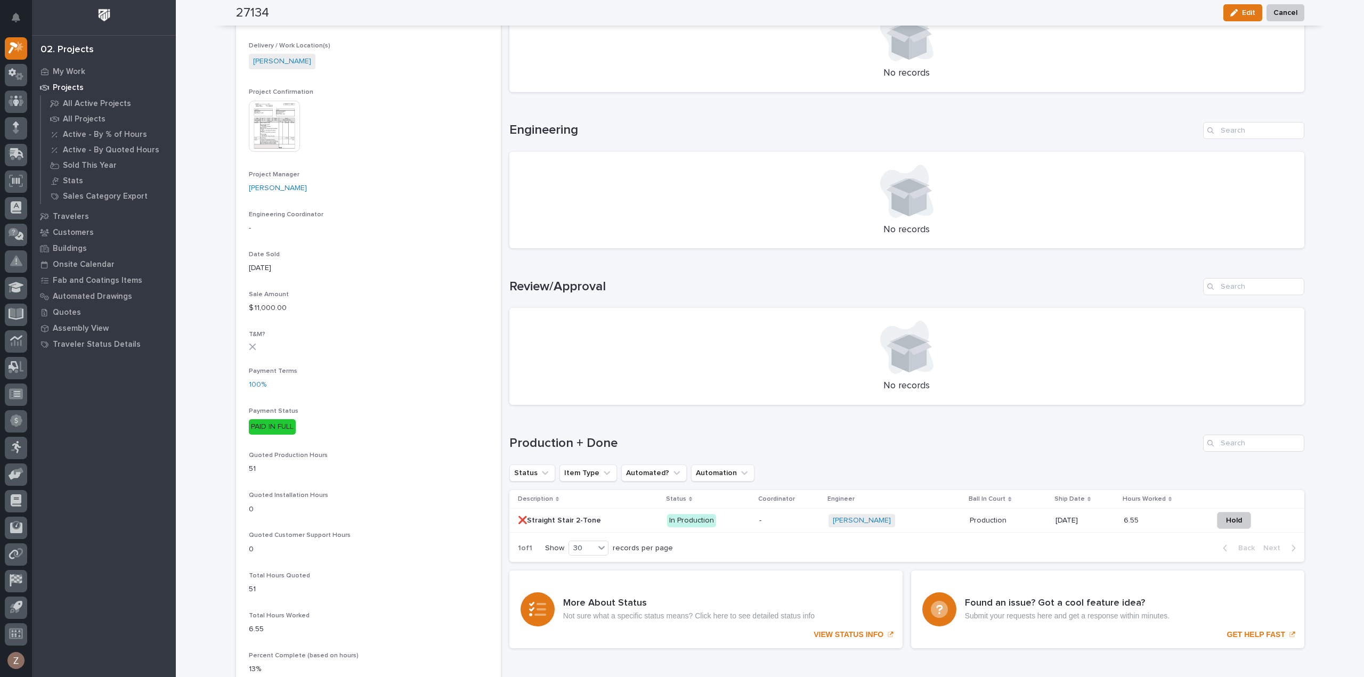
scroll to position [53, 0]
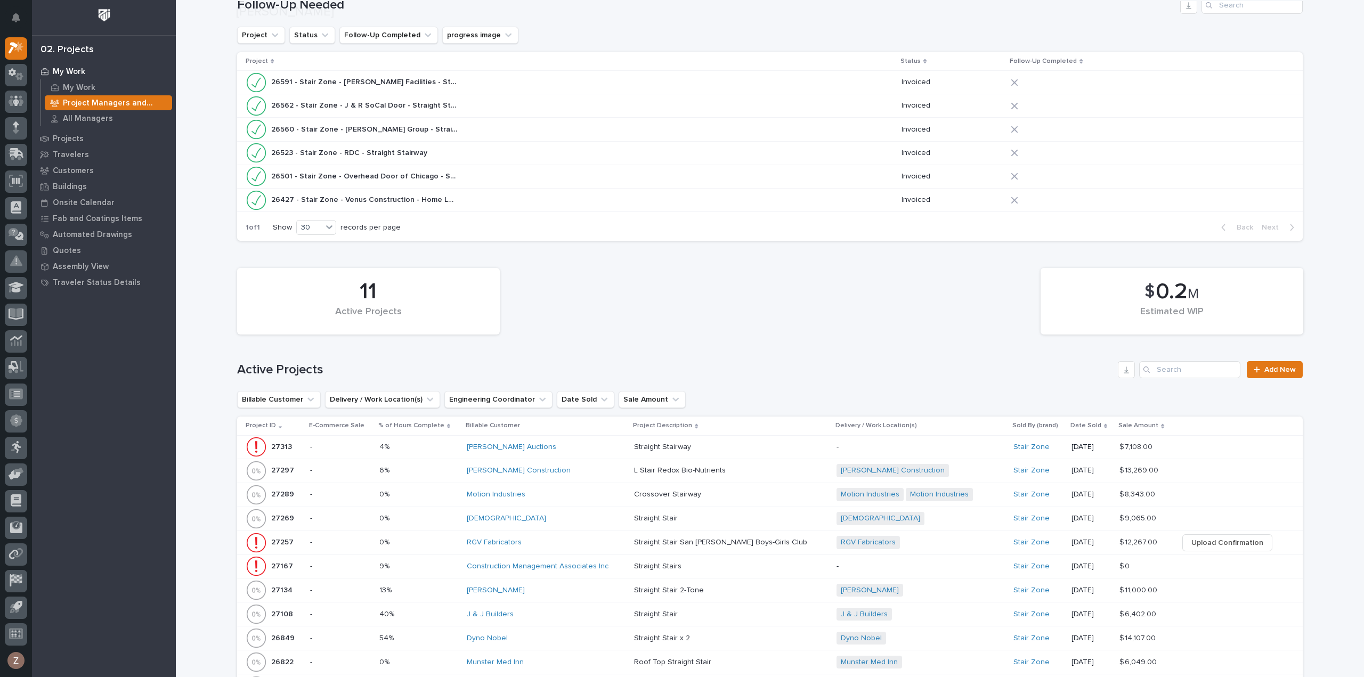
scroll to position [320, 0]
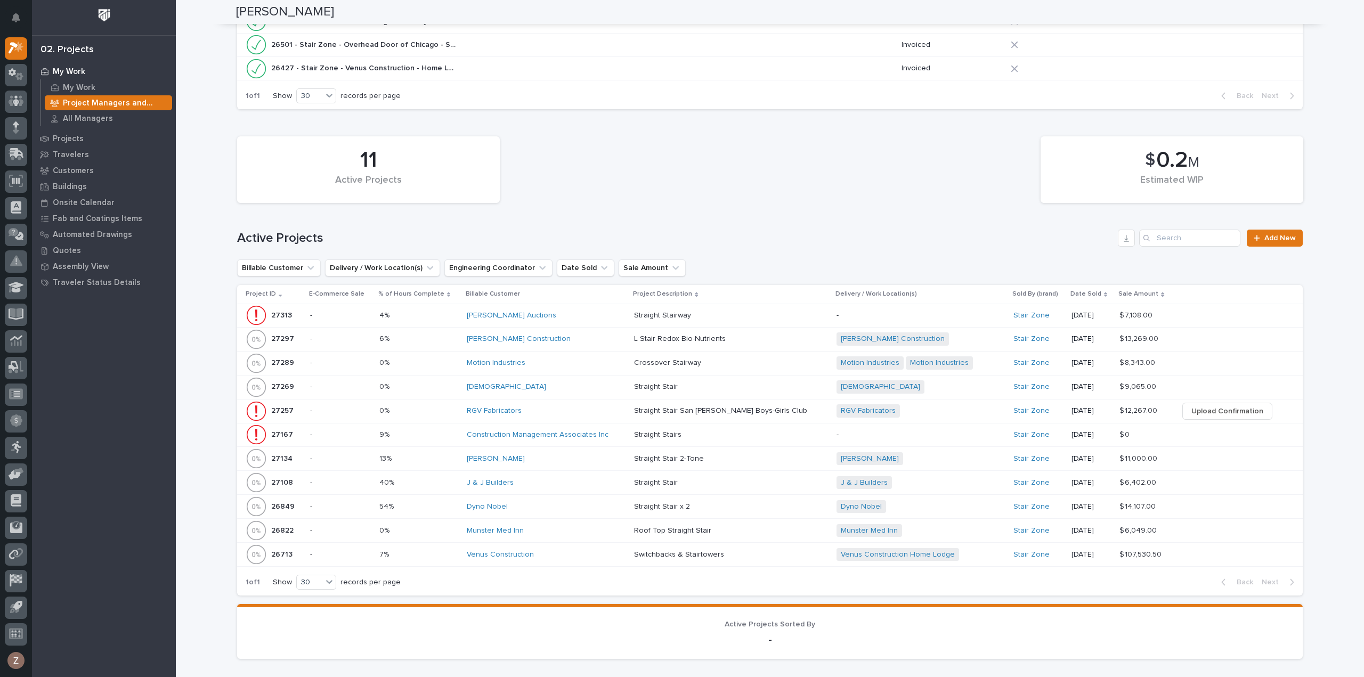
click at [598, 407] on div "RGV Fabricators" at bounding box center [546, 411] width 159 height 9
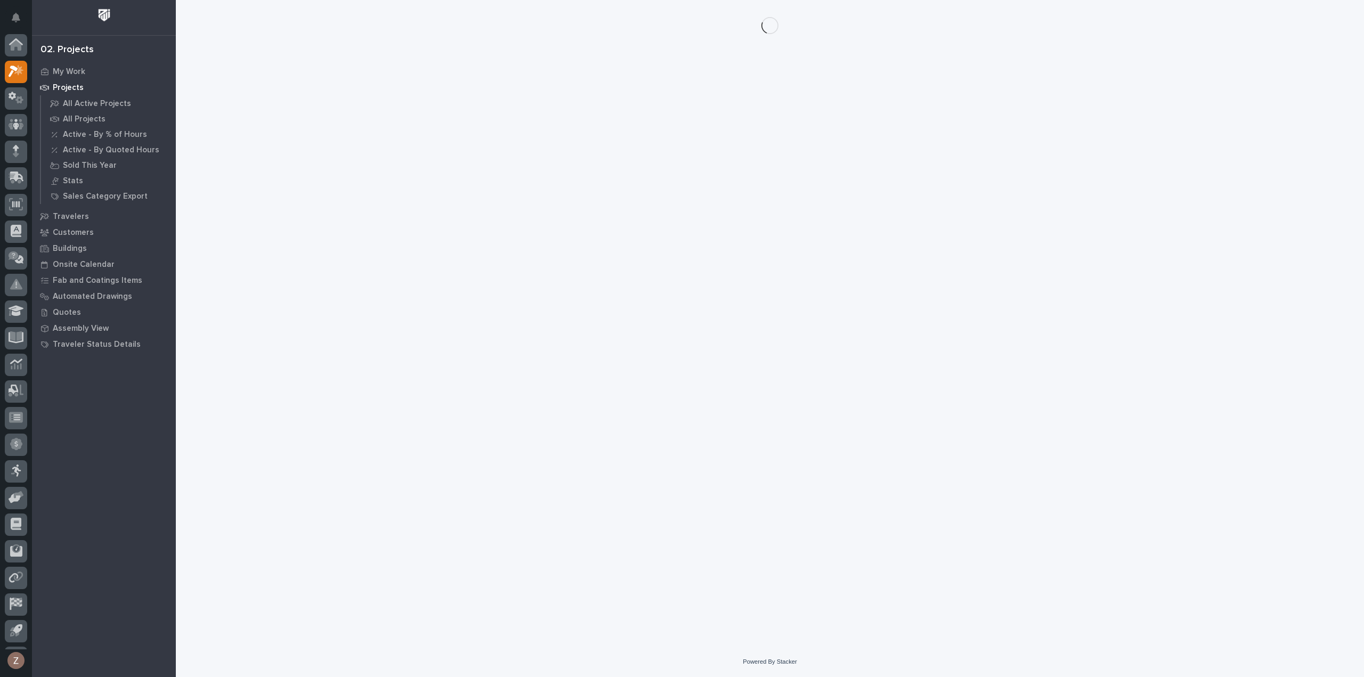
scroll to position [23, 0]
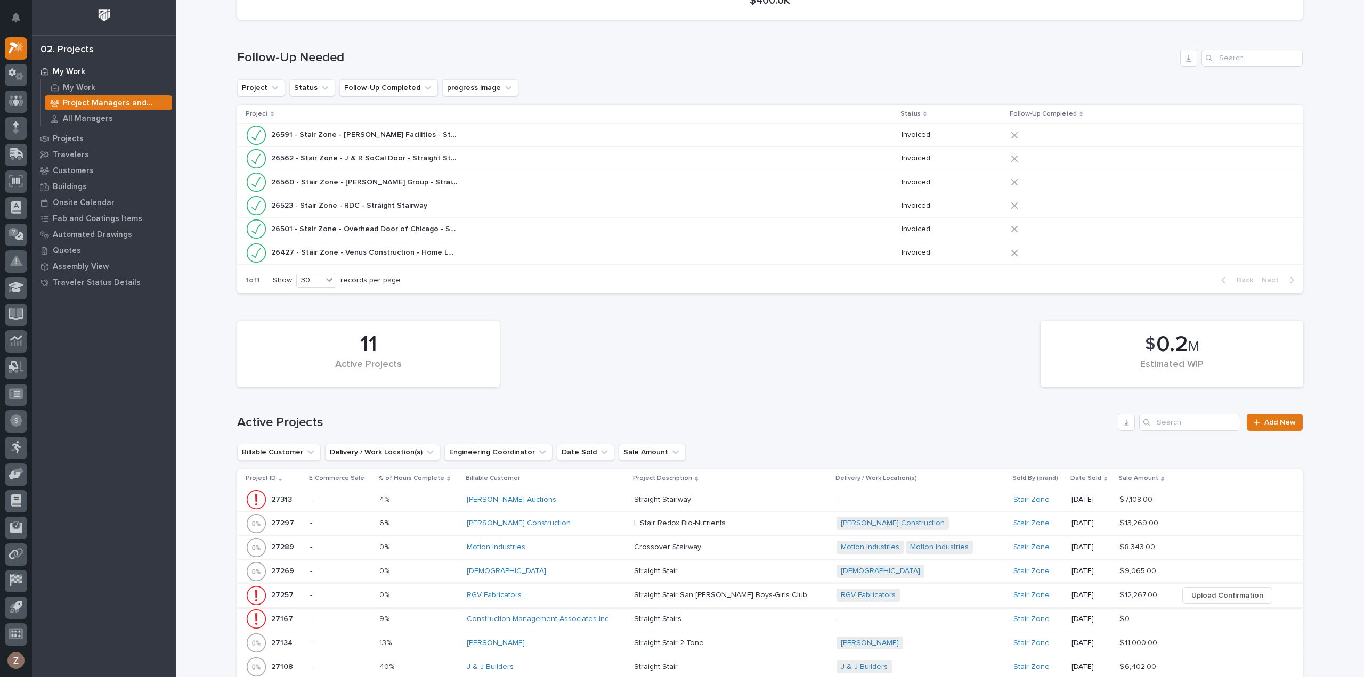
scroll to position [266, 0]
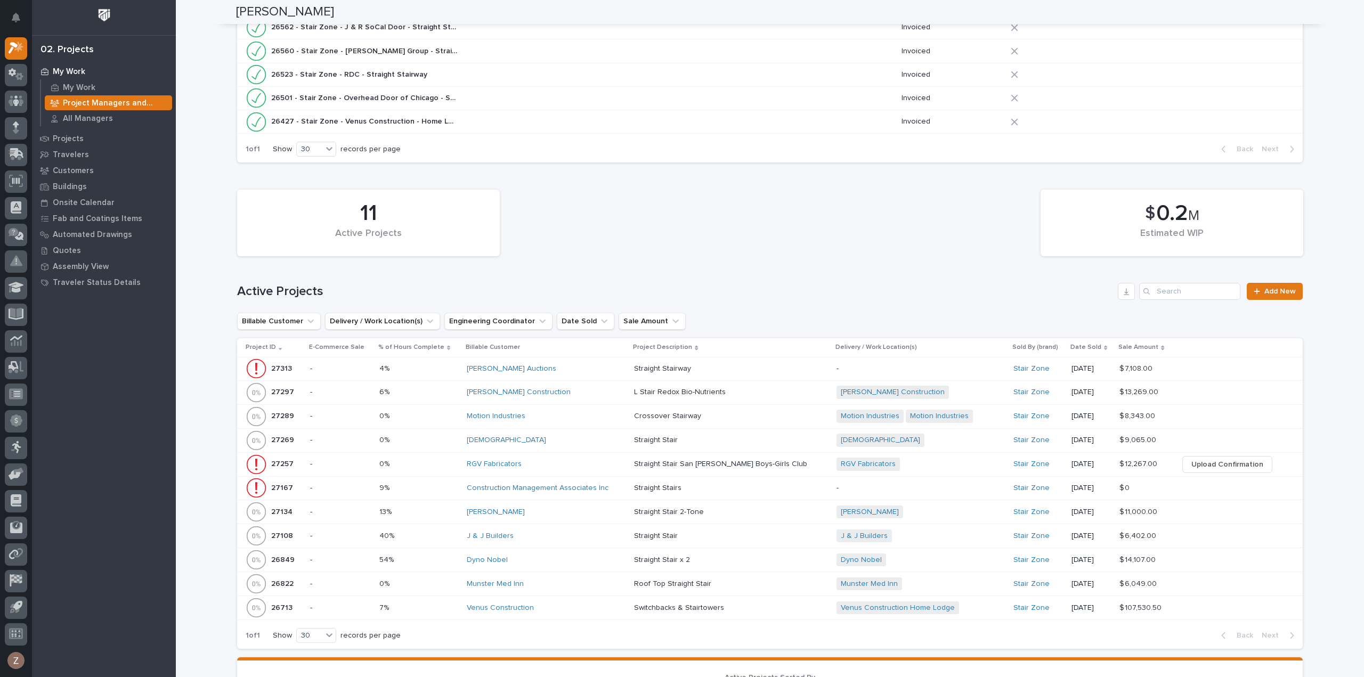
click at [738, 488] on p at bounding box center [727, 488] width 186 height 9
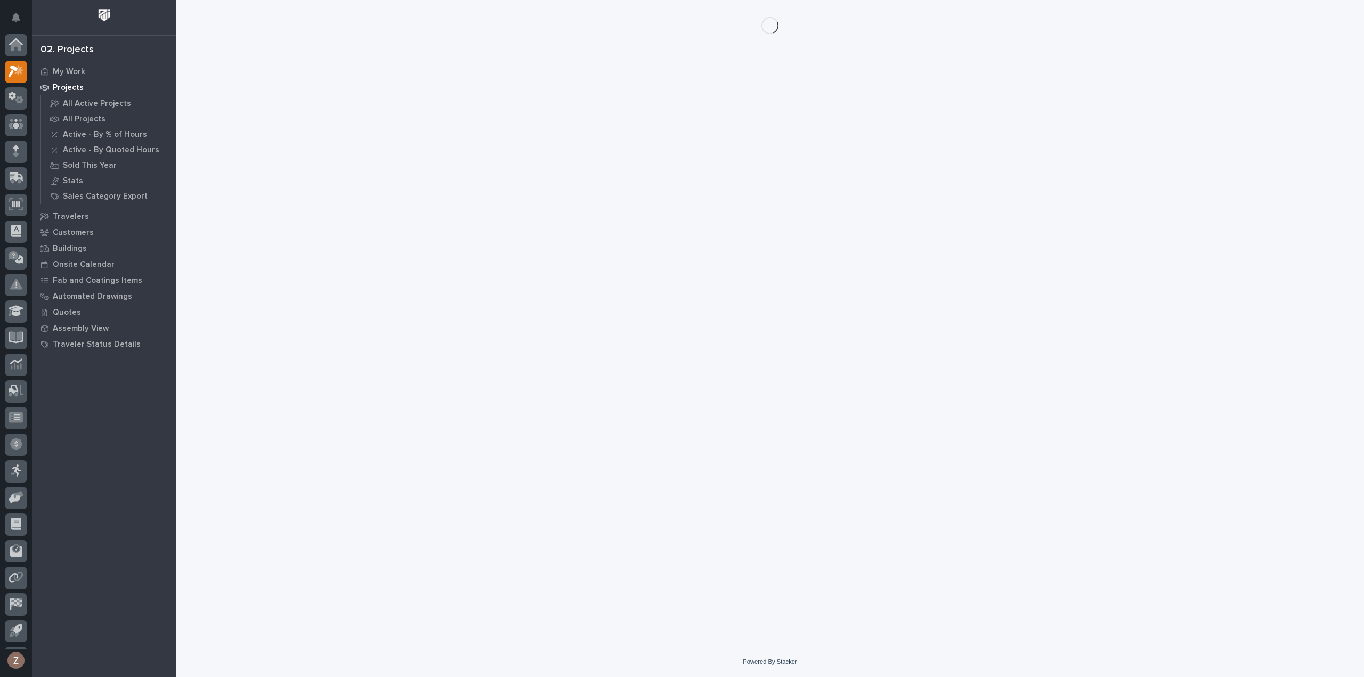
scroll to position [23, 0]
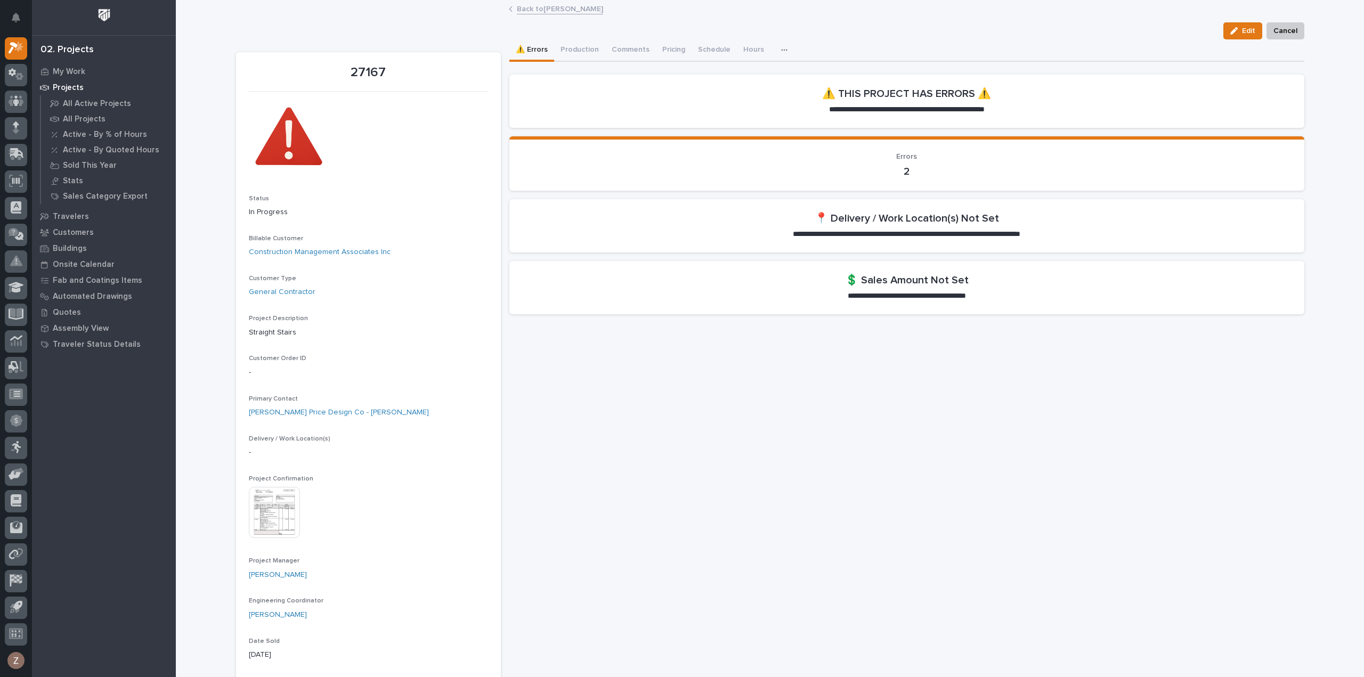
click at [273, 501] on img at bounding box center [274, 512] width 51 height 51
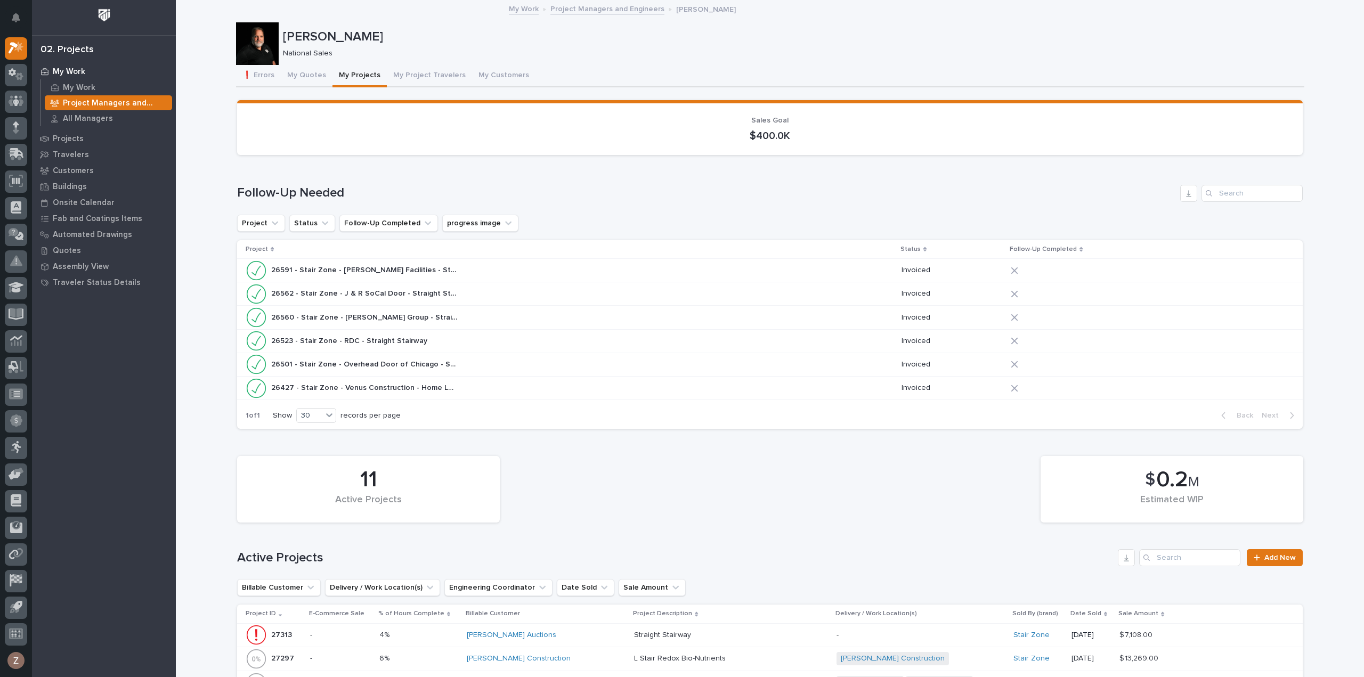
scroll to position [373, 0]
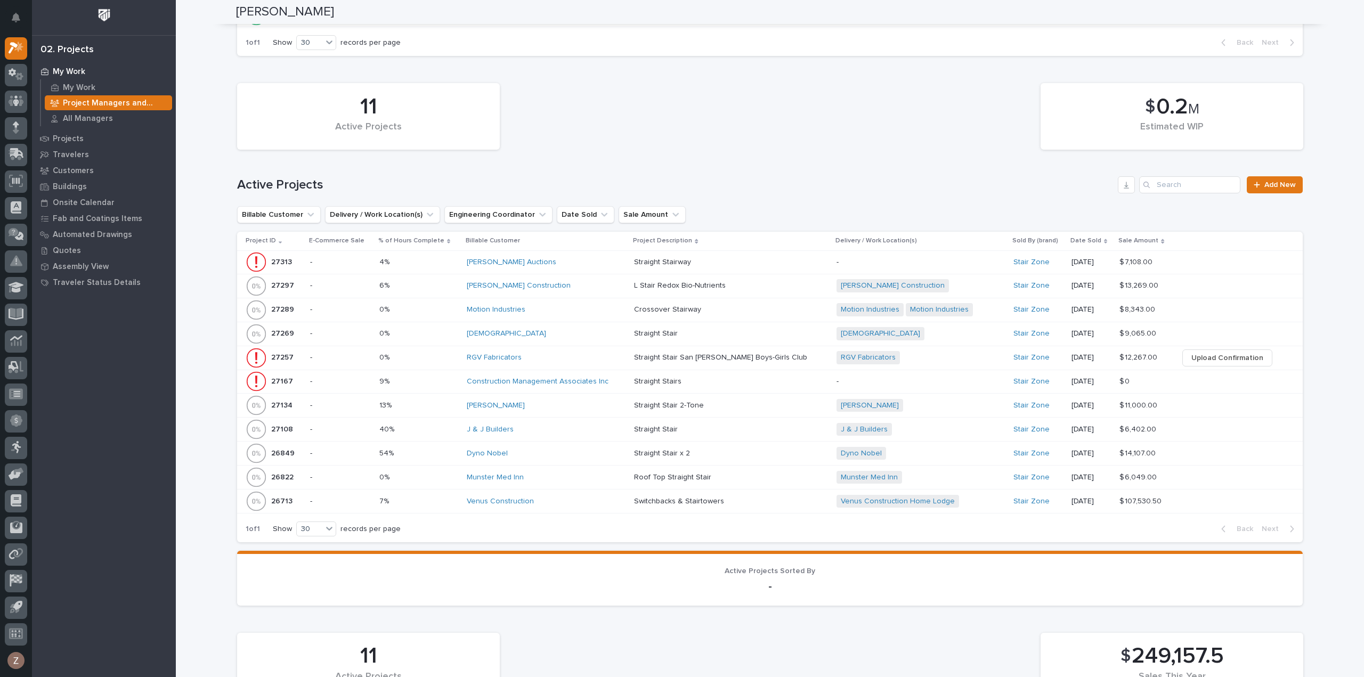
click at [611, 326] on div "[DEMOGRAPHIC_DATA]" at bounding box center [546, 334] width 159 height 18
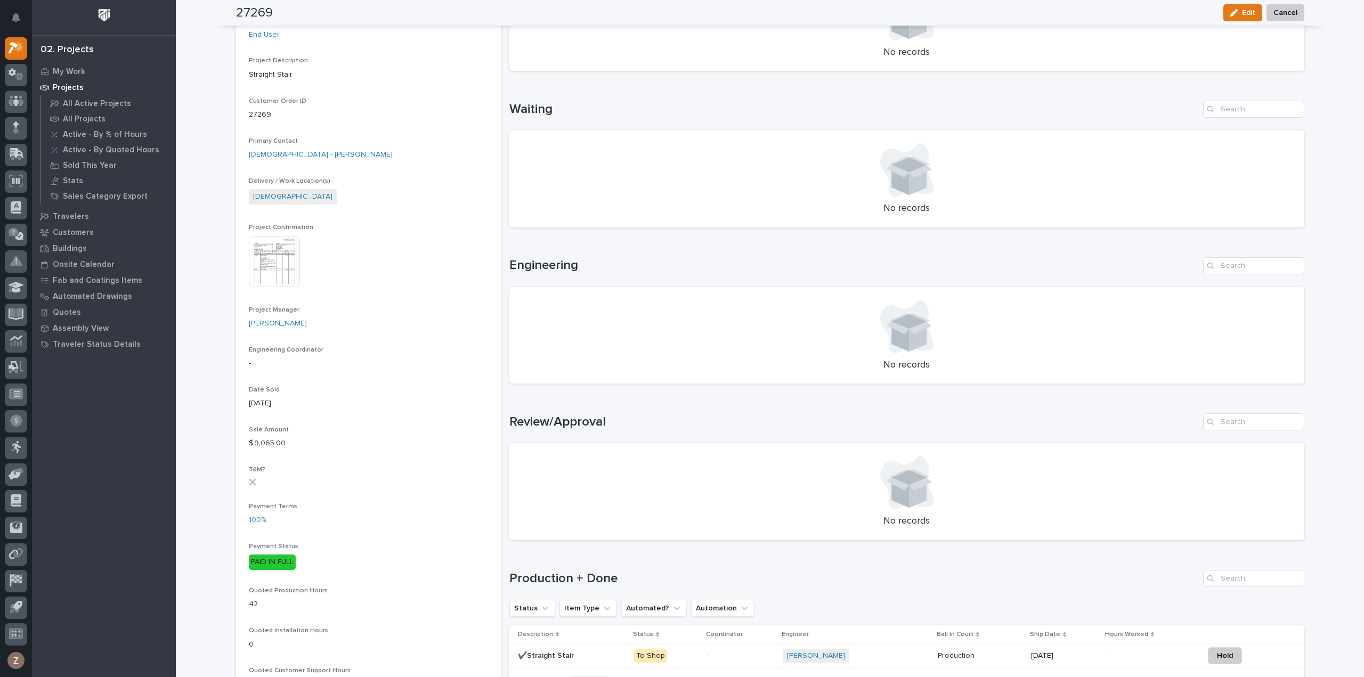
scroll to position [107, 0]
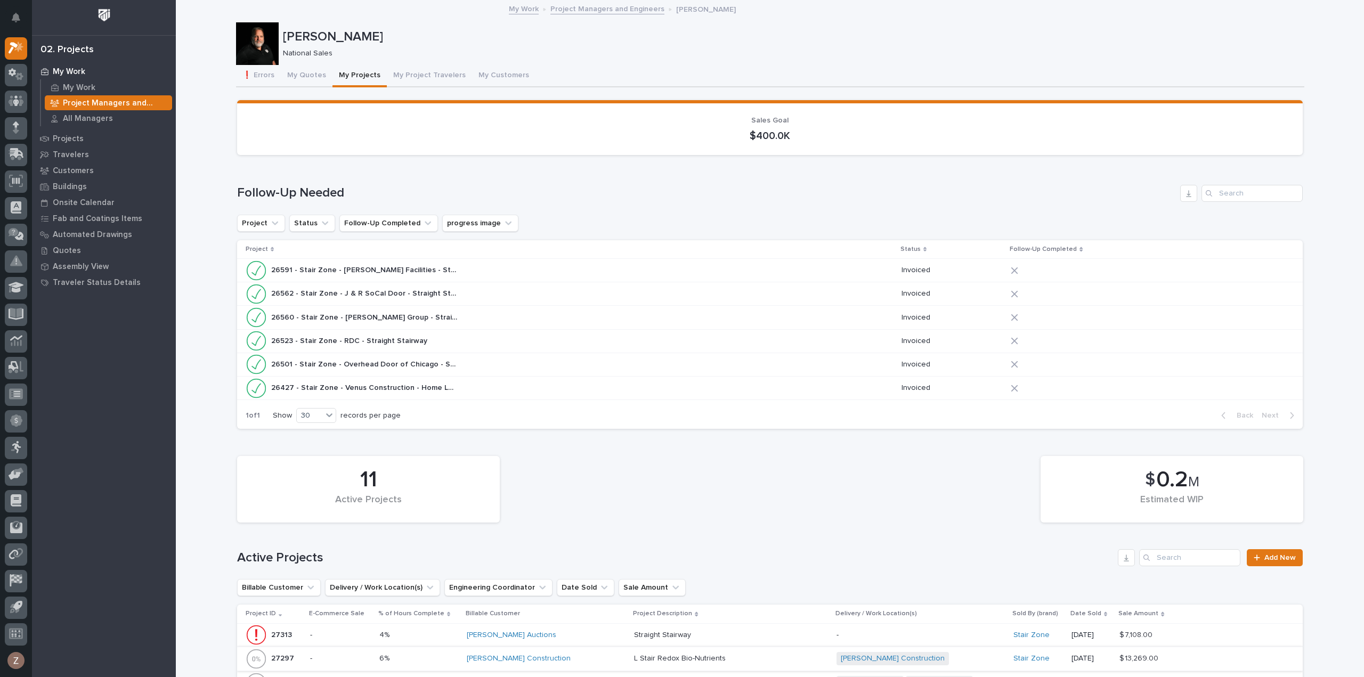
scroll to position [213, 0]
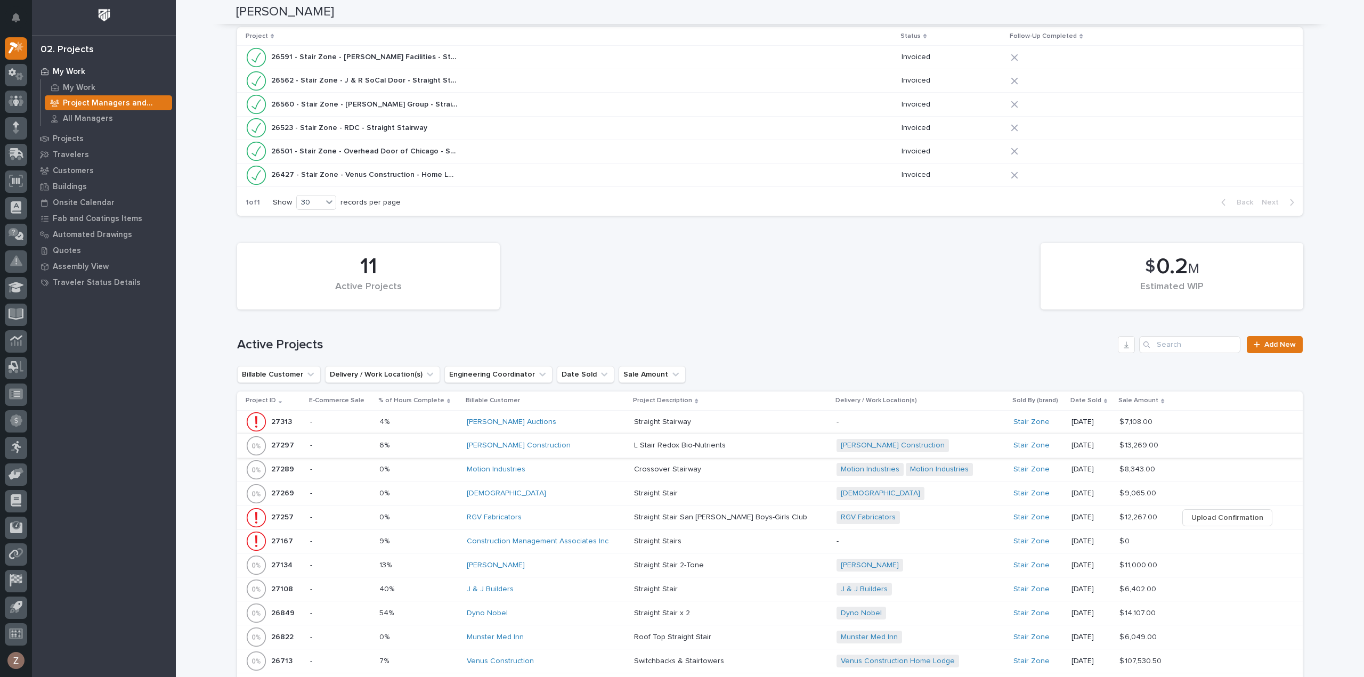
click at [613, 464] on div "Motion Industries" at bounding box center [546, 470] width 159 height 18
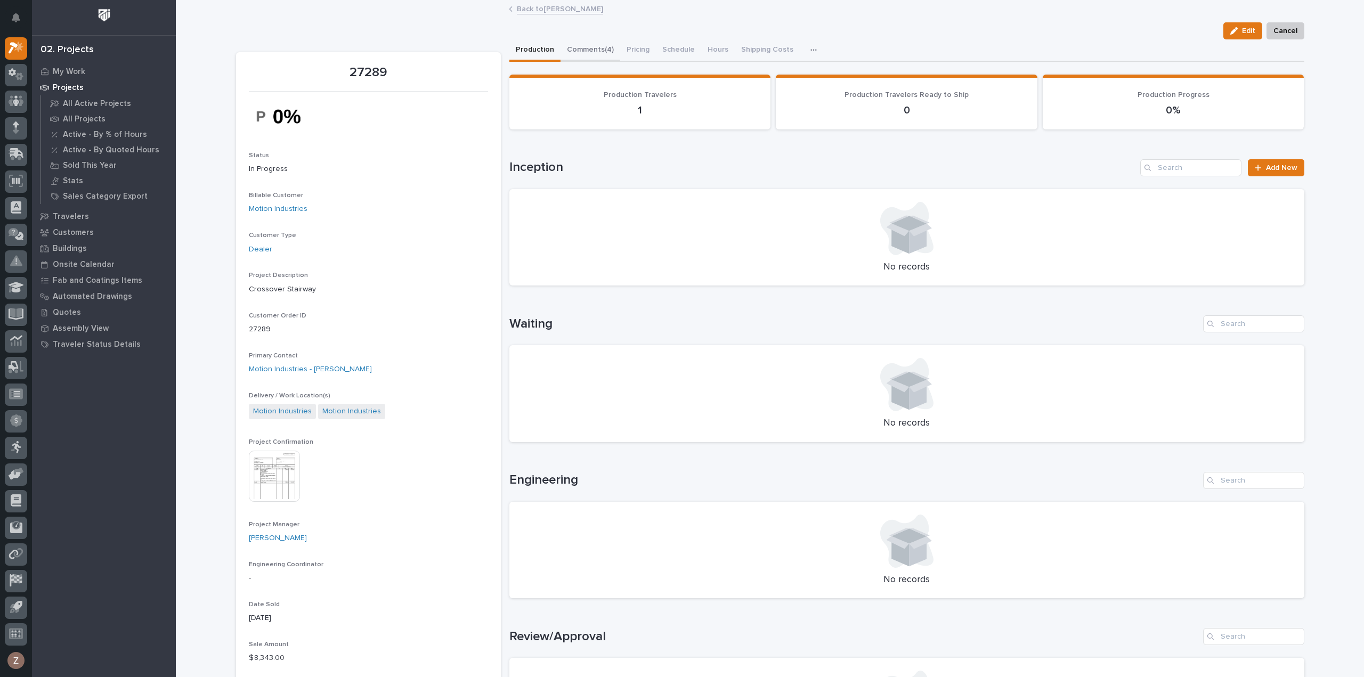
click at [584, 45] on button "Comments (4)" at bounding box center [590, 50] width 60 height 22
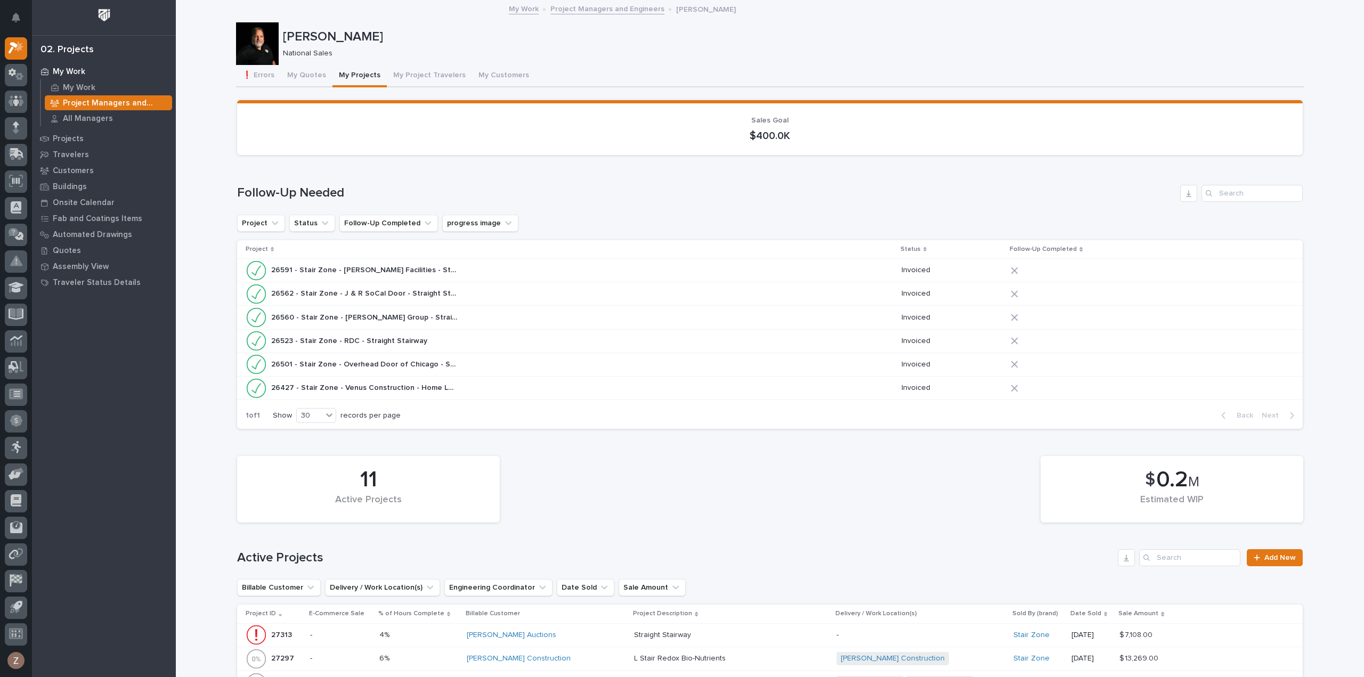
scroll to position [160, 0]
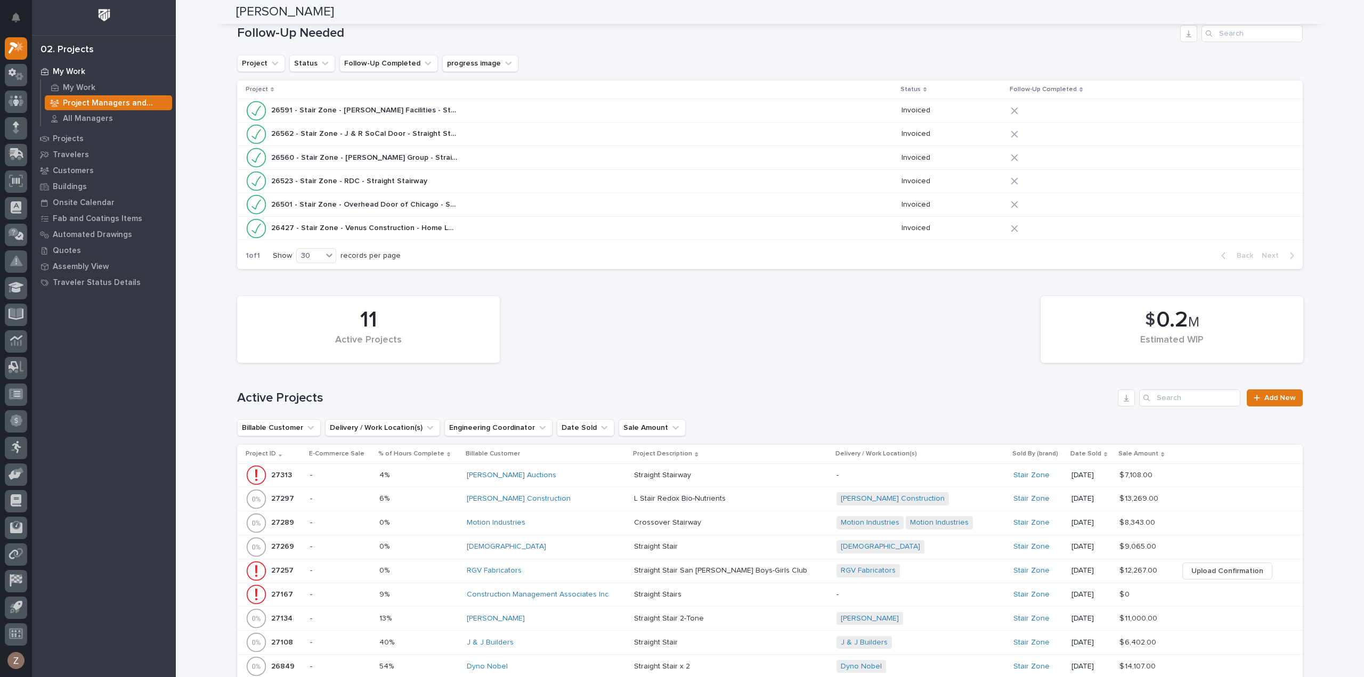
click at [756, 496] on p at bounding box center [727, 498] width 186 height 9
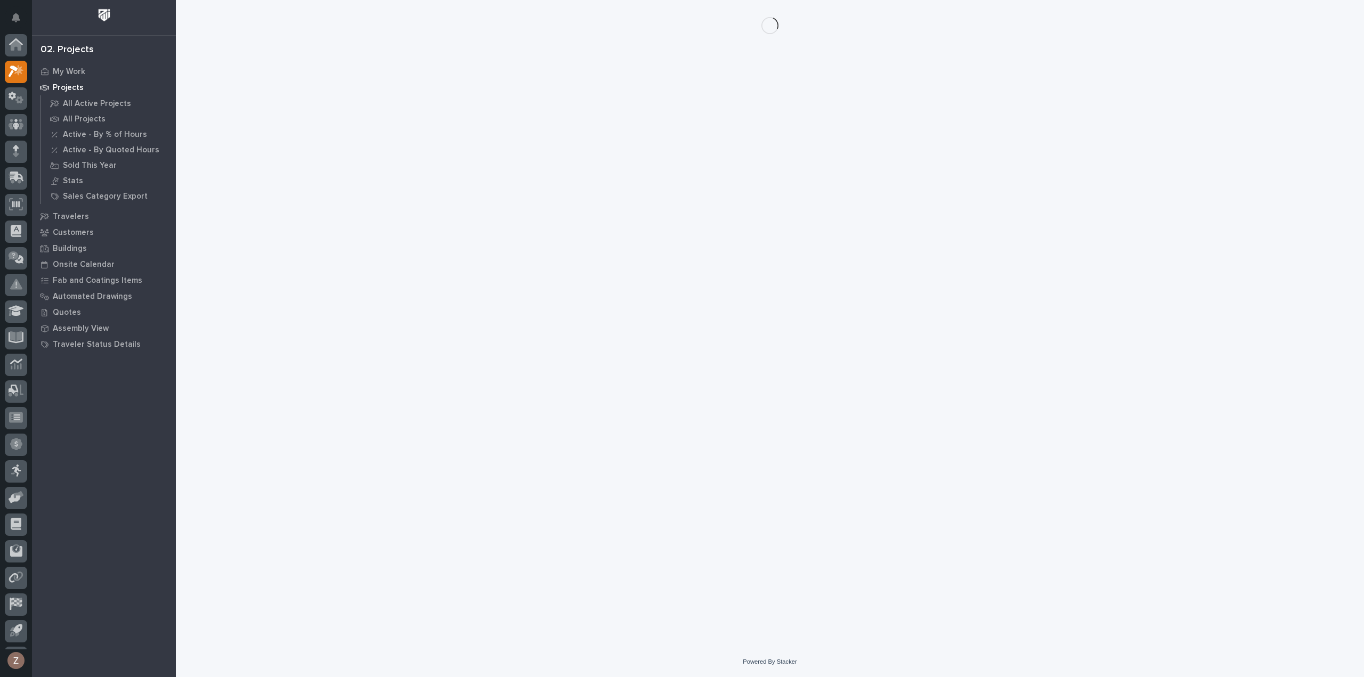
scroll to position [23, 0]
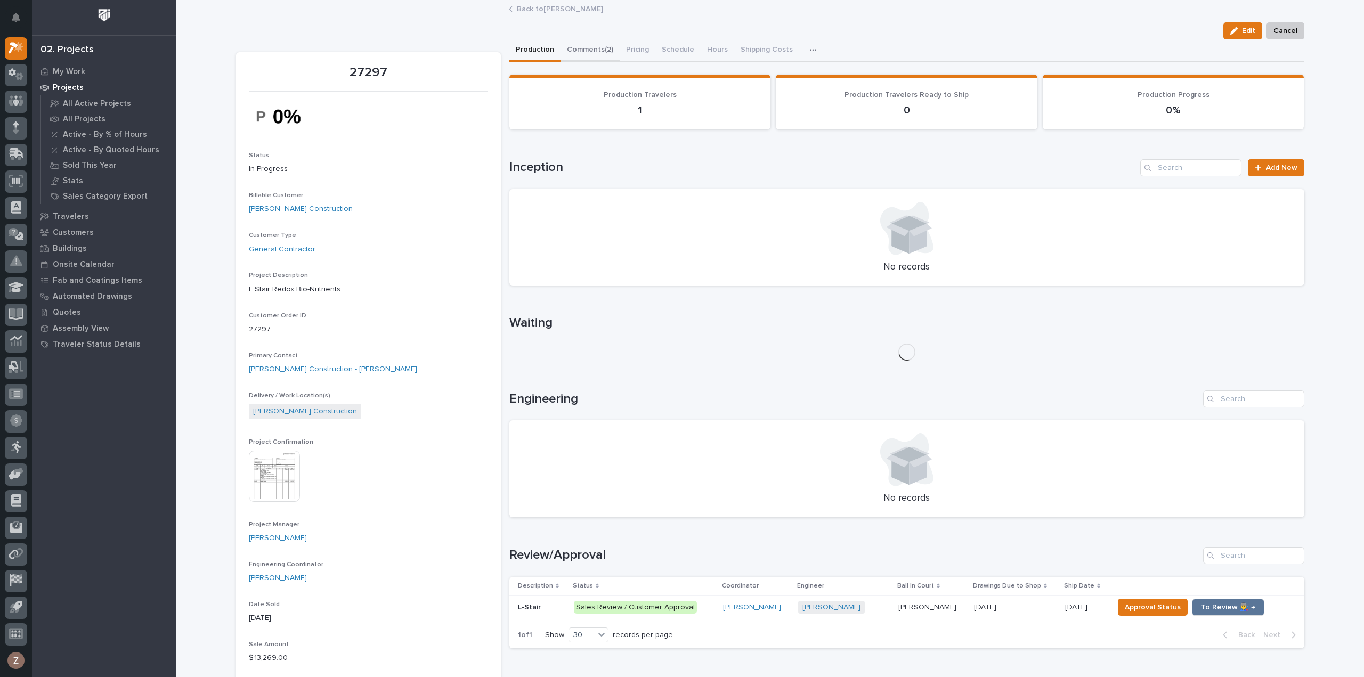
click at [588, 52] on button "Comments (2)" at bounding box center [589, 50] width 59 height 22
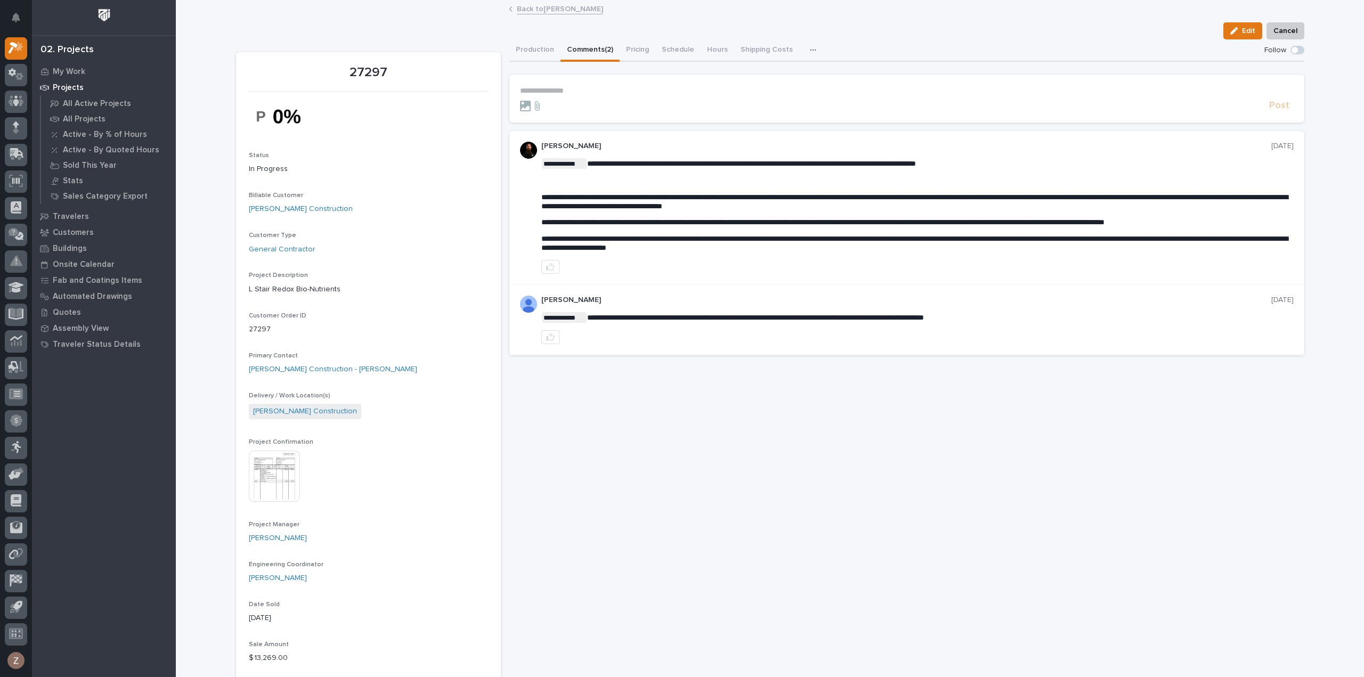
click at [264, 478] on img at bounding box center [274, 476] width 51 height 51
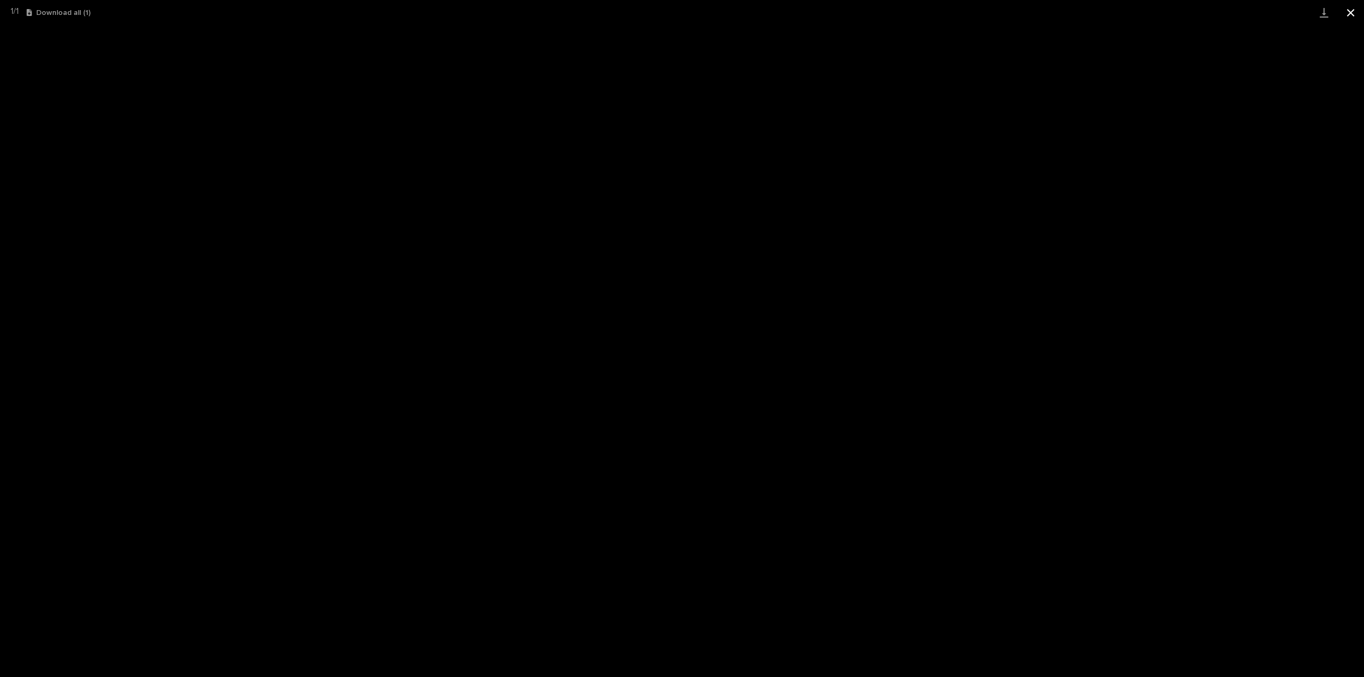
click at [1346, 10] on button "Close gallery" at bounding box center [1350, 12] width 27 height 25
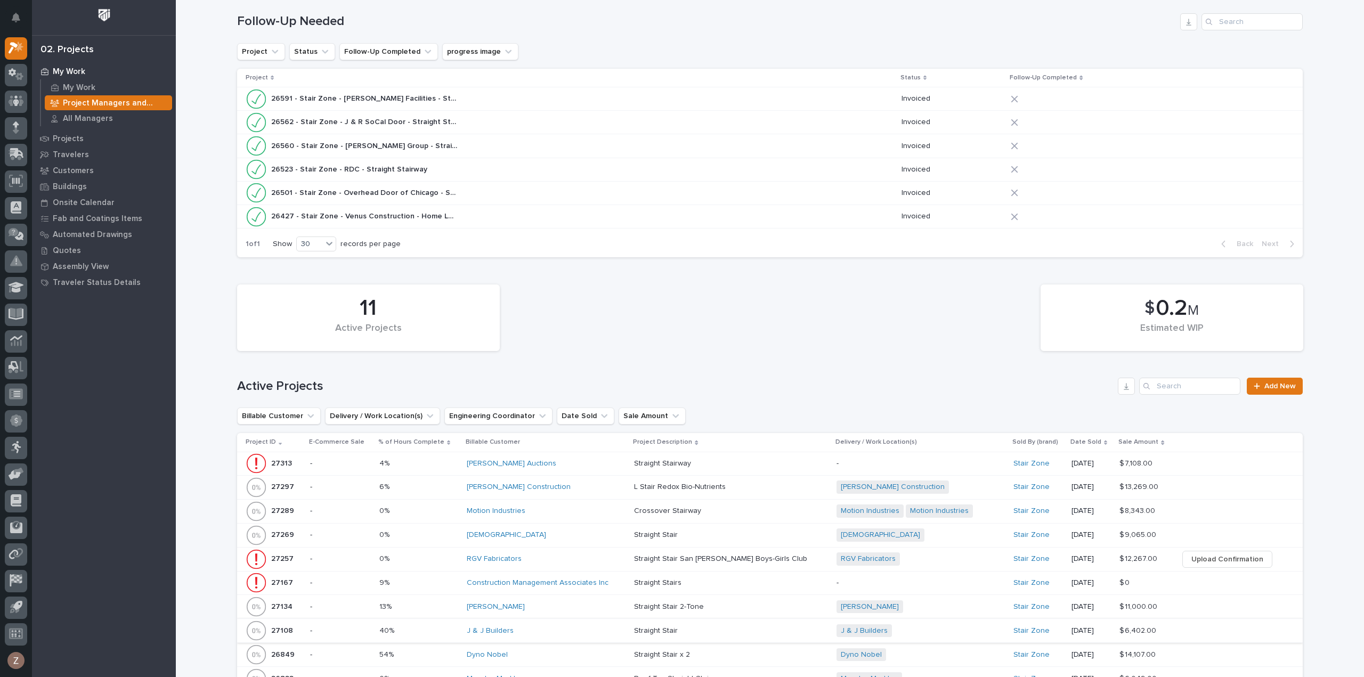
scroll to position [213, 0]
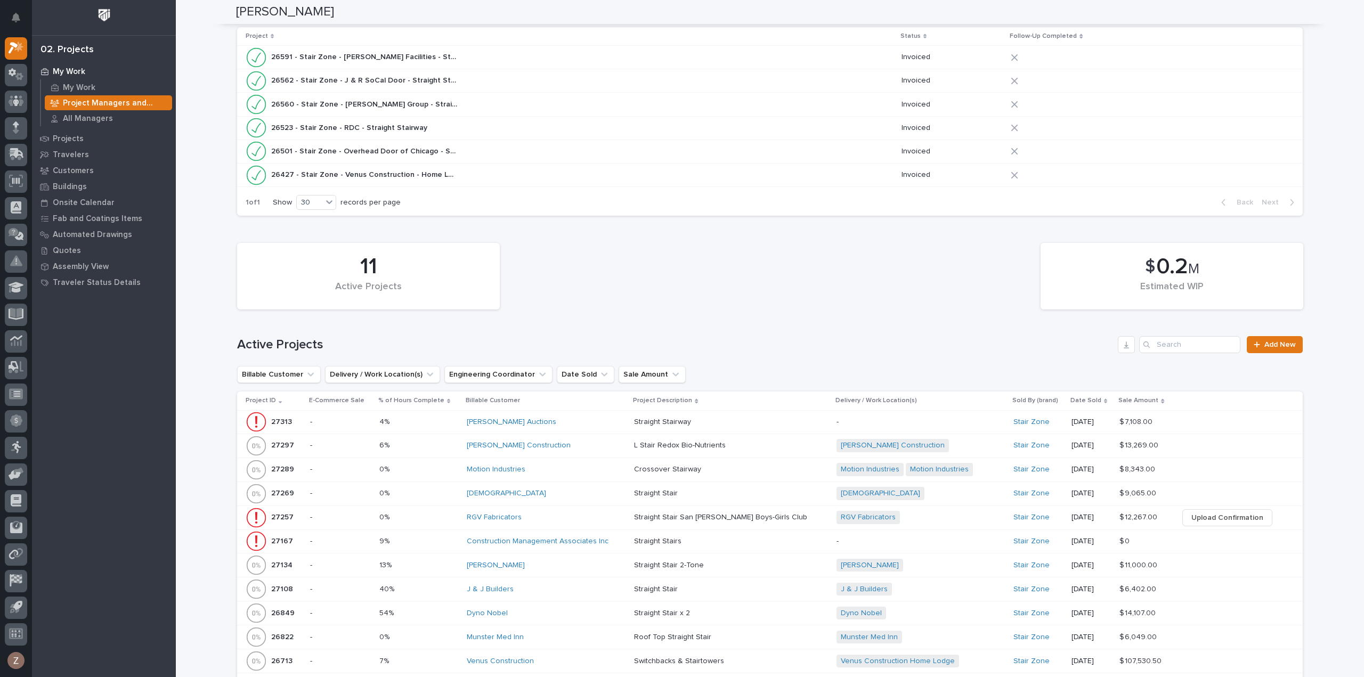
click at [603, 427] on div "[PERSON_NAME] Auctions" at bounding box center [546, 422] width 159 height 18
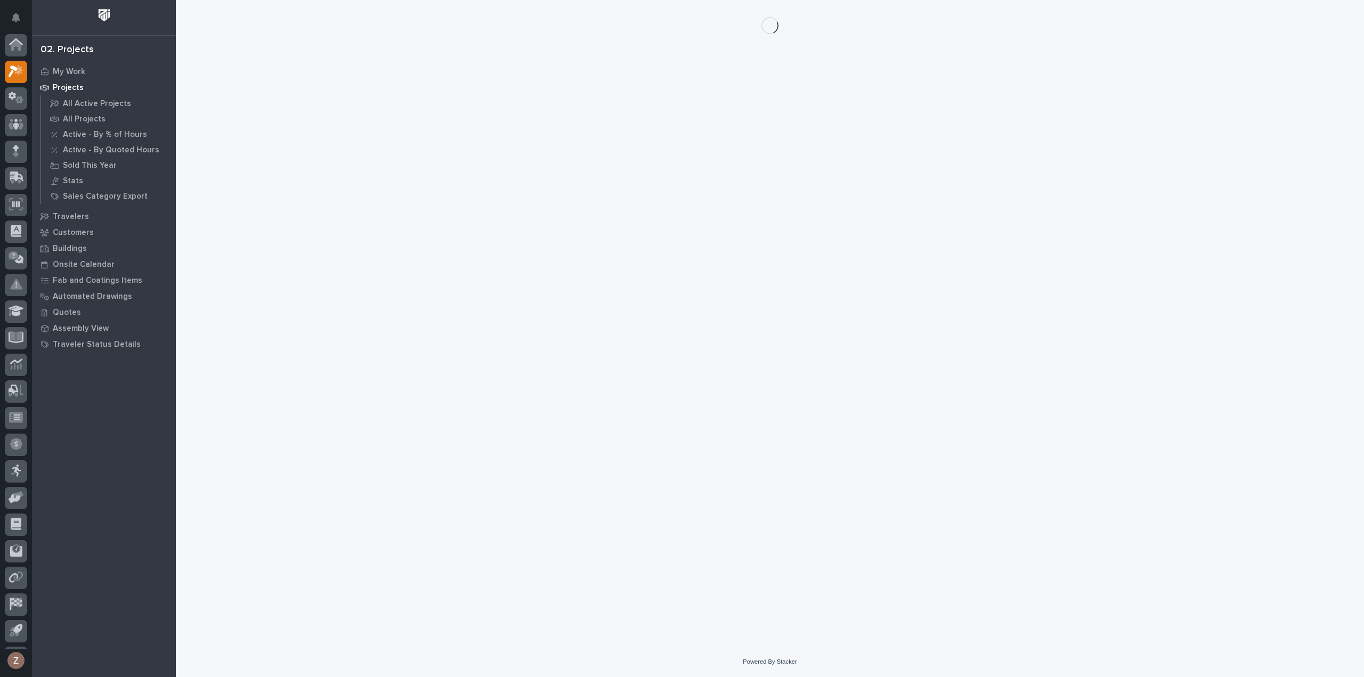
scroll to position [23, 0]
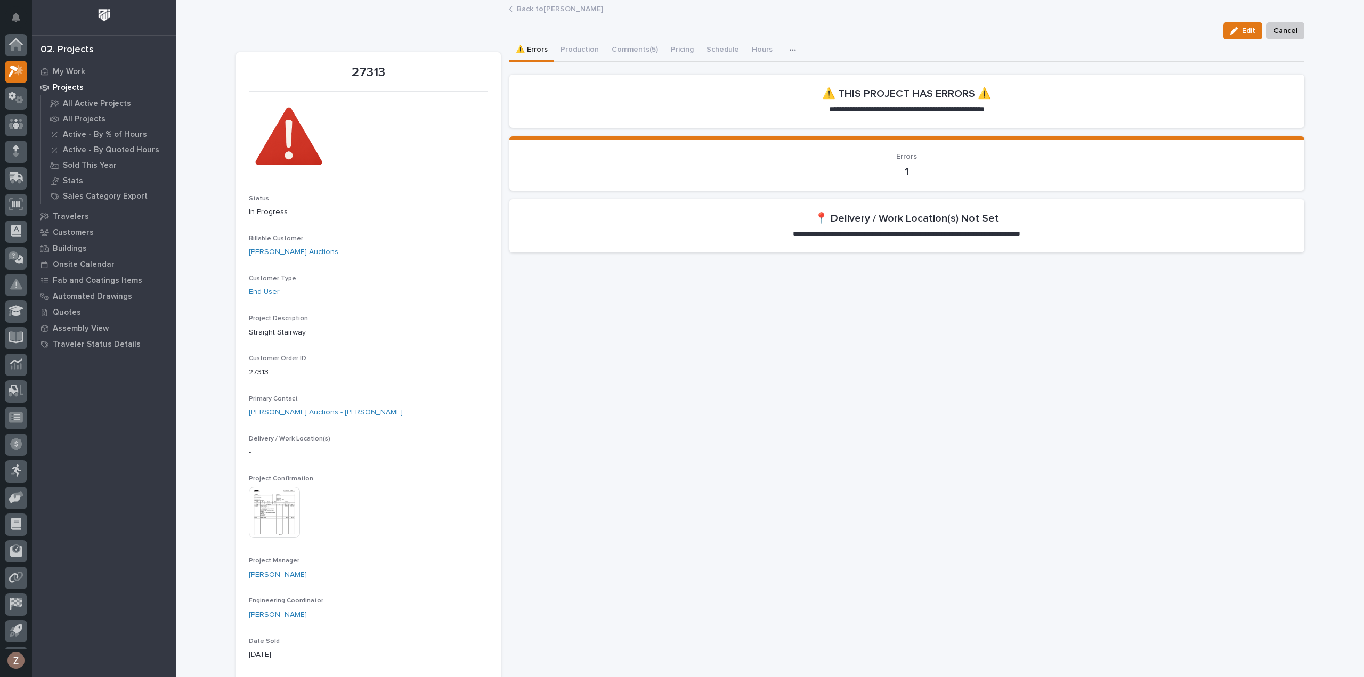
scroll to position [23, 0]
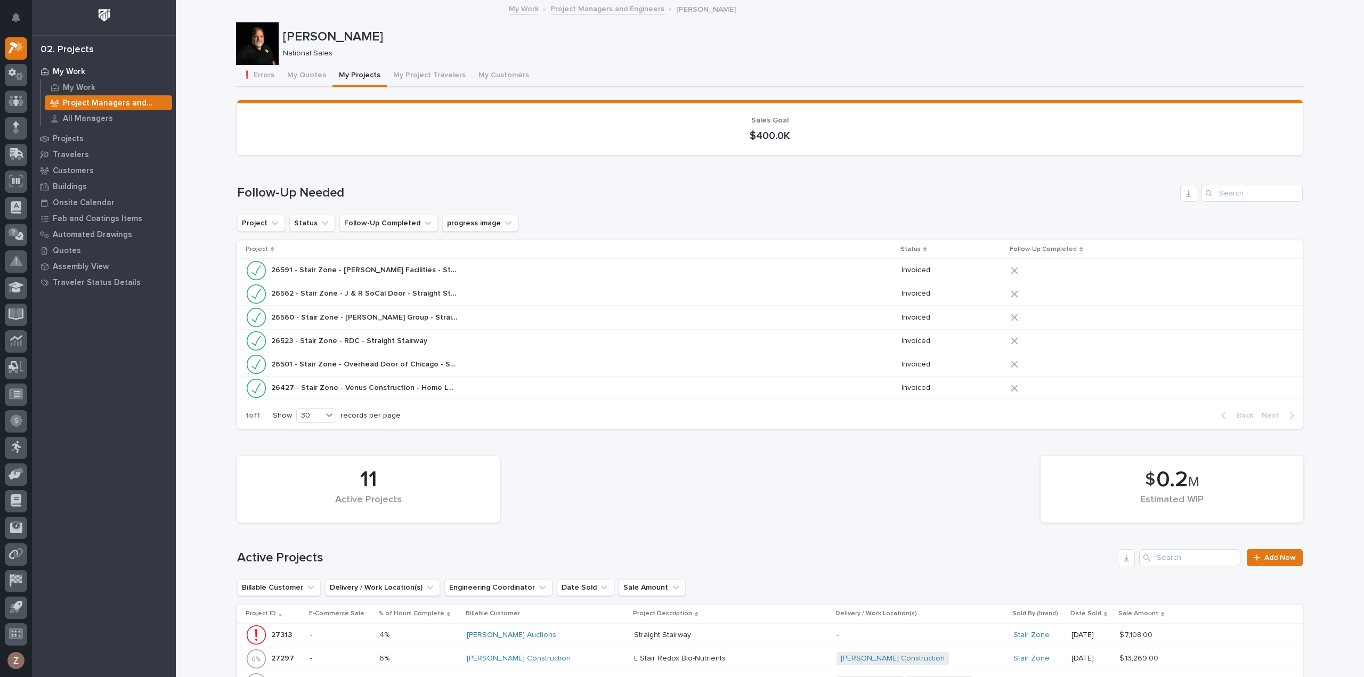
scroll to position [266, 0]
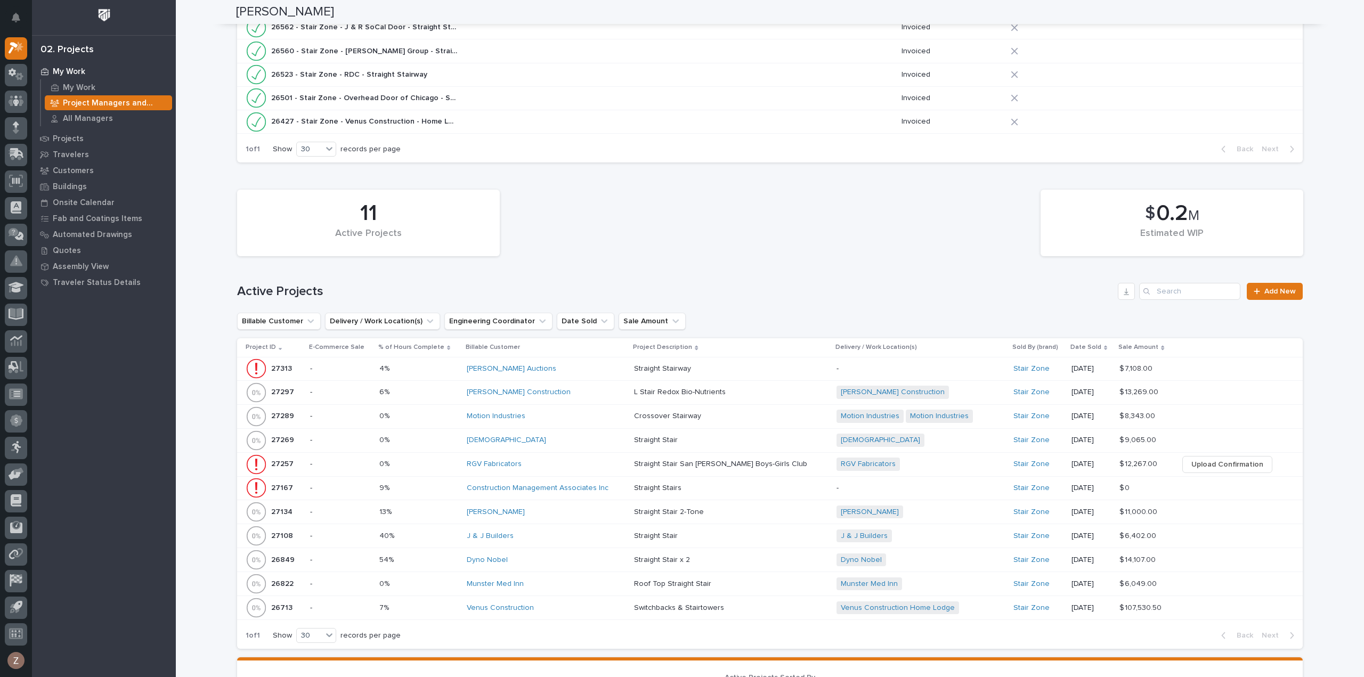
click at [802, 270] on div "11 Active Projects $ 0.2 M Estimated WIP Active Projects Add New Billable Custo…" at bounding box center [770, 416] width 1066 height 465
click at [575, 367] on div "[PERSON_NAME] Auctions" at bounding box center [546, 368] width 159 height 9
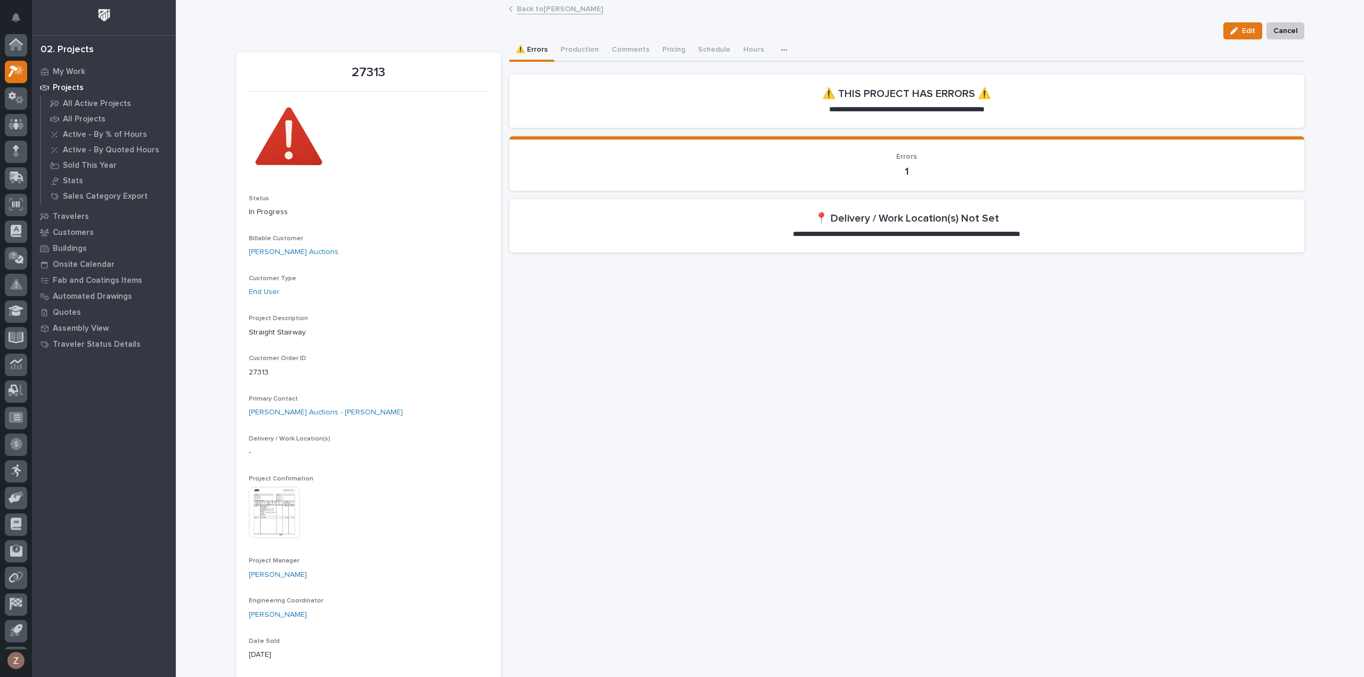
scroll to position [23, 0]
click at [633, 44] on button "Comments (5)" at bounding box center [634, 50] width 59 height 22
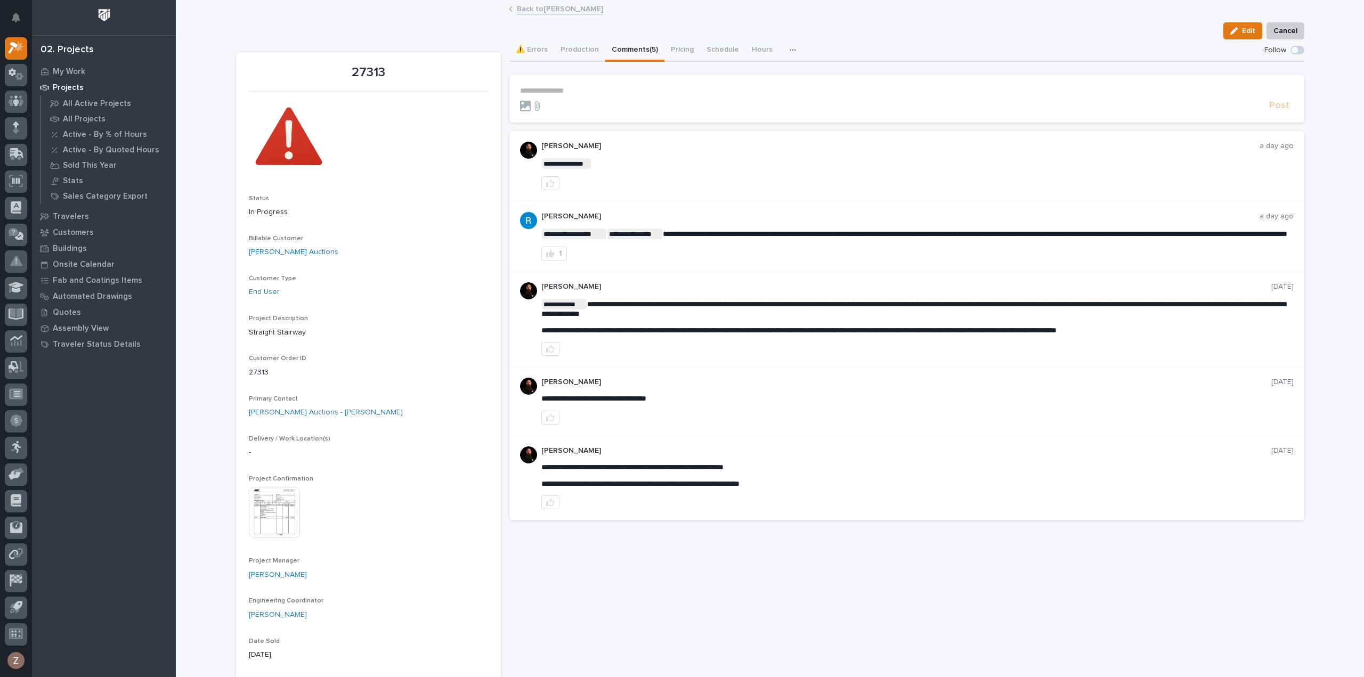
click at [582, 291] on p "[PERSON_NAME]" at bounding box center [906, 286] width 730 height 9
click at [556, 8] on link "Back to [PERSON_NAME]" at bounding box center [560, 8] width 86 height 12
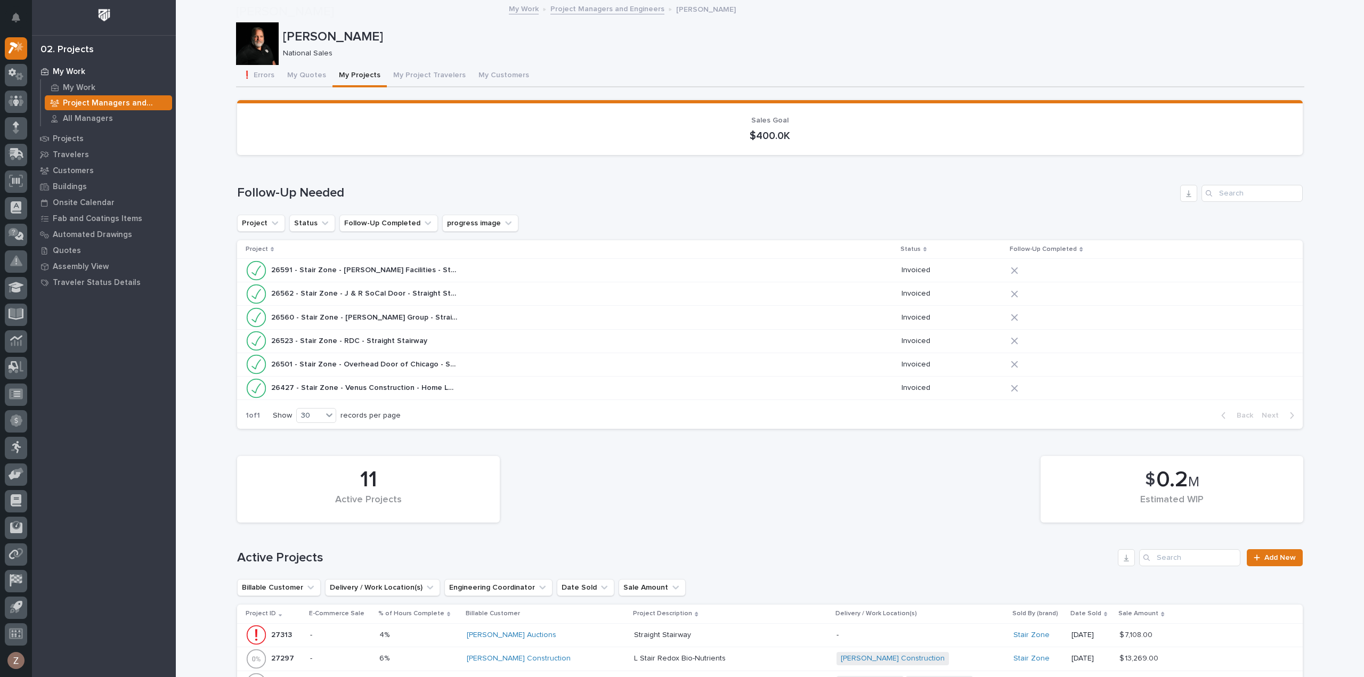
scroll to position [373, 0]
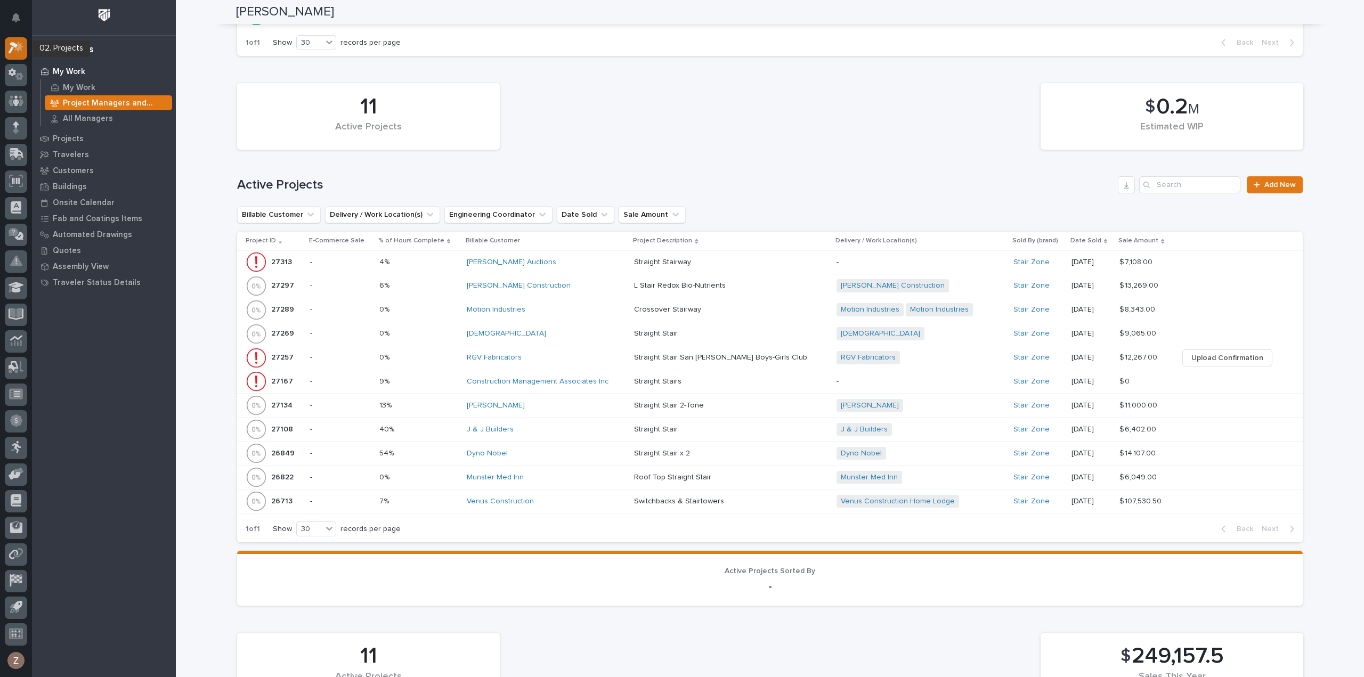
click at [19, 48] on icon at bounding box center [18, 47] width 9 height 11
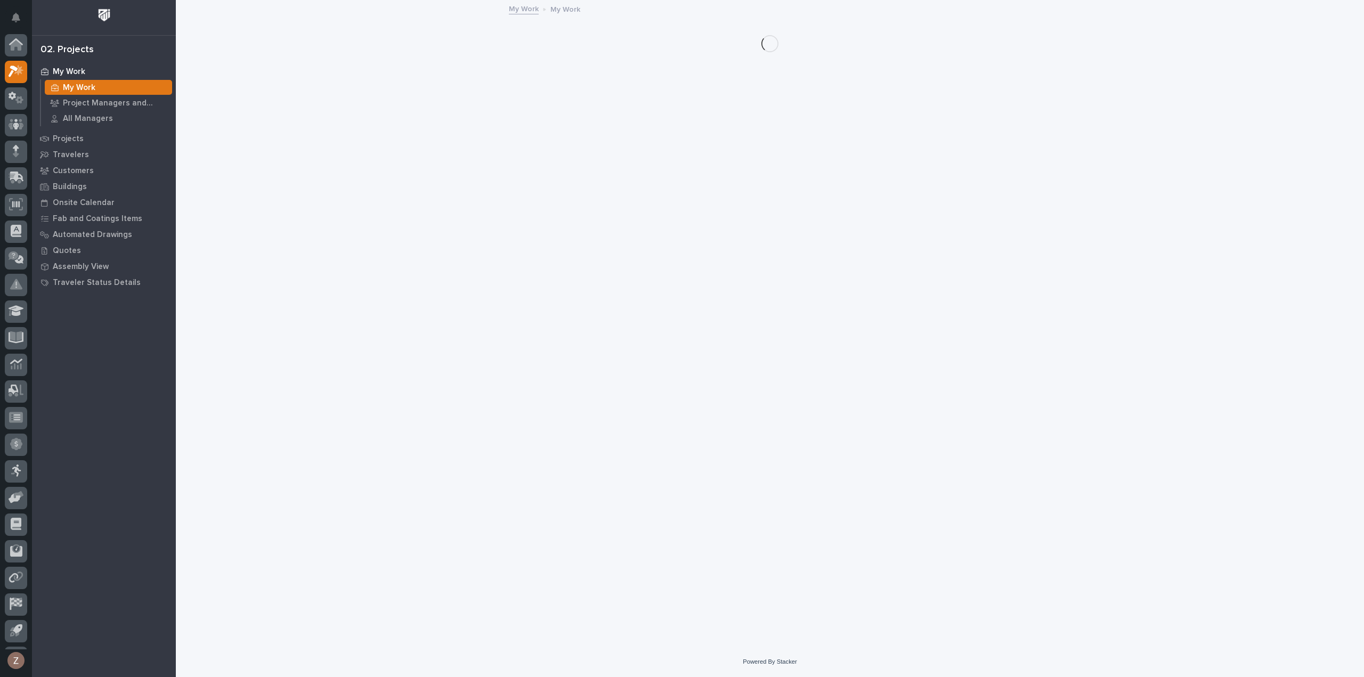
scroll to position [23, 0]
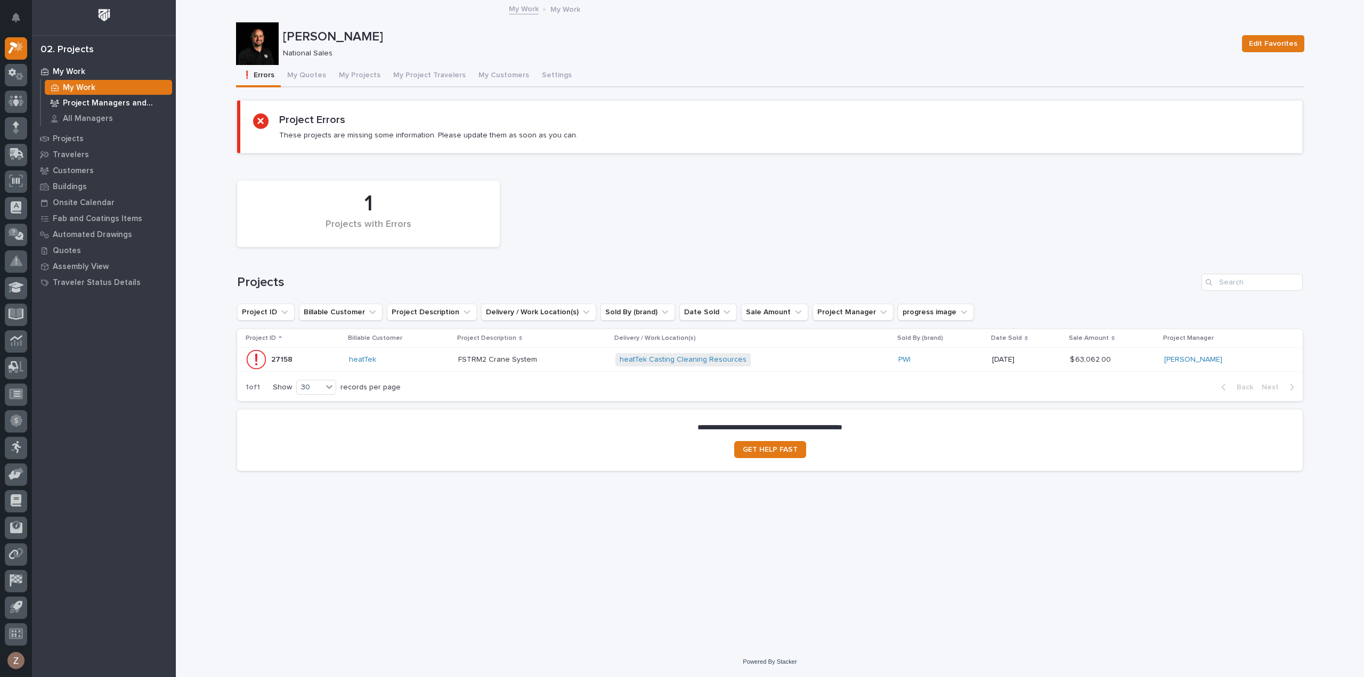
click at [97, 101] on p "Project Managers and Engineers" at bounding box center [115, 104] width 105 height 10
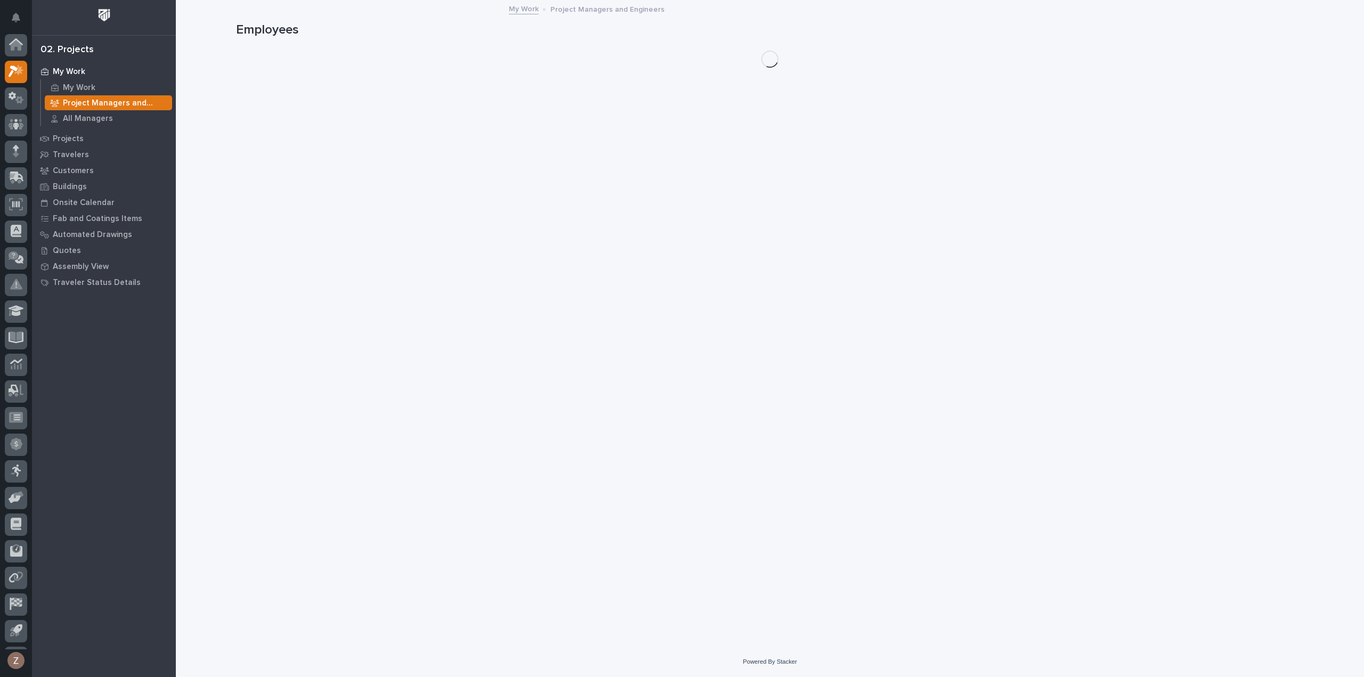
scroll to position [23, 0]
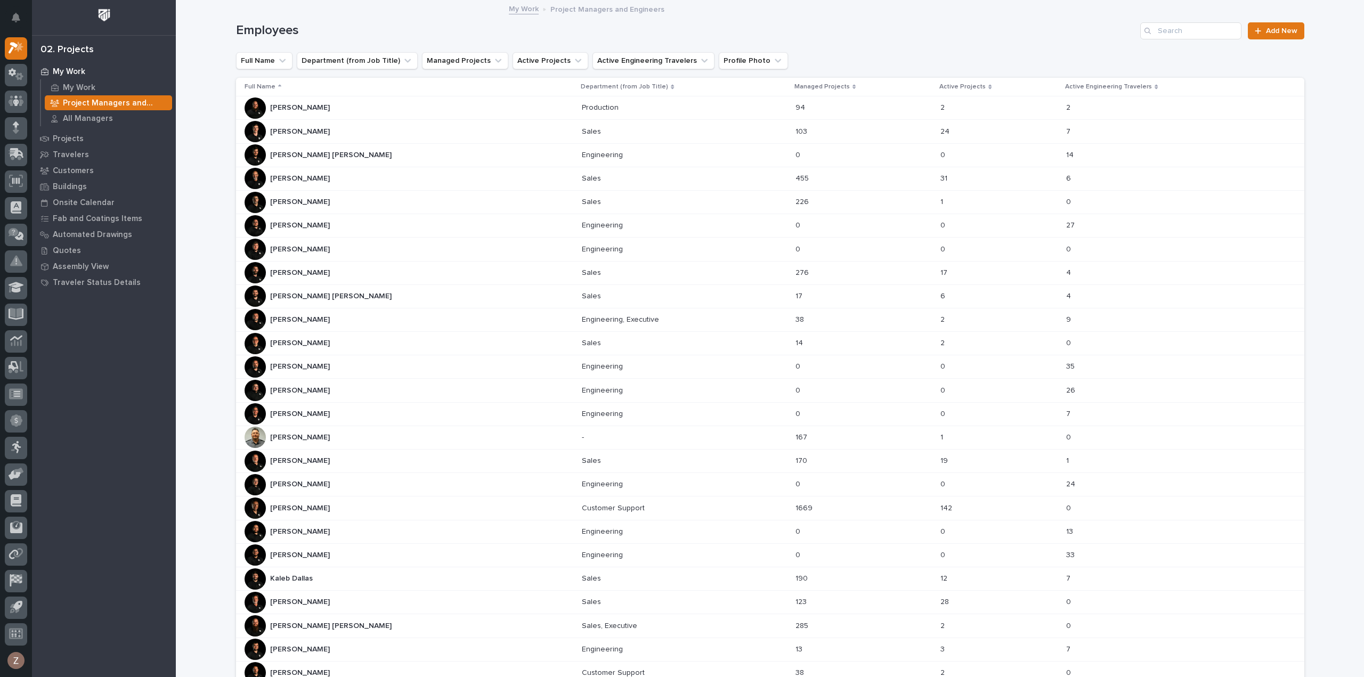
click at [297, 337] on p "[PERSON_NAME]" at bounding box center [301, 342] width 62 height 11
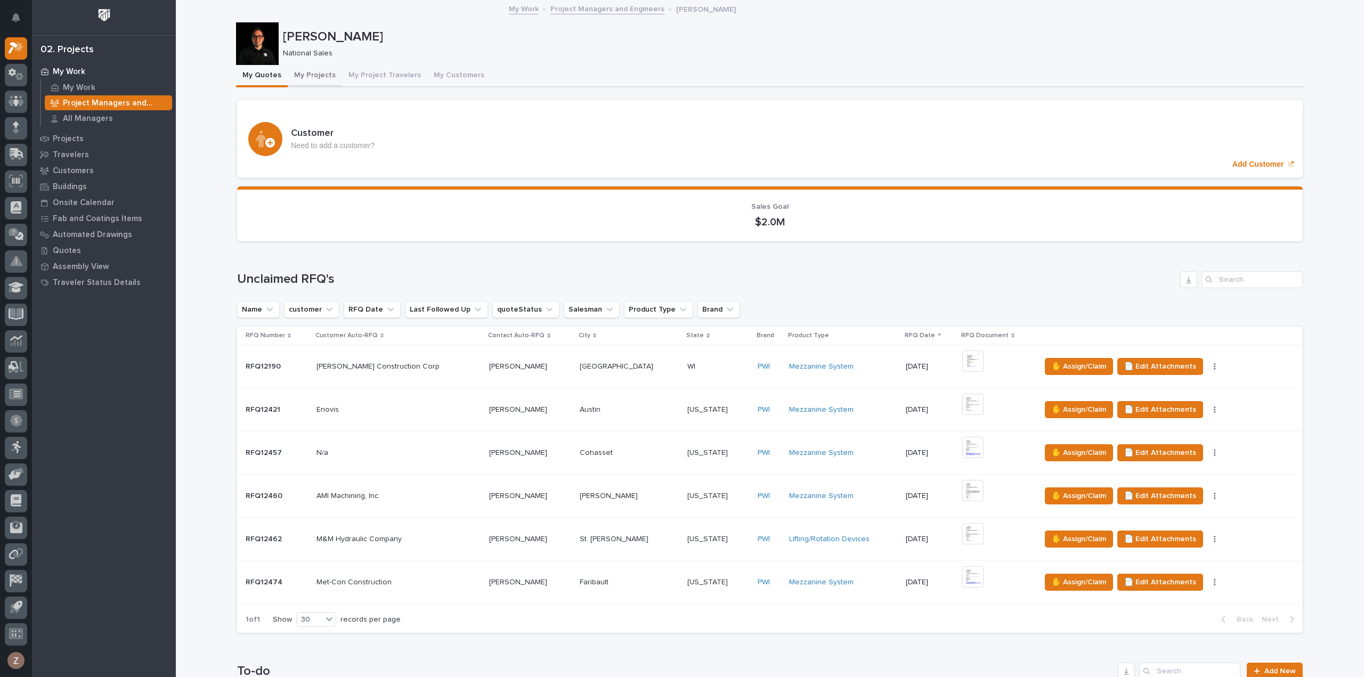
click at [319, 70] on button "My Projects" at bounding box center [315, 76] width 54 height 22
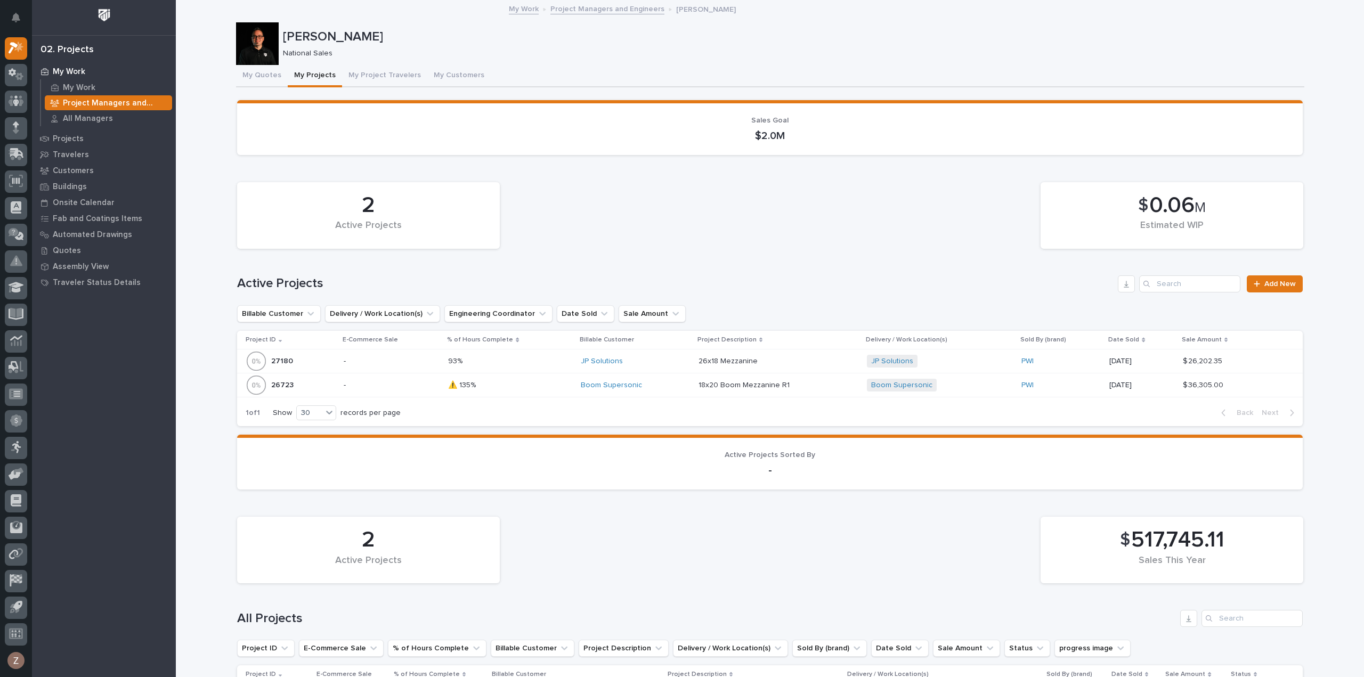
click at [79, 99] on p "Project Managers and Engineers" at bounding box center [115, 104] width 105 height 10
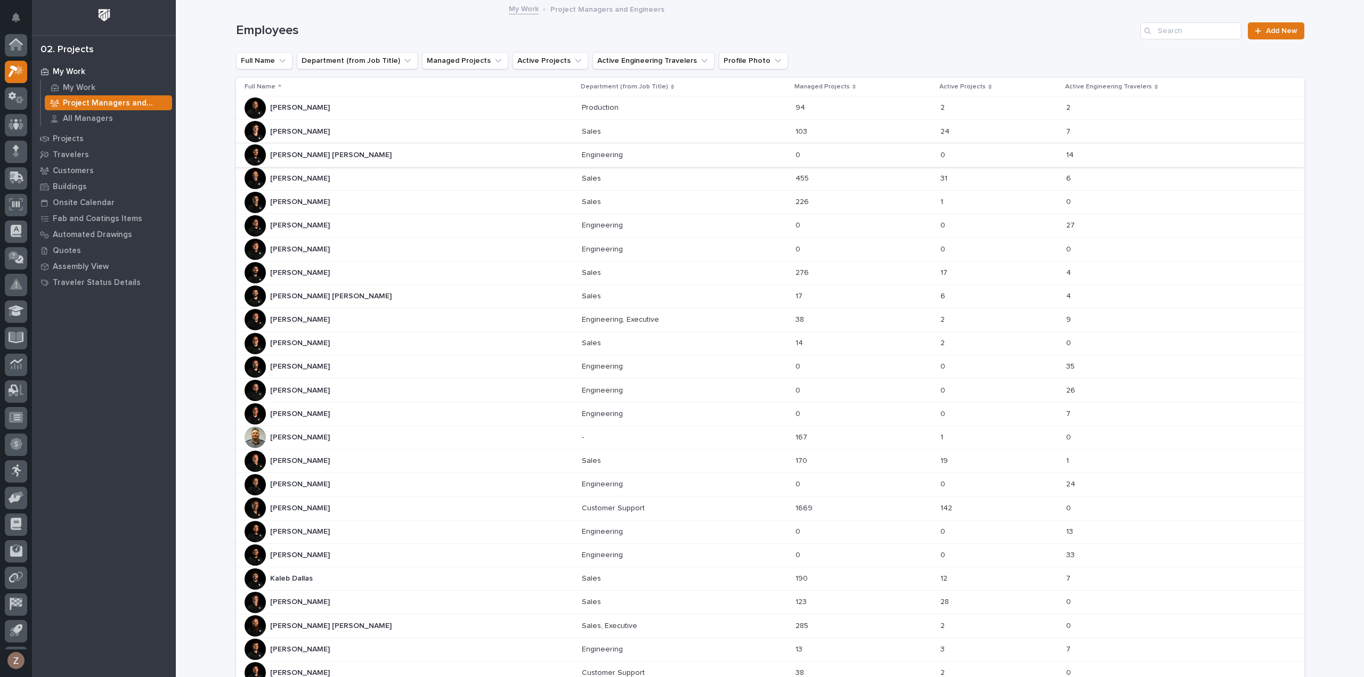
scroll to position [23, 0]
click at [322, 126] on p "[PERSON_NAME]" at bounding box center [301, 130] width 62 height 11
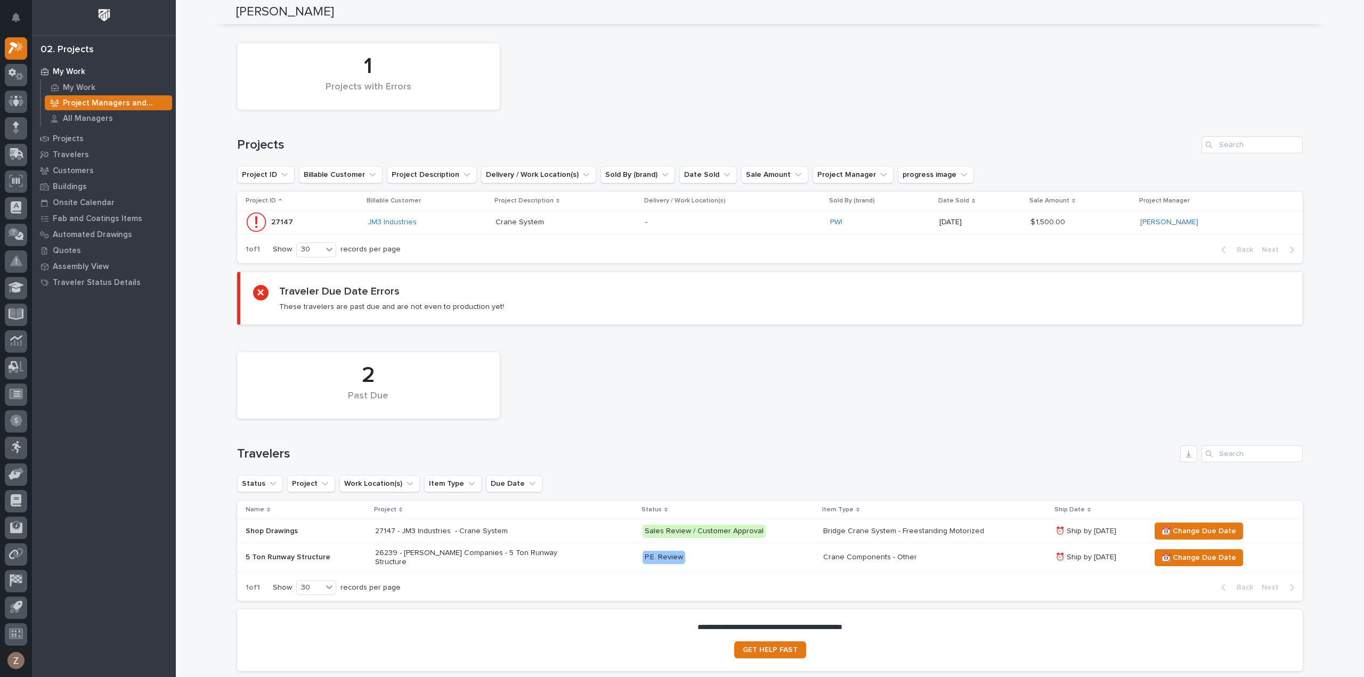
scroll to position [4, 0]
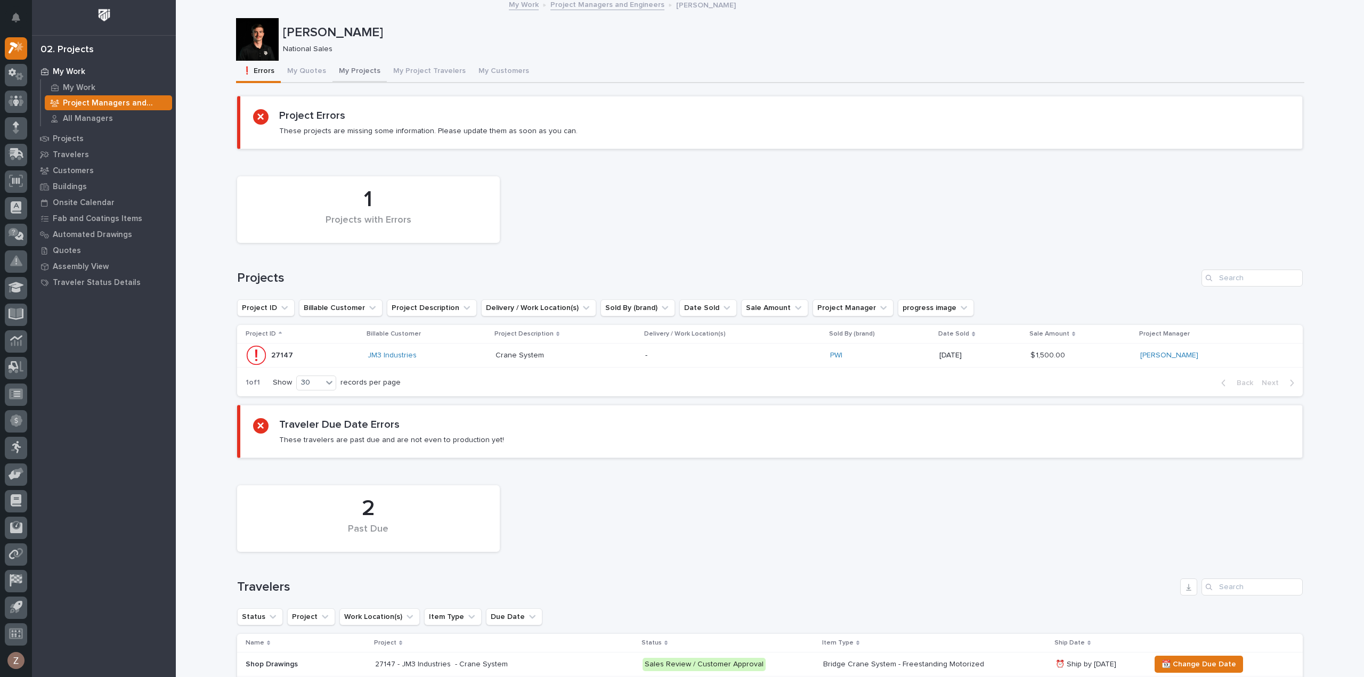
click at [310, 72] on button "My Quotes" at bounding box center [307, 72] width 52 height 22
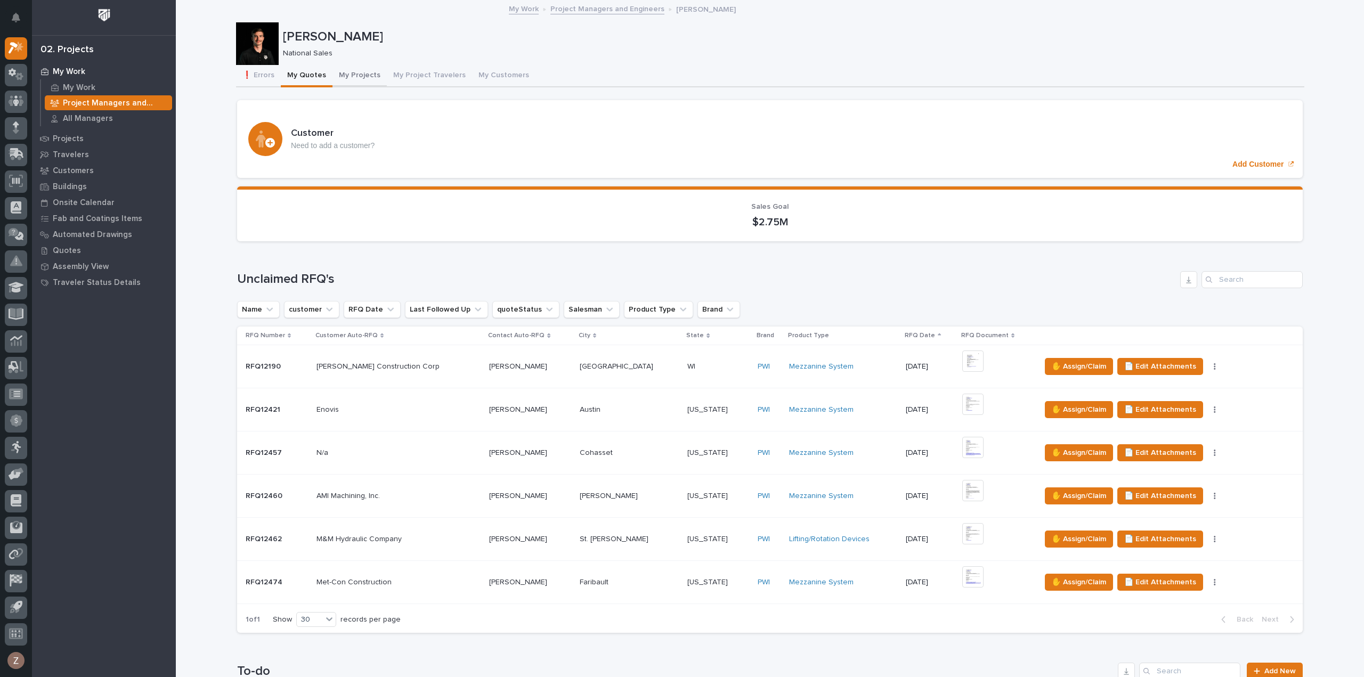
click at [351, 78] on button "My Projects" at bounding box center [359, 76] width 54 height 22
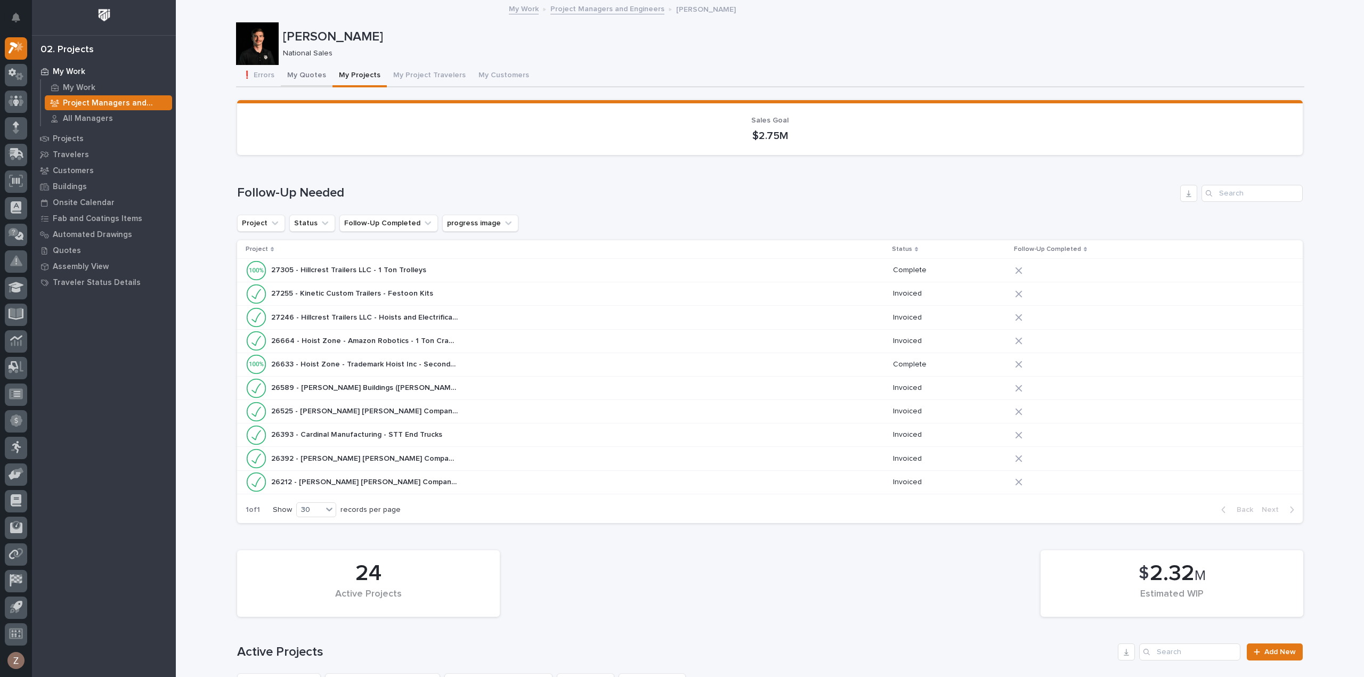
click at [302, 74] on button "My Quotes" at bounding box center [307, 76] width 52 height 22
